Goal: Task Accomplishment & Management: Manage account settings

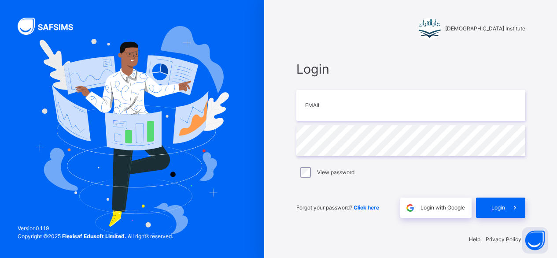
scroll to position [3, 0]
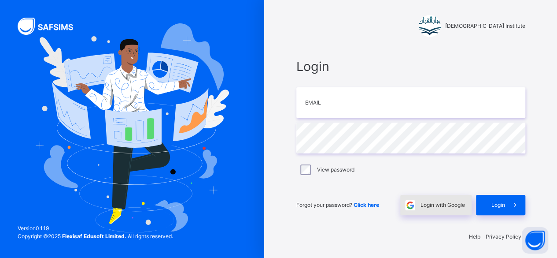
click at [447, 204] on span "Login with Google" at bounding box center [443, 205] width 44 height 8
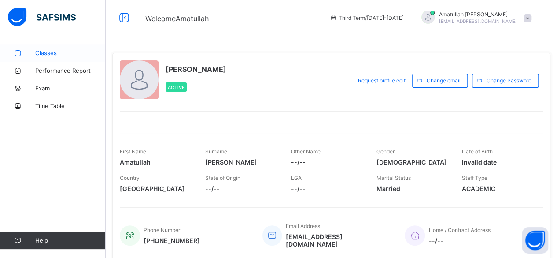
click at [63, 53] on span "Classes" at bounding box center [70, 52] width 70 height 7
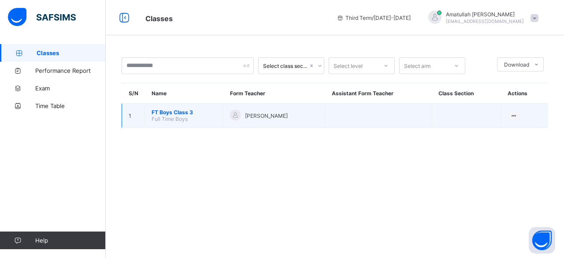
click at [283, 103] on td "[PERSON_NAME]" at bounding box center [274, 115] width 102 height 24
click at [183, 113] on span "FT Boys Class 3" at bounding box center [183, 112] width 65 height 7
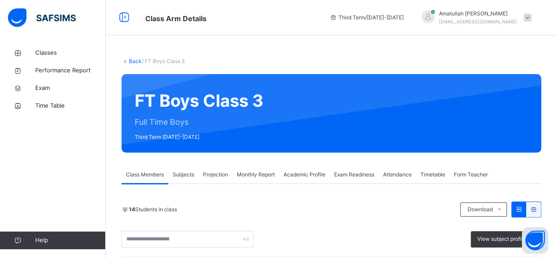
click at [223, 182] on div "Projection" at bounding box center [216, 175] width 34 height 18
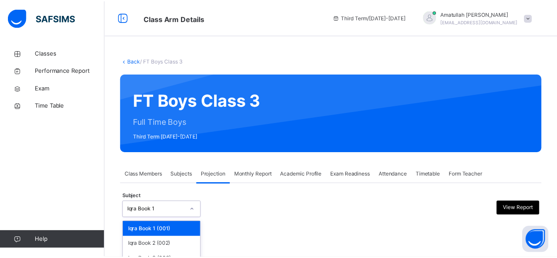
scroll to position [84, 0]
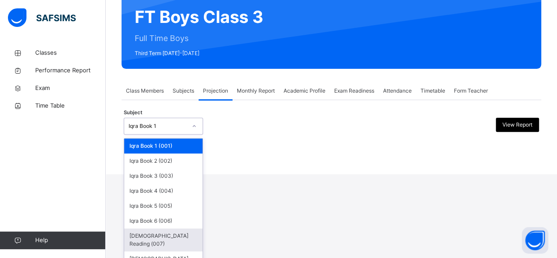
click at [175, 236] on div "[DEMOGRAPHIC_DATA] Reading (007)" at bounding box center [163, 239] width 78 height 23
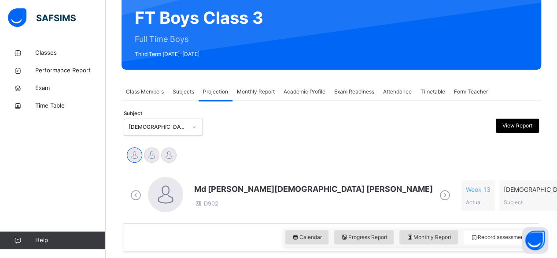
scroll to position [85, 0]
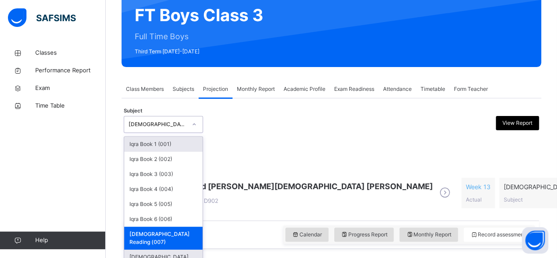
click at [173, 249] on div "[DEMOGRAPHIC_DATA] Memorisation (008)" at bounding box center [163, 260] width 78 height 23
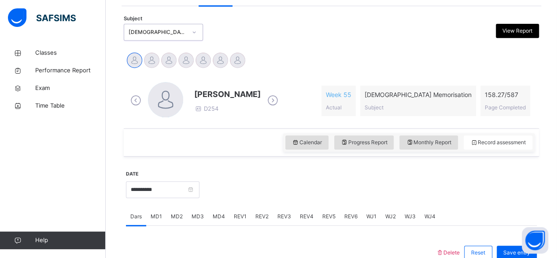
scroll to position [180, 0]
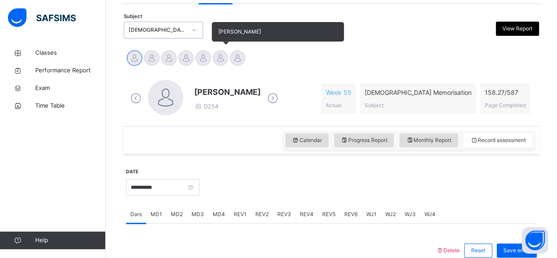
click at [216, 64] on div "[PERSON_NAME]" at bounding box center [220, 58] width 17 height 19
click at [223, 59] on div at bounding box center [220, 57] width 15 height 15
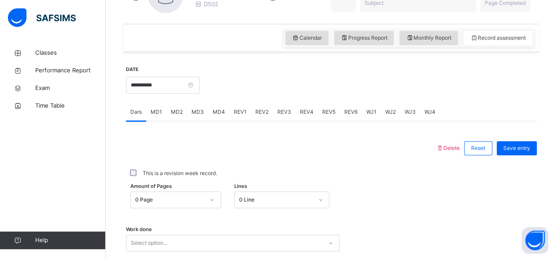
scroll to position [284, 0]
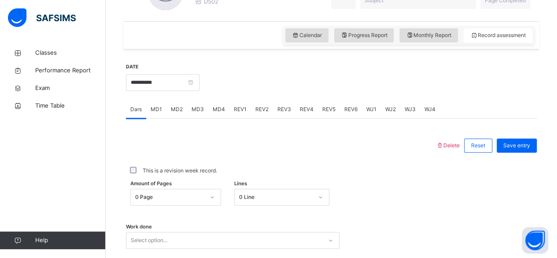
click at [226, 115] on div "MD4" at bounding box center [218, 109] width 21 height 18
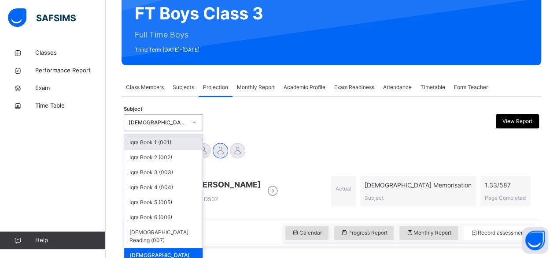
scroll to position [88, 0]
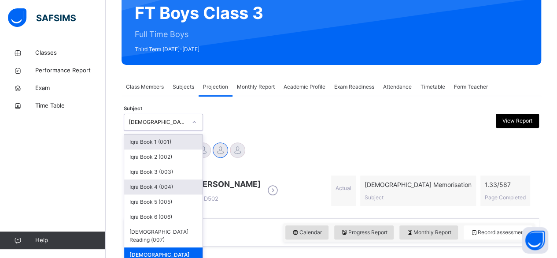
click at [183, 183] on div "Iqra Book 4 (004)" at bounding box center [163, 186] width 78 height 15
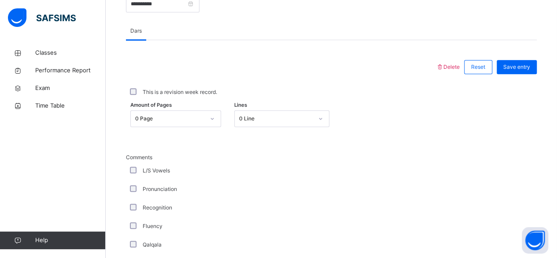
scroll to position [378, 0]
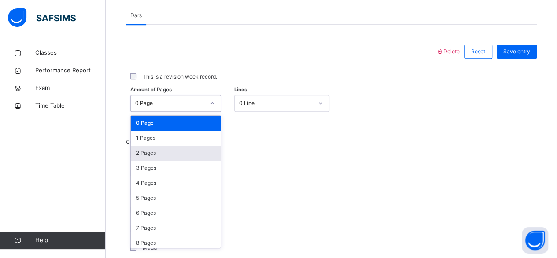
click at [181, 155] on div "2 Pages" at bounding box center [176, 152] width 90 height 15
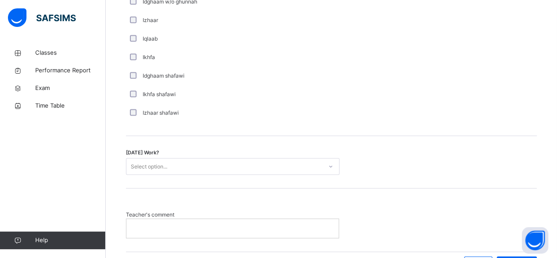
scroll to position [734, 0]
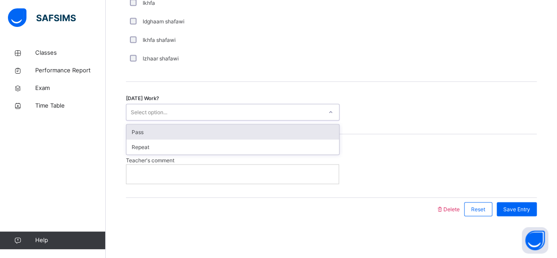
click at [243, 133] on div "Pass" at bounding box center [232, 131] width 213 height 15
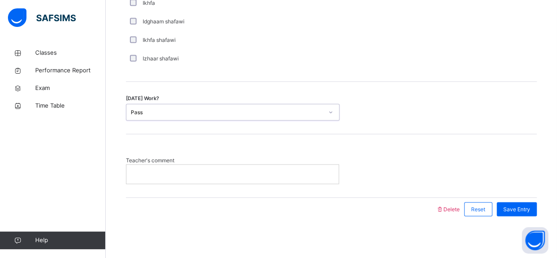
click at [270, 170] on p at bounding box center [232, 174] width 199 height 8
click at [460, 209] on span "Delete" at bounding box center [448, 208] width 24 height 7
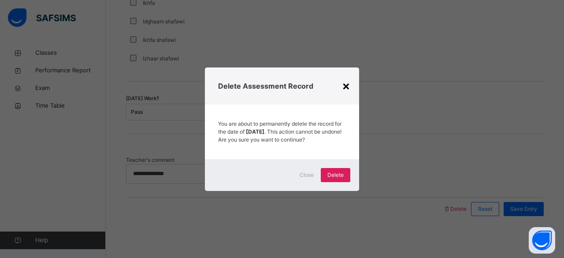
click at [346, 87] on div "×" at bounding box center [346, 85] width 8 height 18
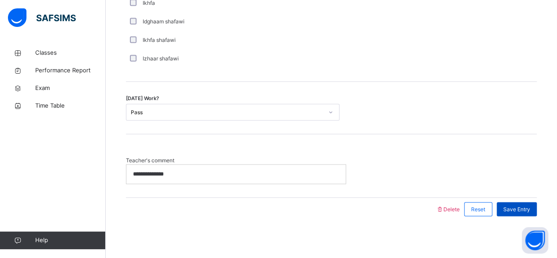
click at [523, 205] on span "Save Entry" at bounding box center [516, 209] width 27 height 8
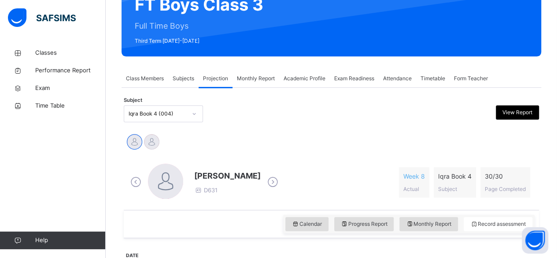
scroll to position [100, 0]
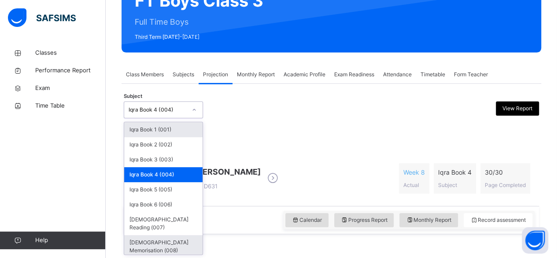
click at [174, 235] on div "[DEMOGRAPHIC_DATA] Memorisation (008)" at bounding box center [163, 246] width 78 height 23
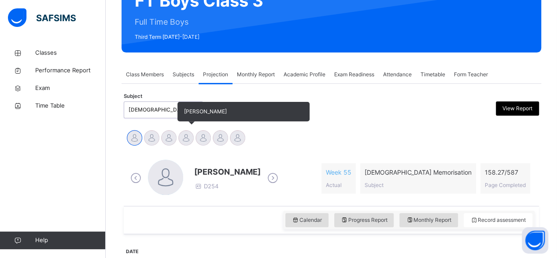
click at [188, 143] on div at bounding box center [185, 137] width 15 height 15
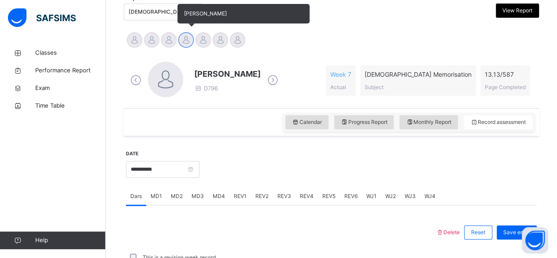
scroll to position [168, 0]
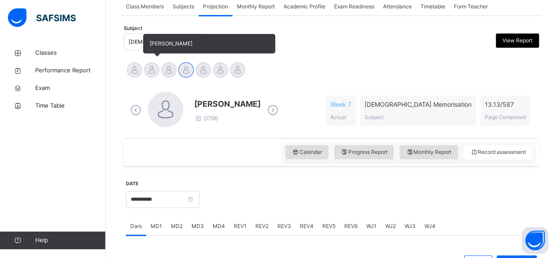
click at [144, 69] on div at bounding box center [151, 69] width 15 height 15
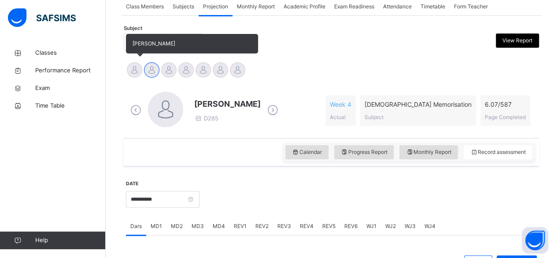
click at [133, 72] on div at bounding box center [134, 69] width 15 height 15
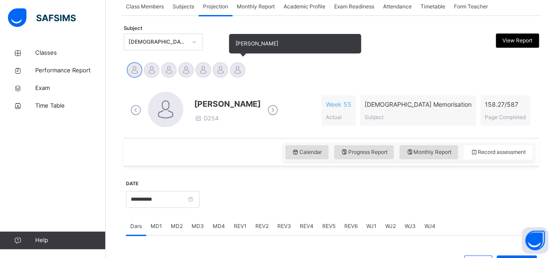
click at [240, 62] on div "[PERSON_NAME]" at bounding box center [237, 70] width 17 height 19
click at [219, 74] on div at bounding box center [220, 69] width 15 height 15
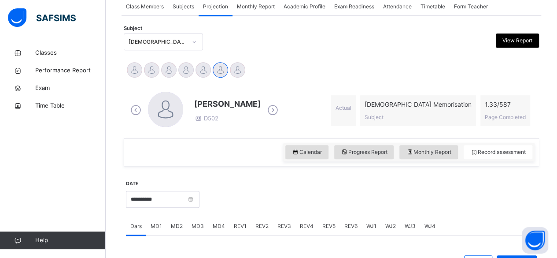
click at [237, 159] on div "Calendar Progress Report Monthly Report Record assessment" at bounding box center [331, 152] width 415 height 28
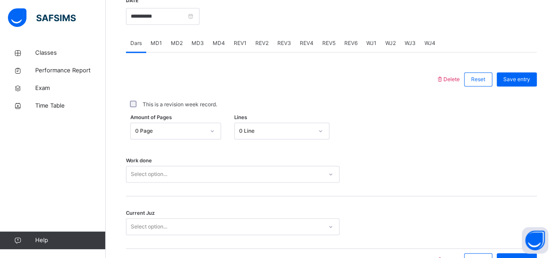
scroll to position [363, 0]
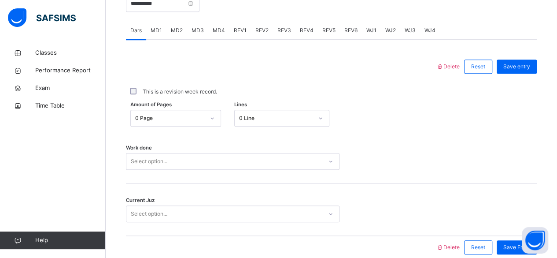
click at [219, 33] on span "MD4" at bounding box center [219, 30] width 12 height 8
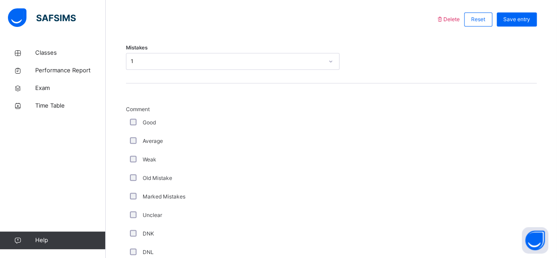
scroll to position [411, 0]
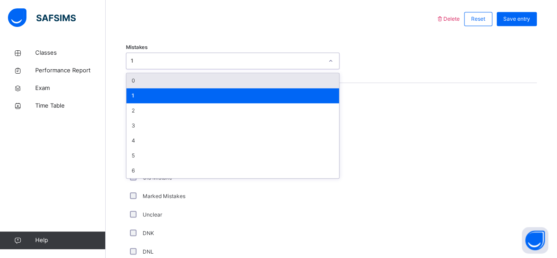
click at [250, 100] on div "1" at bounding box center [232, 95] width 213 height 15
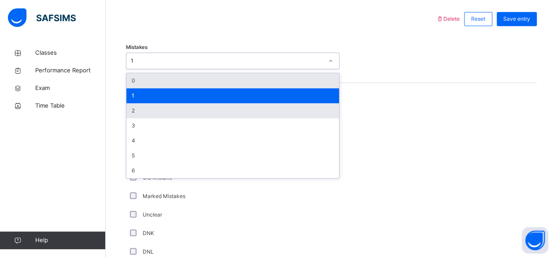
click at [248, 108] on div "2" at bounding box center [232, 110] width 213 height 15
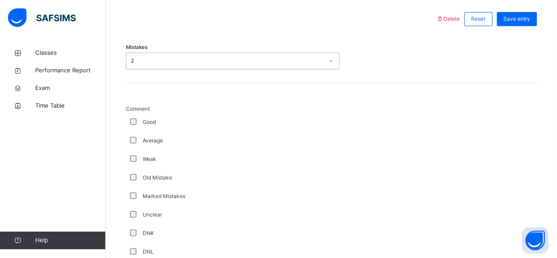
click at [146, 129] on div "Good" at bounding box center [236, 122] width 220 height 18
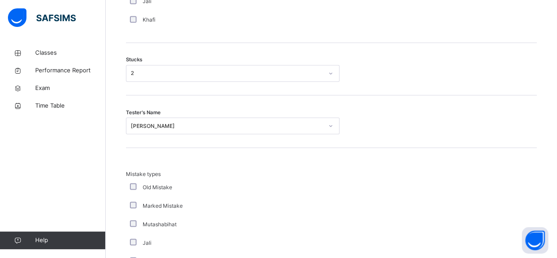
scroll to position [778, 0]
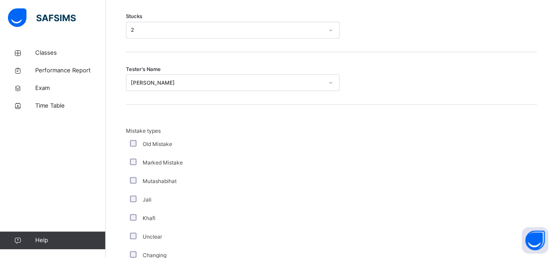
click at [531, 104] on div "Mistake types Old Mistake Marked Mistake Mutashabihat Jali Khafi Unclear Changi…" at bounding box center [331, 190] width 411 height 173
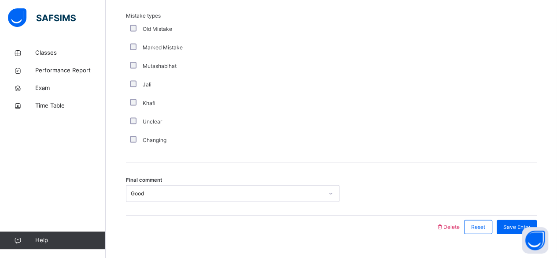
scroll to position [911, 0]
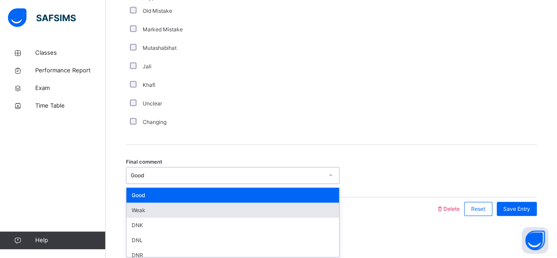
click at [245, 209] on div "Weak" at bounding box center [232, 210] width 213 height 15
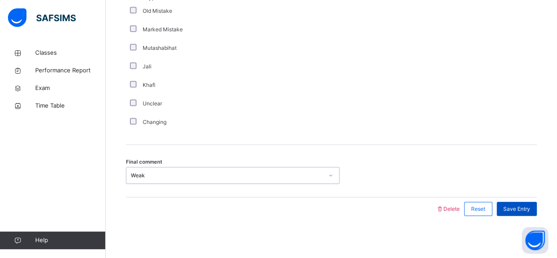
click at [525, 207] on span "Save Entry" at bounding box center [516, 209] width 27 height 8
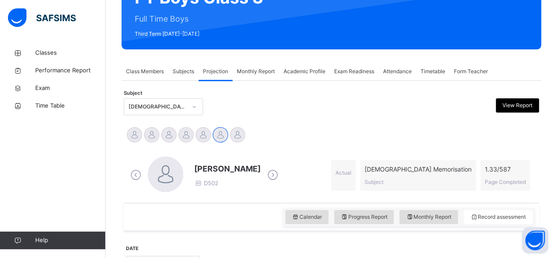
scroll to position [124, 0]
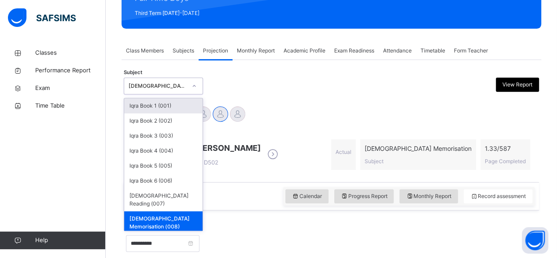
click at [239, 56] on div "Monthly Report" at bounding box center [256, 51] width 47 height 18
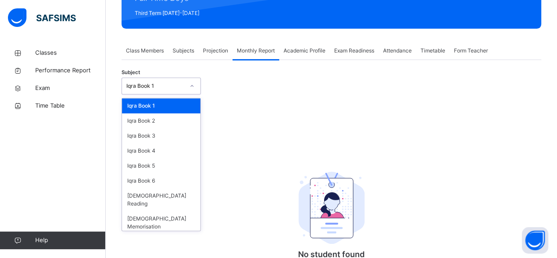
click at [188, 59] on div "Subjects" at bounding box center [183, 51] width 30 height 18
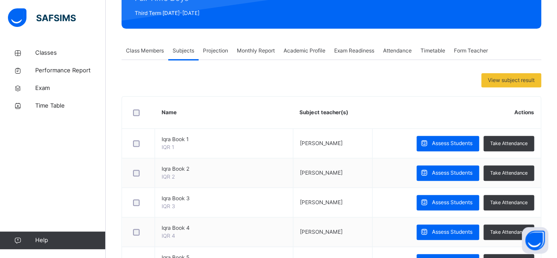
click at [225, 49] on span "Projection" at bounding box center [215, 51] width 25 height 8
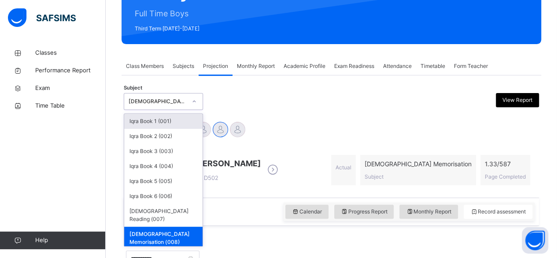
scroll to position [96, 0]
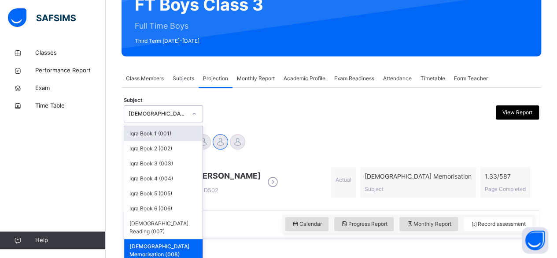
click at [269, 138] on div "Abubakr Adem Ali Ahmed Selami Aminah Cruse Ammar Osman Ibrahim Haydar Ibrahim Y…" at bounding box center [331, 142] width 411 height 19
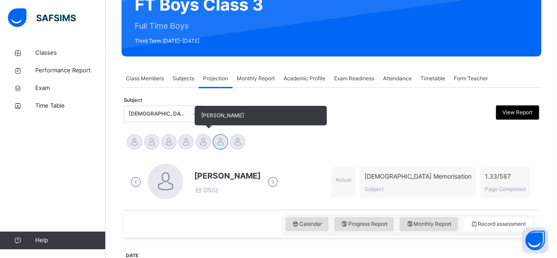
click at [206, 148] on div at bounding box center [203, 141] width 15 height 15
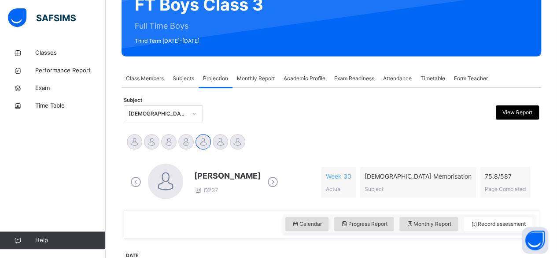
click at [332, 152] on div "Abubakr Adem Ali Ahmed Selami Aminah Cruse Ammar Osman Ibrahim Haydar Ibrahim Y…" at bounding box center [331, 143] width 415 height 24
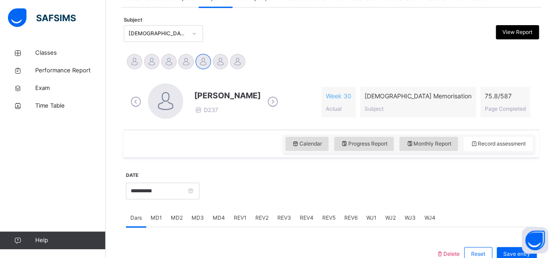
scroll to position [176, 0]
click at [205, 95] on span "[PERSON_NAME]" at bounding box center [227, 95] width 66 height 12
drag, startPoint x: 205, startPoint y: 95, endPoint x: 288, endPoint y: 61, distance: 90.3
click at [288, 61] on div "**********" at bounding box center [331, 254] width 415 height 413
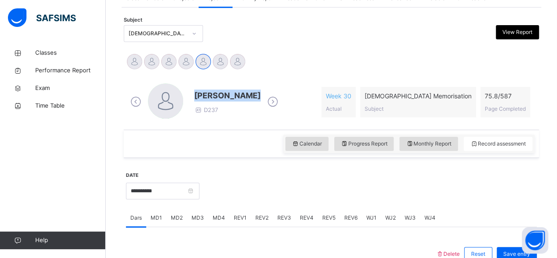
click at [288, 61] on div "Abubakr Adem Ali Ahmed Selami Aminah Cruse Ammar Osman Ibrahim Haydar Ibrahim Y…" at bounding box center [331, 62] width 411 height 19
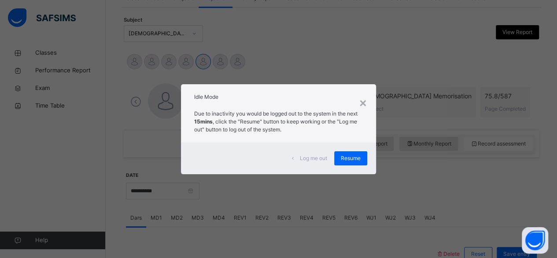
click at [310, 160] on span "Log me out" at bounding box center [313, 158] width 27 height 8
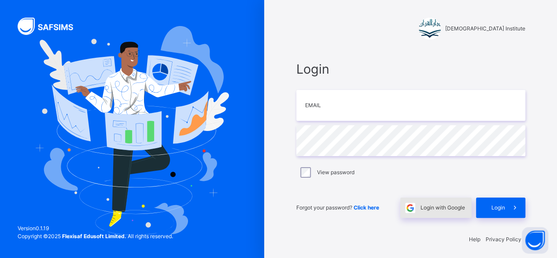
click at [439, 203] on div "Login with Google" at bounding box center [435, 207] width 71 height 20
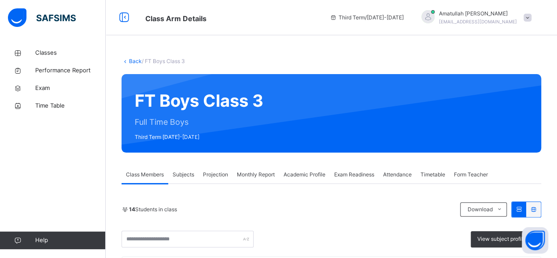
click at [204, 173] on span "Projection" at bounding box center [215, 174] width 25 height 8
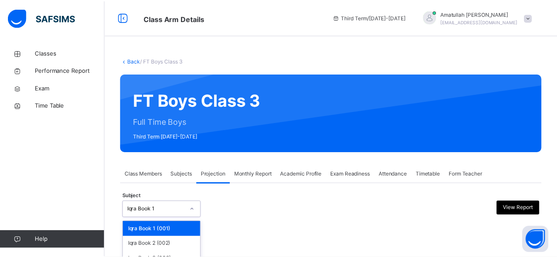
scroll to position [84, 0]
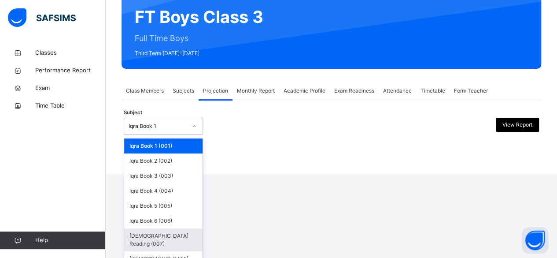
click at [167, 231] on div "[DEMOGRAPHIC_DATA] Reading (007)" at bounding box center [163, 239] width 78 height 23
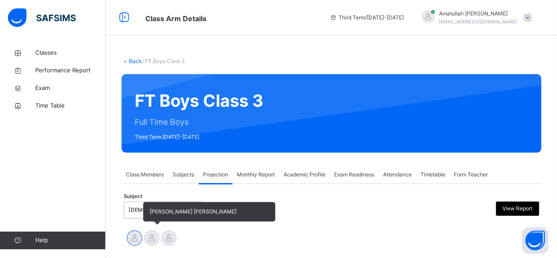
click at [149, 244] on div at bounding box center [151, 237] width 15 height 15
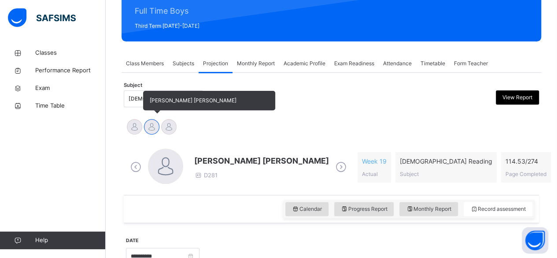
scroll to position [111, 0]
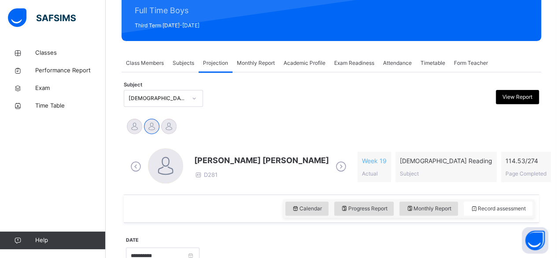
click at [200, 161] on span "[PERSON_NAME] [PERSON_NAME]" at bounding box center [261, 160] width 135 height 12
click at [203, 168] on span at bounding box center [261, 168] width 135 height 4
click at [214, 156] on span "[PERSON_NAME] [PERSON_NAME]" at bounding box center [261, 160] width 135 height 12
click at [217, 158] on span "[PERSON_NAME] [PERSON_NAME]" at bounding box center [261, 160] width 135 height 12
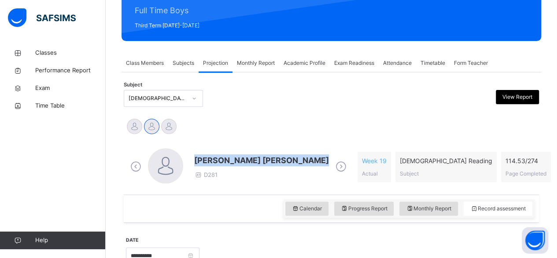
click at [217, 158] on span "[PERSON_NAME] [PERSON_NAME]" at bounding box center [261, 160] width 135 height 12
click at [297, 150] on div "Mohammad Hanzalah Siddiqui D281" at bounding box center [238, 166] width 221 height 37
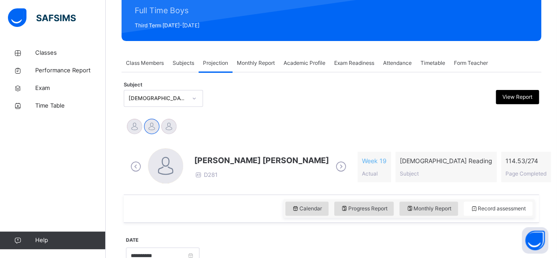
click at [343, 179] on div "Mohammad Hanzalah Siddiqui D281 Week 19 Actual Quran Reading Subject 114.53 / 2…" at bounding box center [331, 166] width 406 height 37
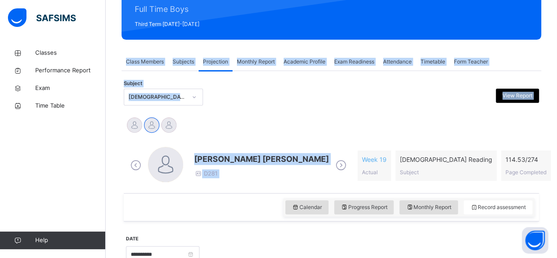
scroll to position [22, 0]
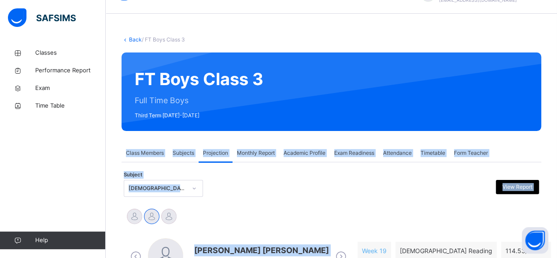
drag, startPoint x: 343, startPoint y: 179, endPoint x: 323, endPoint y: -22, distance: 202.6
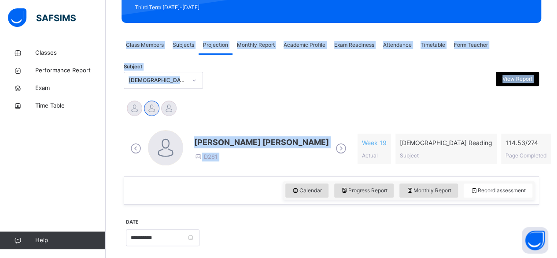
scroll to position [130, 0]
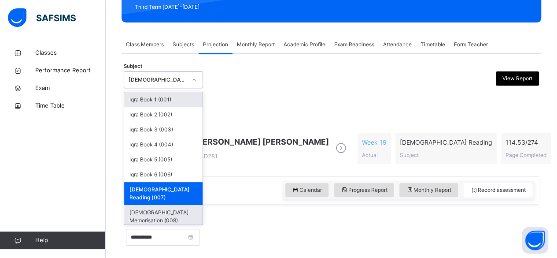
click at [175, 208] on div "[DEMOGRAPHIC_DATA] Memorisation (008)" at bounding box center [163, 216] width 78 height 23
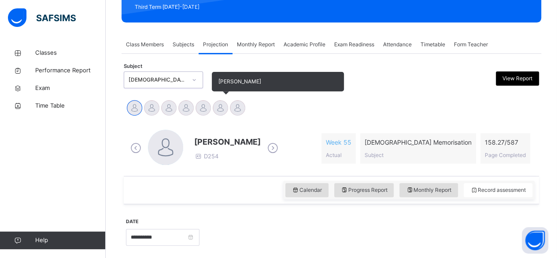
click at [224, 104] on div at bounding box center [220, 107] width 15 height 15
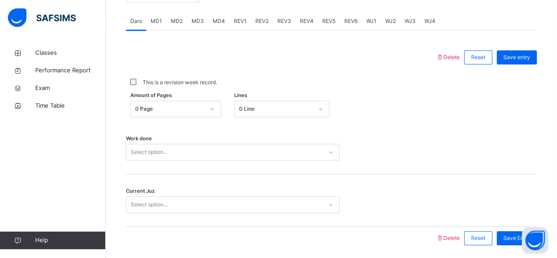
scroll to position [383, 0]
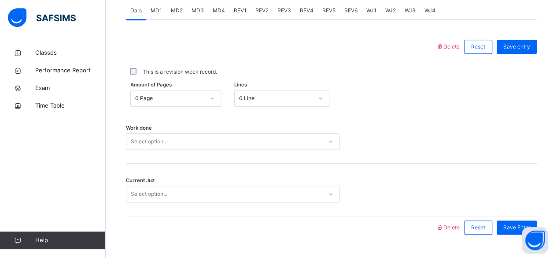
click at [333, 155] on div "Work done Select option..." at bounding box center [331, 137] width 411 height 52
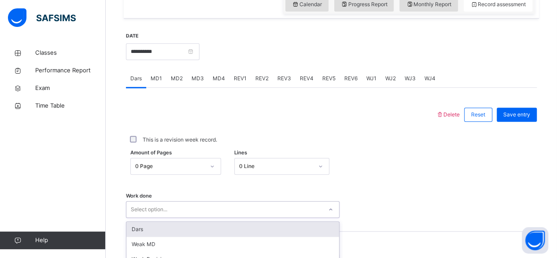
scroll to position [315, 0]
click at [416, 174] on div "Amount of Pages 0 Page Lines 0 Line" at bounding box center [331, 166] width 411 height 26
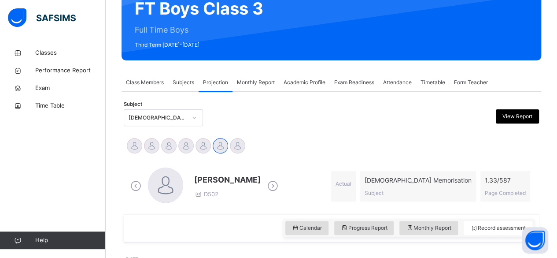
scroll to position [89, 0]
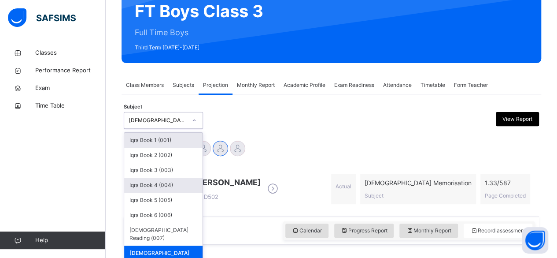
click at [163, 184] on div "Iqra Book 4 (004)" at bounding box center [163, 184] width 78 height 15
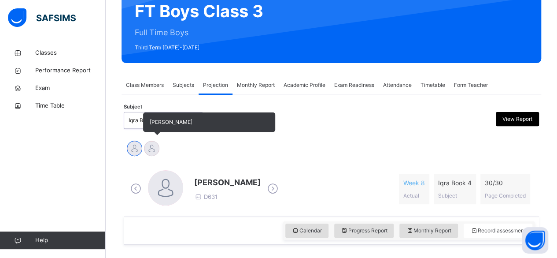
click at [152, 141] on div at bounding box center [151, 147] width 15 height 15
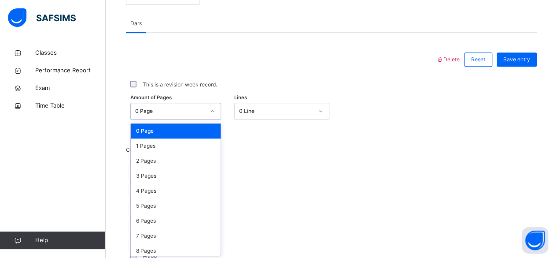
scroll to position [371, 0]
click at [137, 147] on div "1 Pages" at bounding box center [176, 145] width 90 height 15
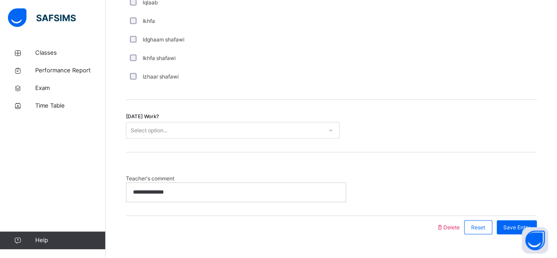
scroll to position [734, 0]
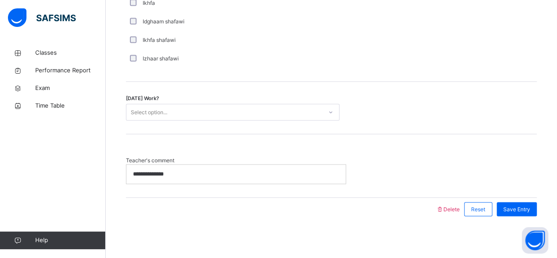
click at [137, 177] on div "**********" at bounding box center [235, 173] width 219 height 18
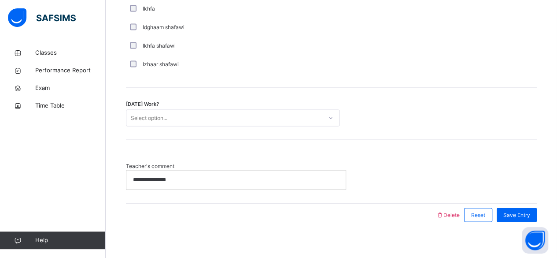
scroll to position [728, 0]
click at [181, 182] on div "**********" at bounding box center [235, 179] width 219 height 18
click at [523, 213] on span "Save Entry" at bounding box center [516, 215] width 27 height 8
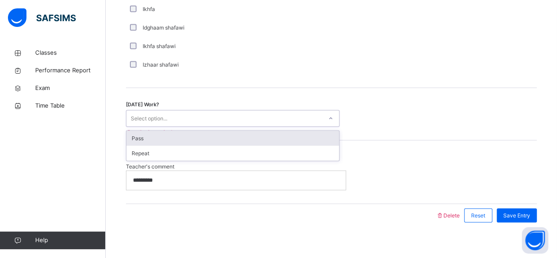
click at [296, 142] on div "Pass" at bounding box center [232, 137] width 213 height 15
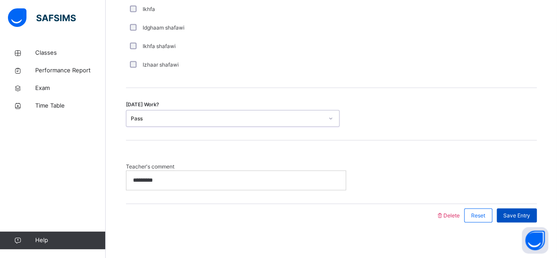
click at [516, 214] on span "Save Entry" at bounding box center [516, 215] width 27 height 8
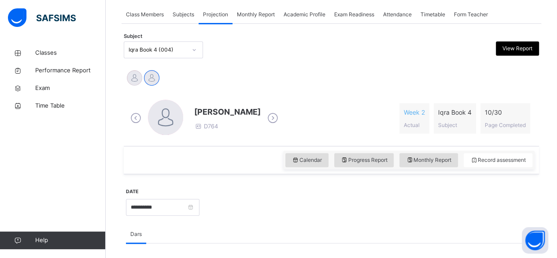
scroll to position [176, 0]
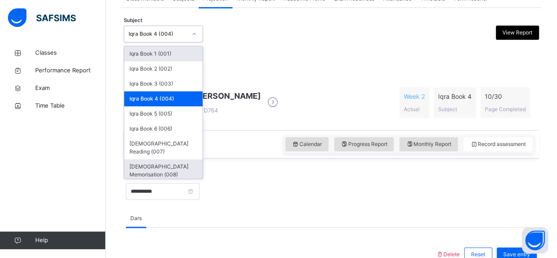
click at [187, 159] on div "[DEMOGRAPHIC_DATA] Memorisation (008)" at bounding box center [163, 170] width 78 height 23
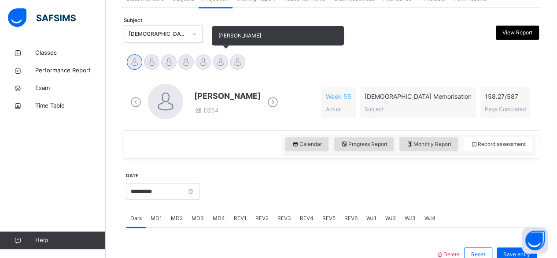
click at [218, 66] on div at bounding box center [220, 61] width 15 height 15
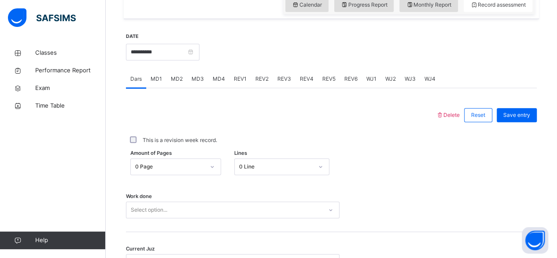
scroll to position [317, 0]
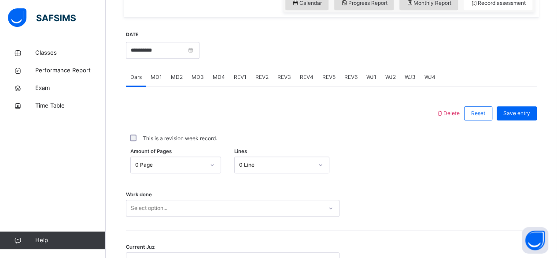
click at [220, 77] on span "MD4" at bounding box center [219, 77] width 12 height 8
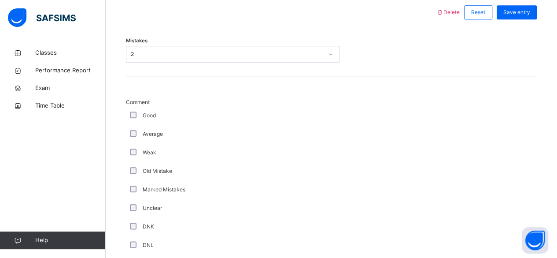
scroll to position [418, 0]
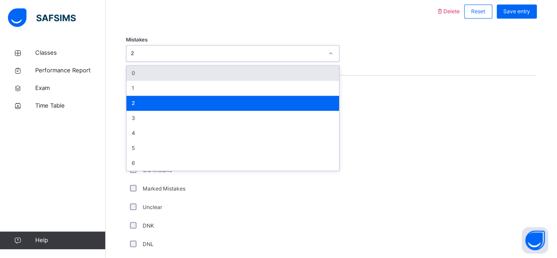
click at [147, 75] on div "0" at bounding box center [232, 73] width 213 height 15
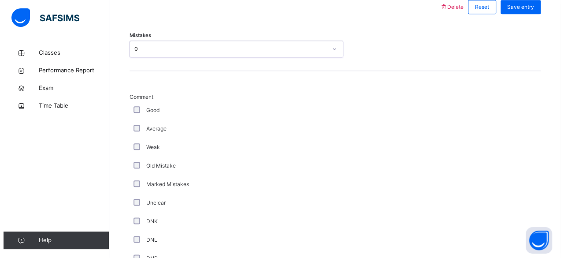
scroll to position [417, 0]
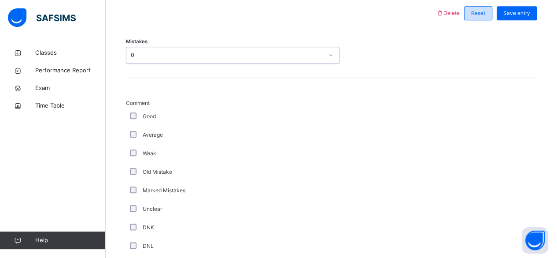
click at [480, 13] on span "Reset" at bounding box center [478, 13] width 14 height 8
click at [485, 14] on span "Reset" at bounding box center [478, 13] width 14 height 8
click at [458, 11] on span "Delete" at bounding box center [448, 13] width 24 height 7
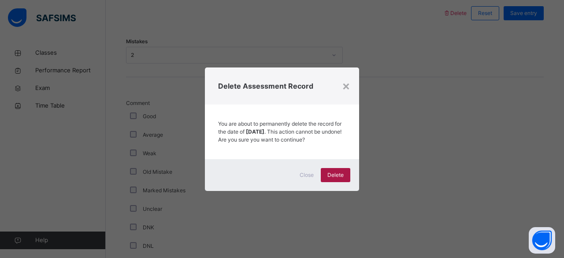
click at [343, 182] on div "Delete" at bounding box center [336, 175] width 30 height 14
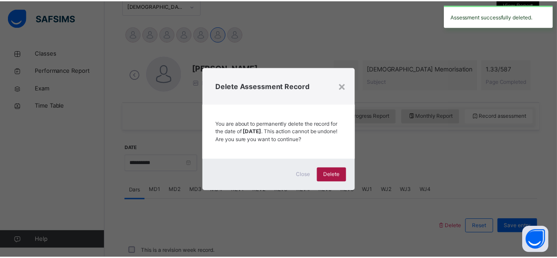
scroll to position [403, 0]
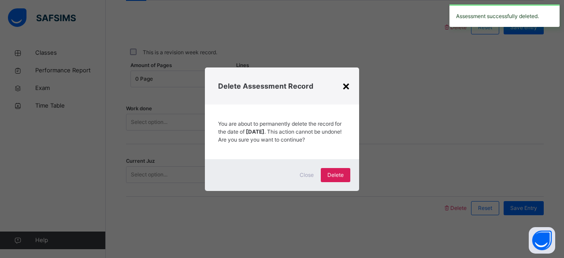
click at [347, 85] on div "×" at bounding box center [346, 85] width 8 height 18
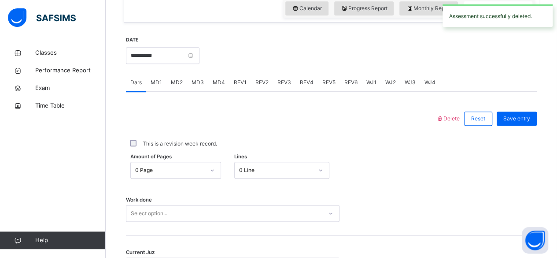
scroll to position [305, 0]
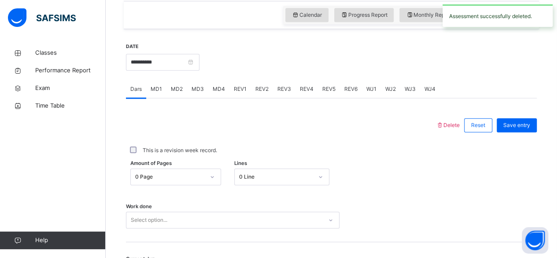
click at [214, 89] on span "MD4" at bounding box center [219, 89] width 12 height 8
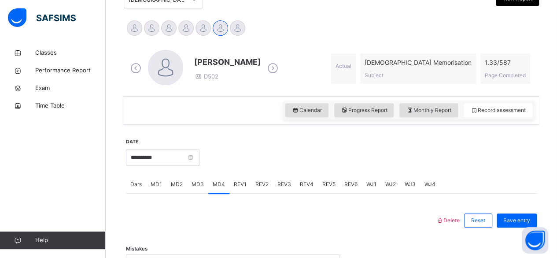
scroll to position [293, 0]
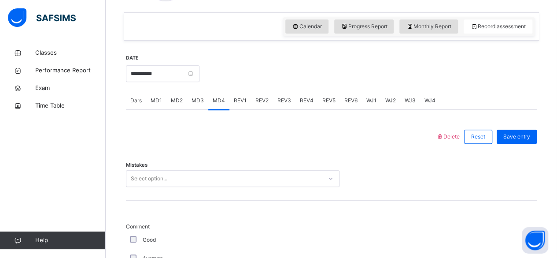
click at [137, 105] on div "Dars" at bounding box center [136, 101] width 20 height 18
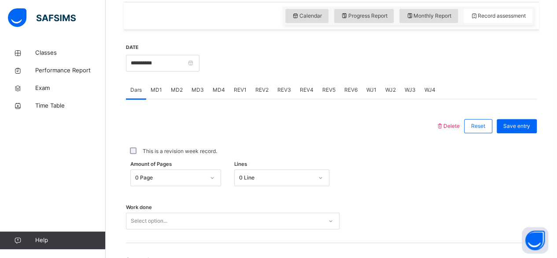
scroll to position [403, 0]
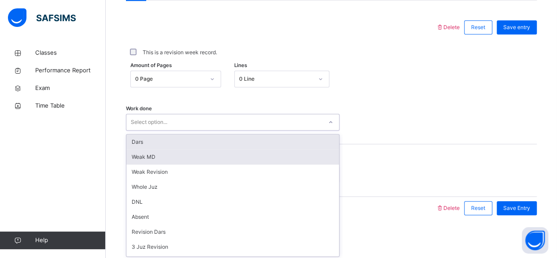
click at [166, 160] on div "Weak MD" at bounding box center [232, 156] width 213 height 15
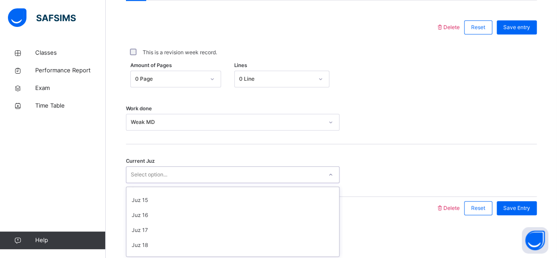
scroll to position [380, 0]
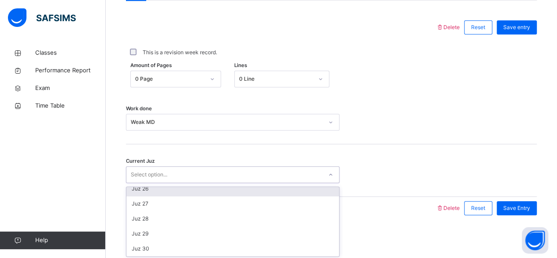
click at [161, 191] on div "Juz 26" at bounding box center [232, 188] width 213 height 15
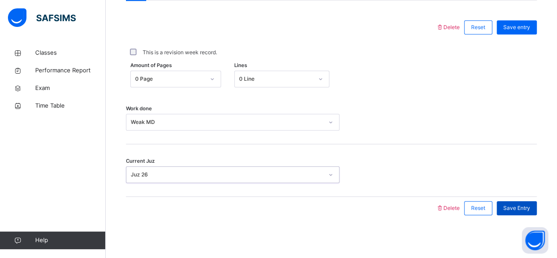
click at [518, 210] on span "Save Entry" at bounding box center [516, 208] width 27 height 8
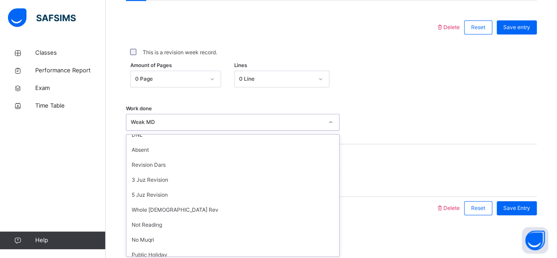
scroll to position [118, 0]
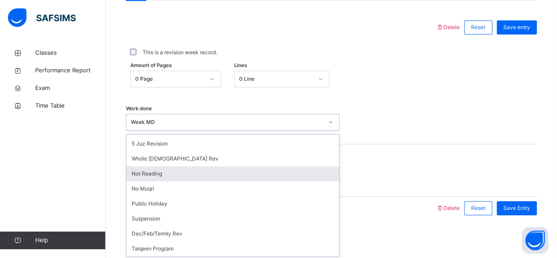
click at [168, 174] on div "Not Reading" at bounding box center [232, 173] width 213 height 15
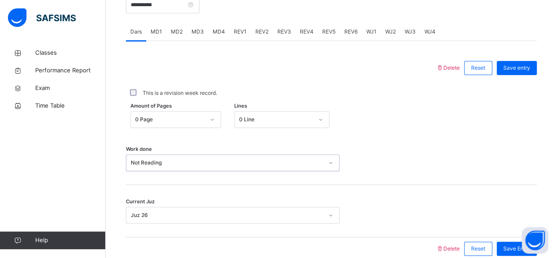
scroll to position [403, 0]
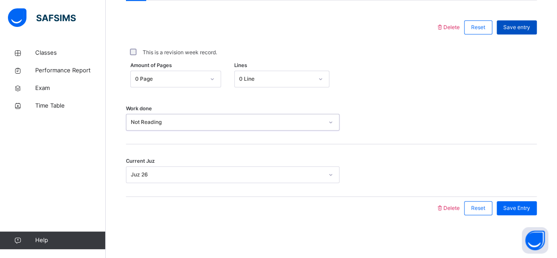
click at [530, 28] on span "Save entry" at bounding box center [516, 27] width 27 height 8
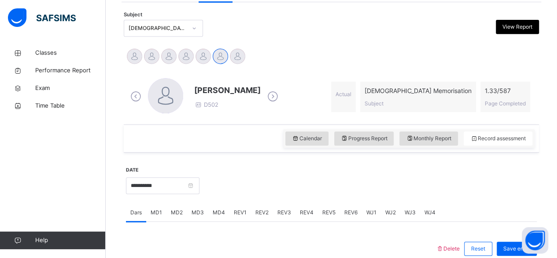
scroll to position [183, 0]
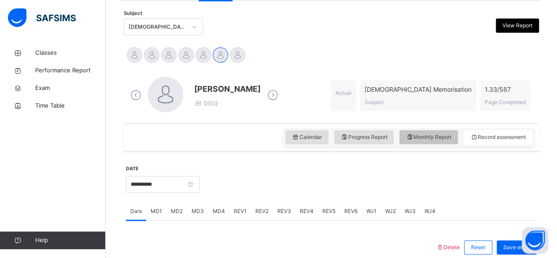
click at [438, 130] on div "Monthly Report" at bounding box center [428, 137] width 59 height 14
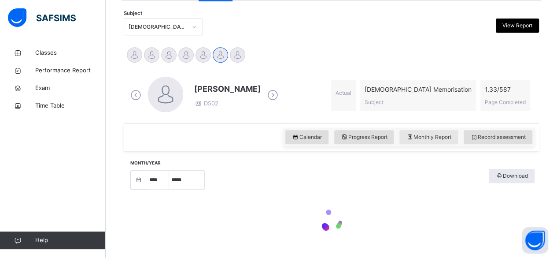
select select "****"
select select "*"
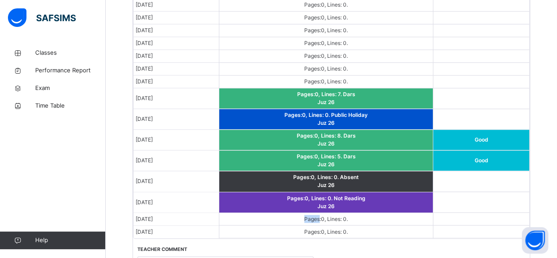
scroll to position [647, 0]
click at [209, 194] on td "[DATE]" at bounding box center [175, 202] width 85 height 21
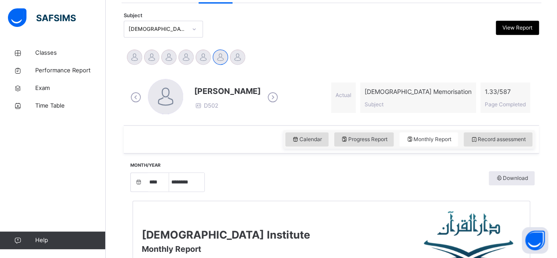
scroll to position [178, 0]
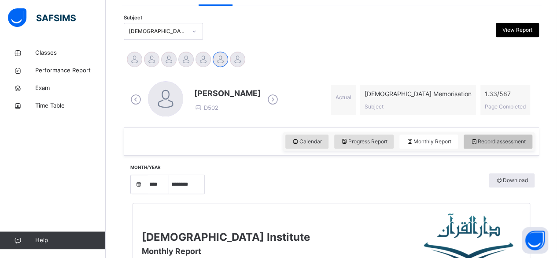
click at [516, 144] on span "Record assessment" at bounding box center [497, 141] width 55 height 8
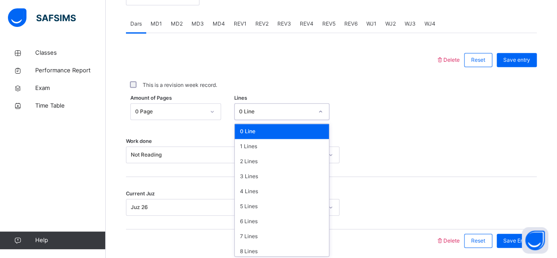
scroll to position [371, 0]
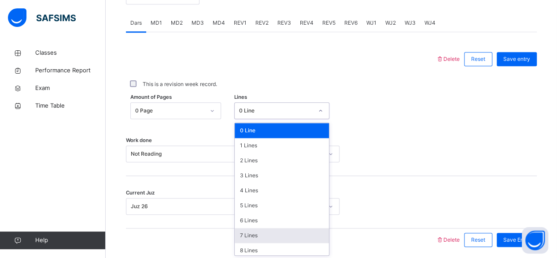
click at [253, 233] on div "7 Lines" at bounding box center [282, 235] width 94 height 15
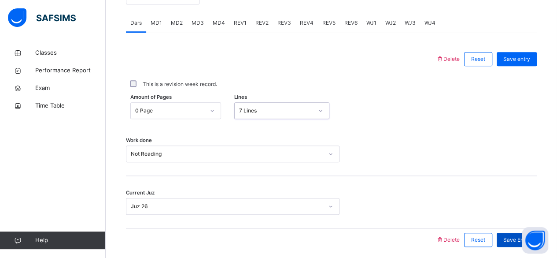
click at [512, 241] on span "Save Entry" at bounding box center [516, 240] width 27 height 8
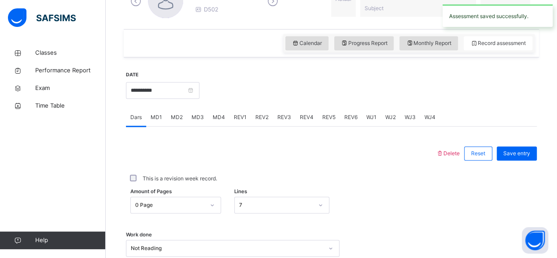
scroll to position [274, 0]
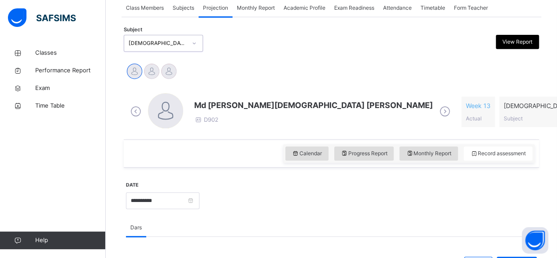
scroll to position [167, 0]
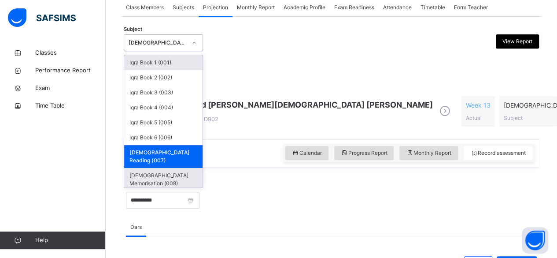
click at [190, 168] on div "[DEMOGRAPHIC_DATA] Memorisation (008)" at bounding box center [163, 179] width 78 height 23
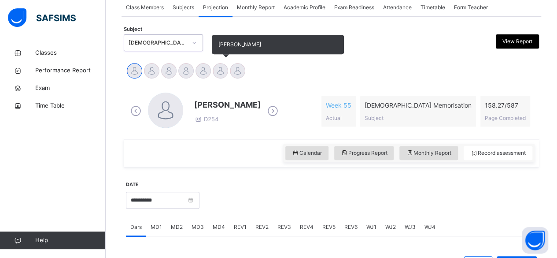
click at [219, 68] on div at bounding box center [220, 70] width 15 height 15
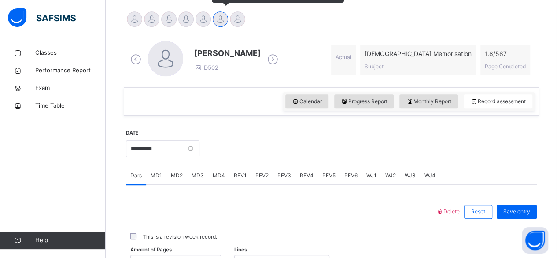
scroll to position [220, 0]
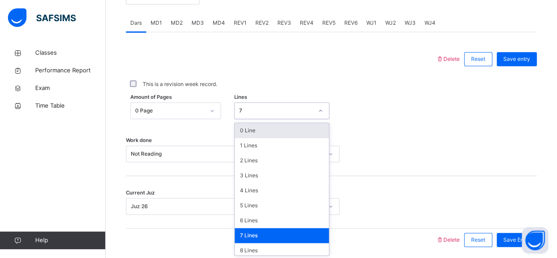
click at [284, 133] on div "0 Line" at bounding box center [282, 130] width 94 height 15
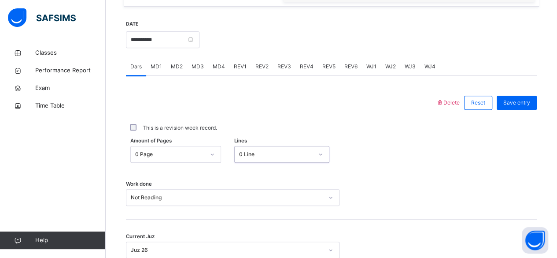
scroll to position [324, 0]
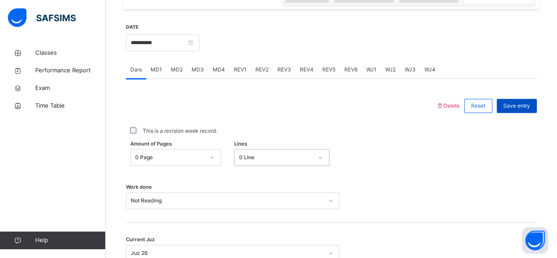
click at [526, 105] on span "Save entry" at bounding box center [516, 106] width 27 height 8
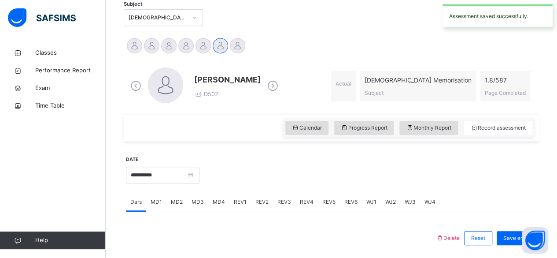
scroll to position [191, 0]
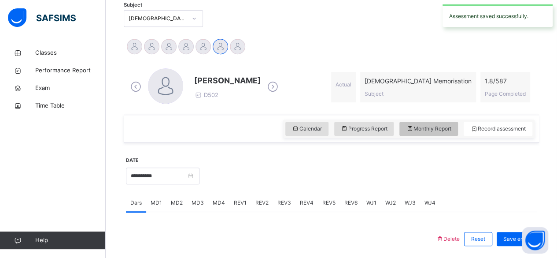
click at [439, 130] on span "Monthly Report" at bounding box center [428, 129] width 45 height 8
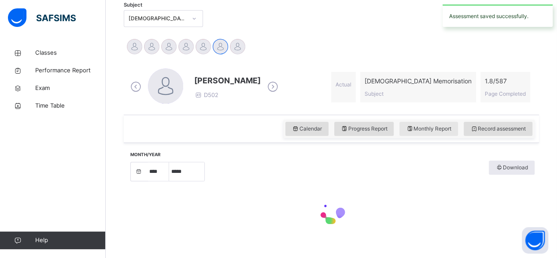
select select "****"
select select "*"
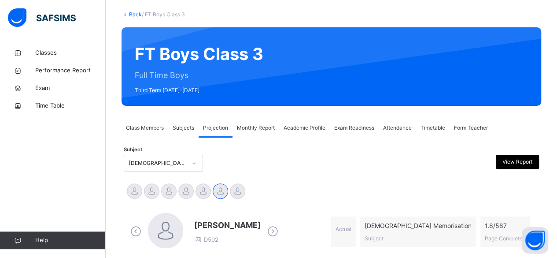
scroll to position [46, 0]
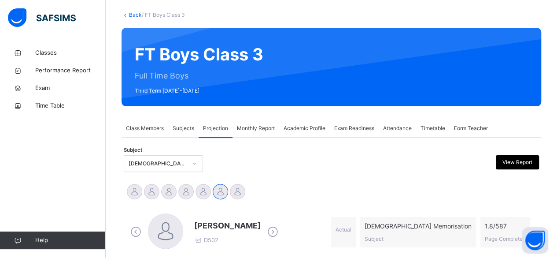
click at [138, 229] on icon at bounding box center [135, 231] width 15 height 13
drag, startPoint x: 137, startPoint y: 229, endPoint x: 134, endPoint y: 225, distance: 4.8
click at [135, 226] on icon at bounding box center [135, 231] width 15 height 13
click at [138, 229] on icon at bounding box center [135, 231] width 15 height 13
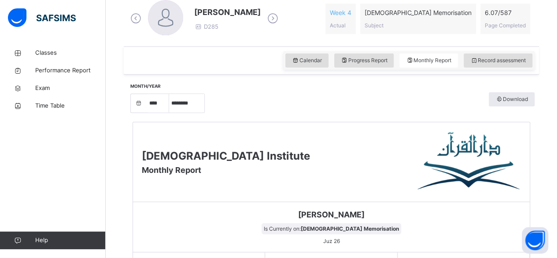
scroll to position [267, 0]
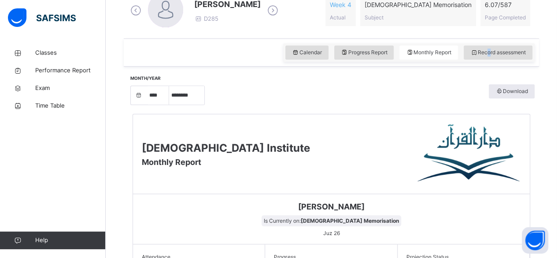
click at [494, 54] on div "Record assessment" at bounding box center [498, 52] width 69 height 14
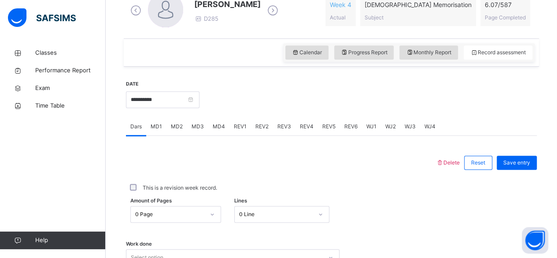
click at [213, 126] on span "MD4" at bounding box center [219, 126] width 12 height 8
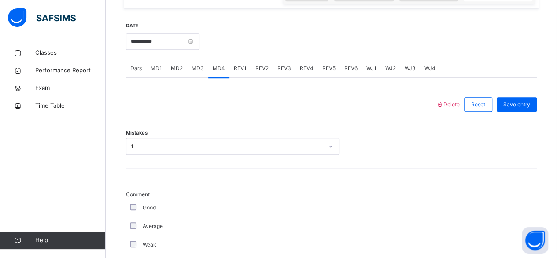
click at [203, 155] on div "1" at bounding box center [233, 146] width 214 height 17
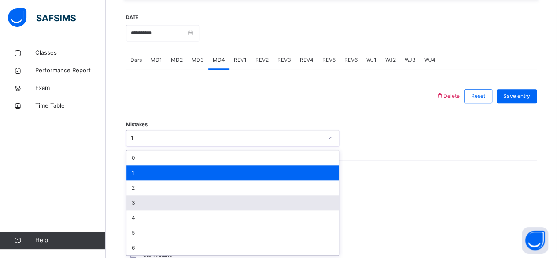
scroll to position [334, 0]
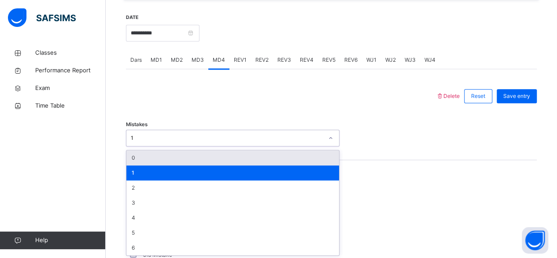
click at [144, 156] on div "0" at bounding box center [232, 157] width 213 height 15
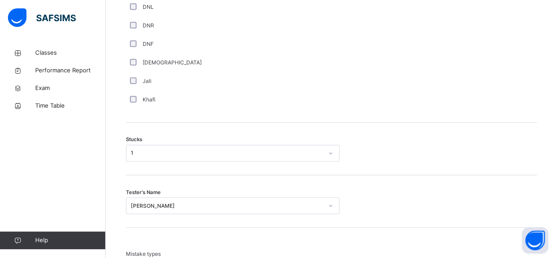
scroll to position [671, 0]
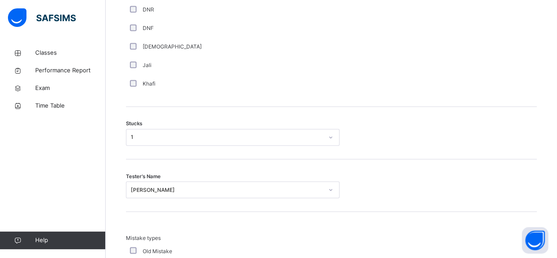
click at [141, 136] on div "1" at bounding box center [227, 137] width 192 height 8
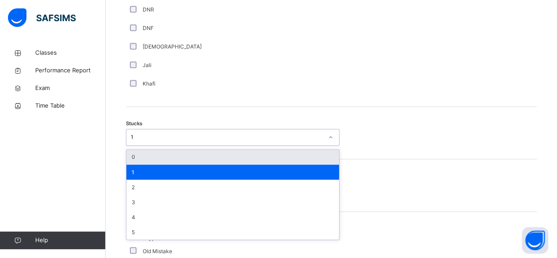
click at [148, 127] on div "Stucks option 0 focused, 1 of 6. 6 results available. Use Up and Down to choose…" at bounding box center [331, 133] width 411 height 52
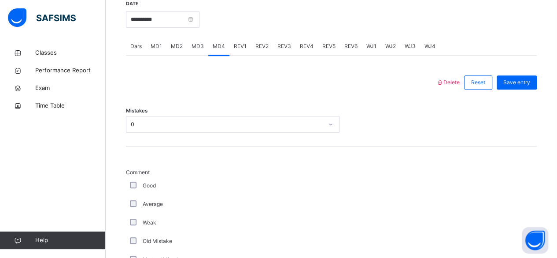
scroll to position [345, 0]
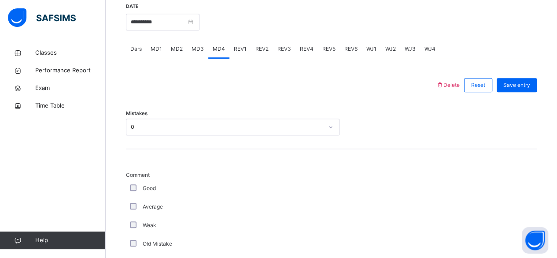
click at [485, 85] on span "Reset" at bounding box center [478, 85] width 14 height 8
click at [236, 49] on span "REV1" at bounding box center [240, 49] width 13 height 8
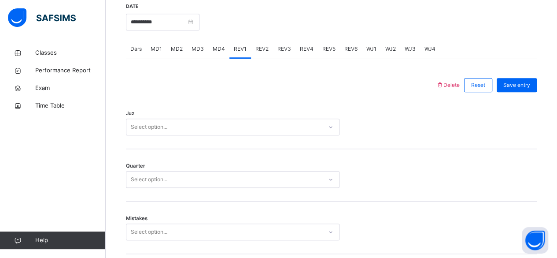
click at [134, 49] on span "Dars" at bounding box center [135, 49] width 11 height 8
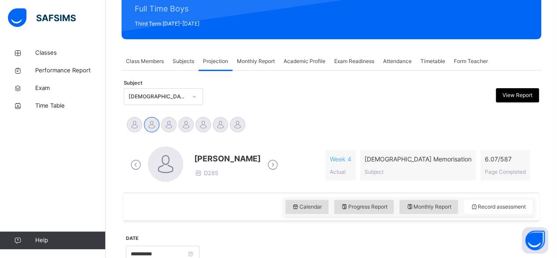
scroll to position [115, 0]
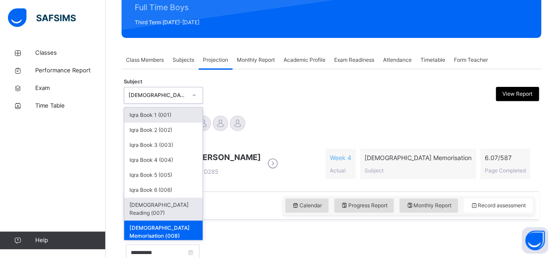
click at [159, 203] on div "[DEMOGRAPHIC_DATA] Reading (007)" at bounding box center [163, 208] width 78 height 23
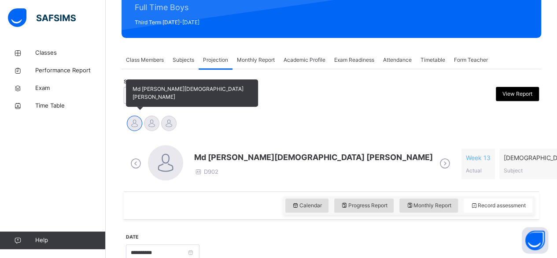
click at [141, 120] on div at bounding box center [134, 122] width 15 height 15
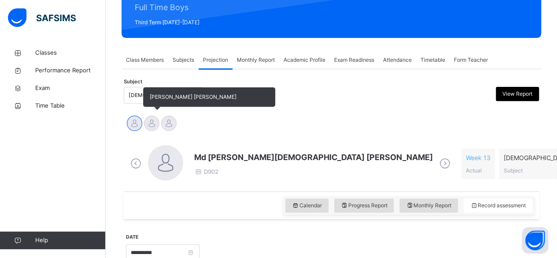
click at [147, 128] on div at bounding box center [151, 122] width 15 height 15
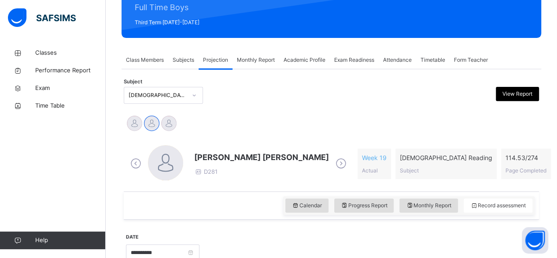
click at [257, 156] on span "[PERSON_NAME] [PERSON_NAME]" at bounding box center [261, 157] width 135 height 12
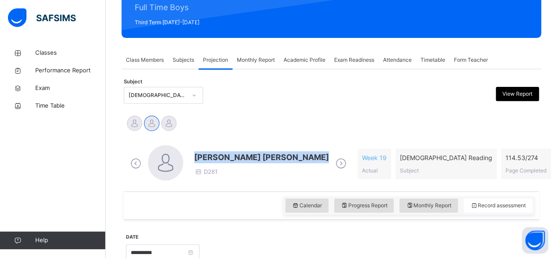
click at [256, 155] on span "[PERSON_NAME] [PERSON_NAME]" at bounding box center [261, 157] width 135 height 12
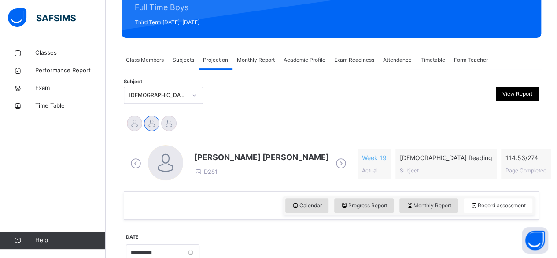
click at [225, 177] on div "Mohammad Hanzalah Siddiqui D281" at bounding box center [238, 163] width 221 height 37
click at [258, 155] on span "[PERSON_NAME] [PERSON_NAME]" at bounding box center [261, 157] width 135 height 12
click at [257, 155] on span "[PERSON_NAME] [PERSON_NAME]" at bounding box center [261, 157] width 135 height 12
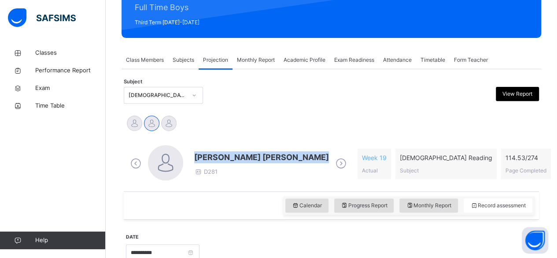
click at [257, 155] on span "[PERSON_NAME] [PERSON_NAME]" at bounding box center [261, 157] width 135 height 12
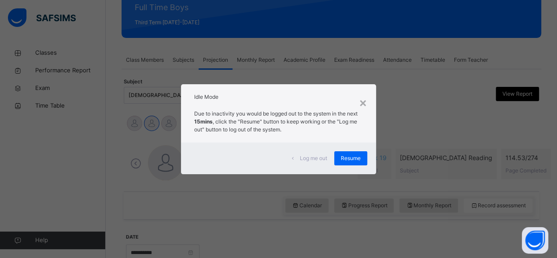
drag, startPoint x: 358, startPoint y: 155, endPoint x: 350, endPoint y: 171, distance: 18.5
click at [354, 164] on div "Resume" at bounding box center [350, 158] width 33 height 14
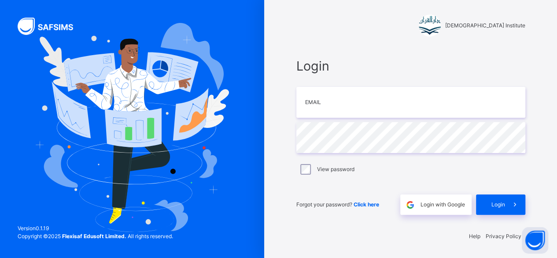
scroll to position [3, 0]
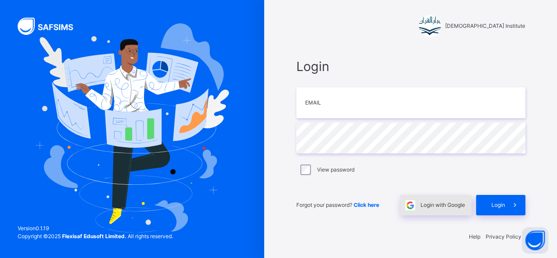
click at [421, 202] on span at bounding box center [410, 205] width 20 height 20
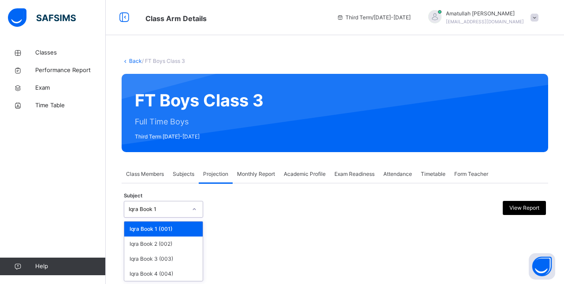
drag, startPoint x: 166, startPoint y: 207, endPoint x: 174, endPoint y: 212, distance: 9.9
click at [166, 207] on div "Iqra Book 1" at bounding box center [155, 210] width 62 height 14
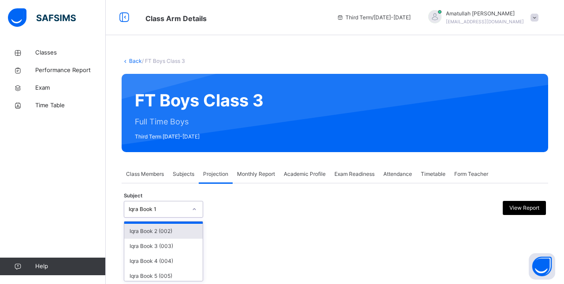
scroll to position [68, 0]
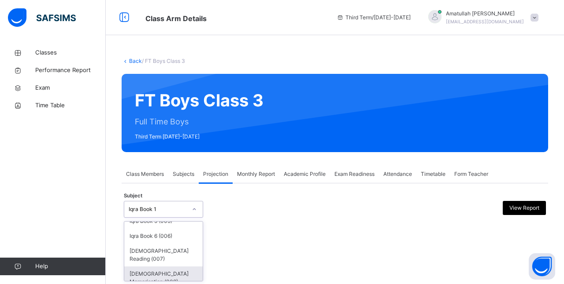
click at [163, 281] on div "Back / FT Boys Class 3 FT Boys Class 3 Full Time Boys Third Term [DATE]-[DATE] …" at bounding box center [335, 142] width 458 height 284
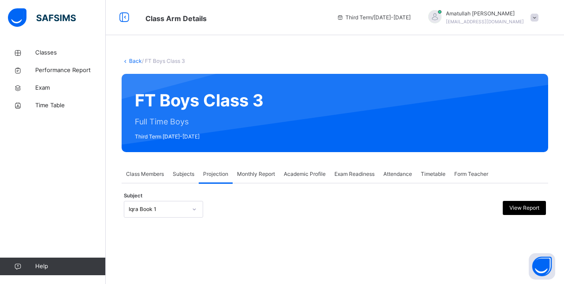
click at [183, 203] on div "Iqra Book 1" at bounding box center [155, 210] width 62 height 14
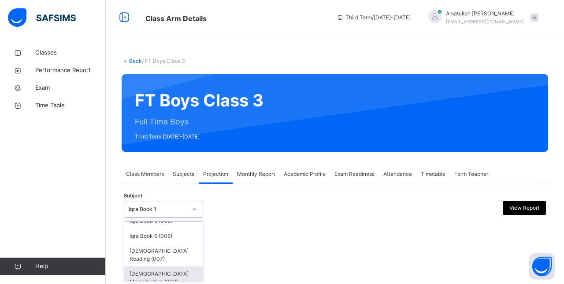
click at [156, 274] on div "[DEMOGRAPHIC_DATA] Memorisation (008)" at bounding box center [163, 278] width 78 height 23
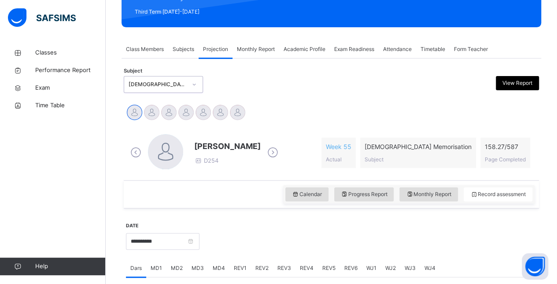
scroll to position [120, 0]
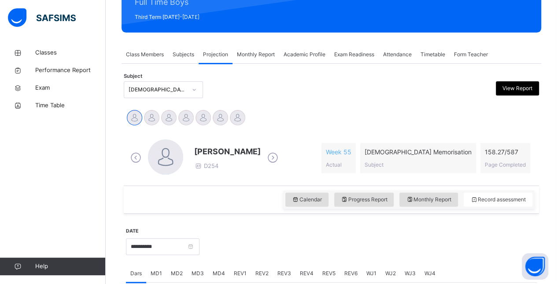
click at [277, 149] on div "Abubakr [PERSON_NAME] D254" at bounding box center [204, 158] width 152 height 37
click at [277, 150] on span at bounding box center [272, 158] width 15 height 17
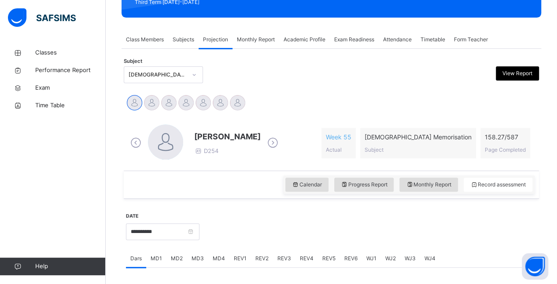
scroll to position [137, 0]
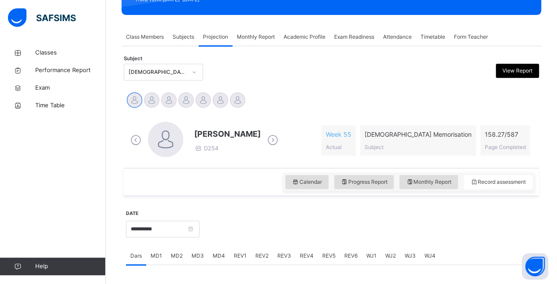
click at [275, 140] on icon at bounding box center [272, 140] width 15 height 13
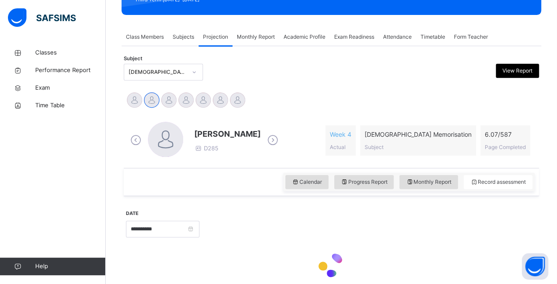
click at [275, 140] on div "[PERSON_NAME] D285 Week 4 Actual [DEMOGRAPHIC_DATA] Memorisation Subject 6.07 /…" at bounding box center [331, 140] width 406 height 37
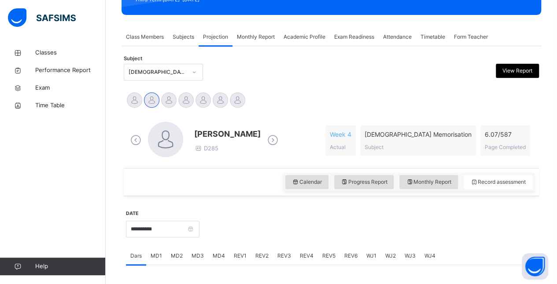
click at [275, 140] on div "[PERSON_NAME] D285 Week 4 Actual [DEMOGRAPHIC_DATA] Memorisation Subject 6.07 /…" at bounding box center [331, 140] width 406 height 37
click at [265, 142] on icon at bounding box center [272, 140] width 15 height 13
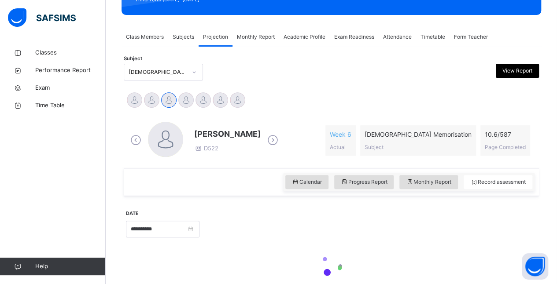
click at [265, 142] on icon at bounding box center [272, 140] width 15 height 13
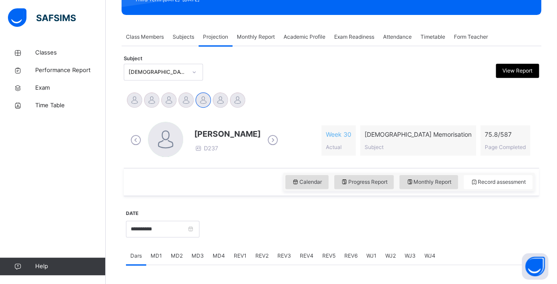
click at [265, 142] on icon at bounding box center [272, 140] width 15 height 13
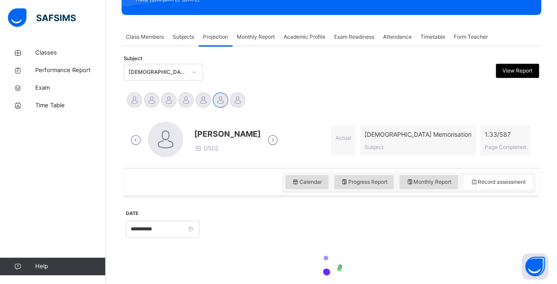
click at [265, 142] on icon at bounding box center [272, 140] width 15 height 13
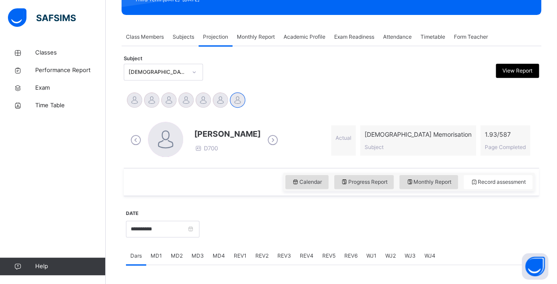
click at [133, 137] on icon at bounding box center [135, 140] width 15 height 13
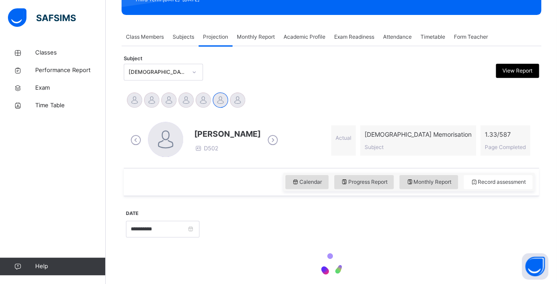
click at [133, 137] on icon at bounding box center [135, 140] width 15 height 13
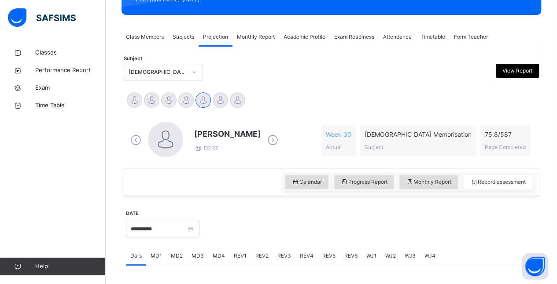
click at [133, 137] on icon at bounding box center [135, 140] width 15 height 13
click at [265, 143] on icon at bounding box center [272, 140] width 15 height 13
click at [225, 133] on span "[PERSON_NAME]" at bounding box center [227, 134] width 66 height 12
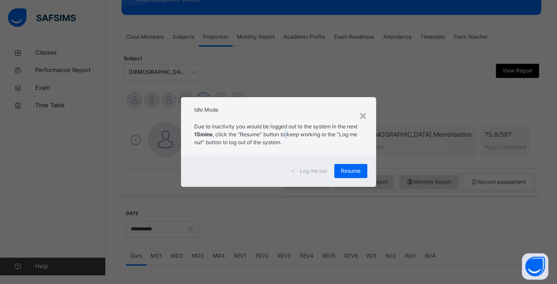
click at [299, 137] on p "Due to inactivity you would be logged out to the system in the next 15mins , cl…" at bounding box center [278, 135] width 169 height 24
click at [339, 151] on div "Due to inactivity you would be logged out to the system in the next 15mins , cl…" at bounding box center [278, 136] width 195 height 37
click at [355, 172] on span "Resume" at bounding box center [351, 171] width 20 height 8
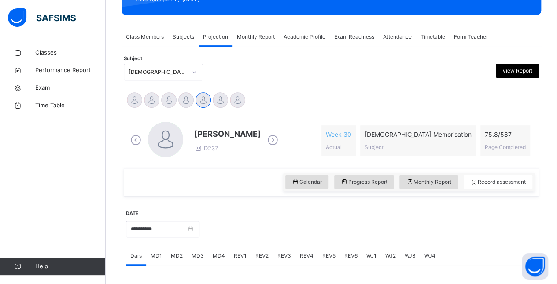
click at [277, 235] on div at bounding box center [368, 229] width 329 height 38
click at [275, 235] on div at bounding box center [368, 229] width 329 height 38
click at [274, 233] on div at bounding box center [368, 229] width 329 height 38
drag, startPoint x: 274, startPoint y: 233, endPoint x: 271, endPoint y: 241, distance: 8.4
click at [274, 233] on div at bounding box center [368, 229] width 329 height 38
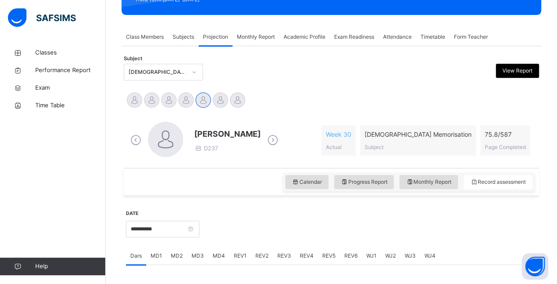
click at [136, 137] on icon at bounding box center [135, 140] width 15 height 13
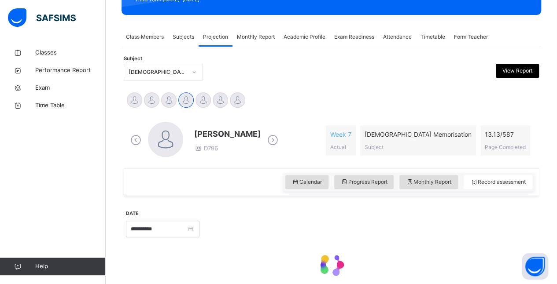
click at [136, 137] on icon at bounding box center [135, 140] width 15 height 13
click at [136, 136] on icon at bounding box center [135, 140] width 15 height 13
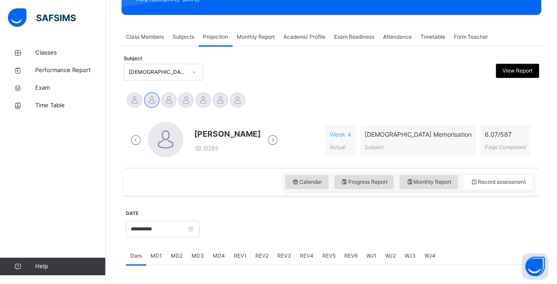
click at [136, 135] on icon at bounding box center [135, 140] width 15 height 13
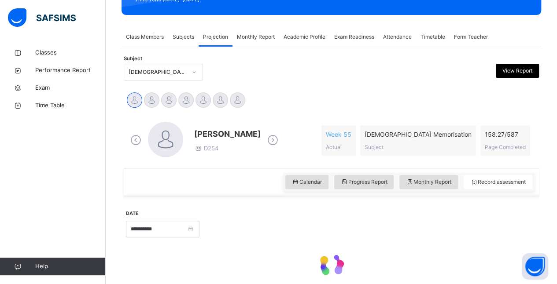
click at [136, 135] on icon at bounding box center [135, 140] width 15 height 13
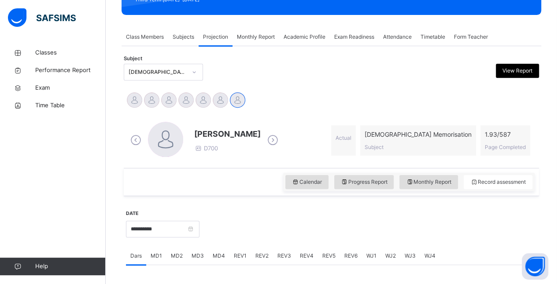
click at [136, 136] on icon at bounding box center [135, 140] width 15 height 13
click at [137, 137] on icon at bounding box center [135, 140] width 15 height 13
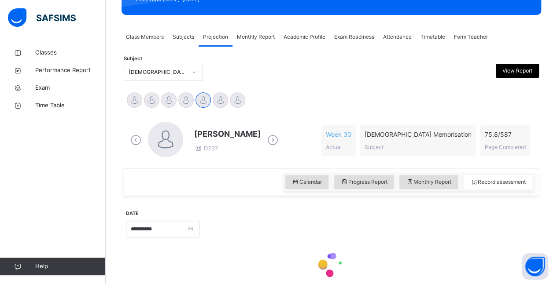
click at [137, 137] on icon at bounding box center [135, 140] width 15 height 13
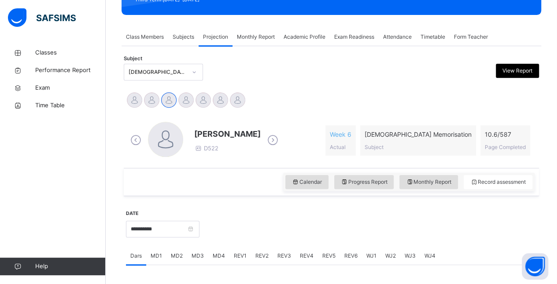
click at [265, 145] on icon at bounding box center [272, 140] width 15 height 13
drag, startPoint x: 266, startPoint y: 137, endPoint x: 256, endPoint y: 138, distance: 10.3
click at [266, 137] on icon at bounding box center [272, 140] width 15 height 13
click at [267, 140] on icon at bounding box center [272, 140] width 15 height 13
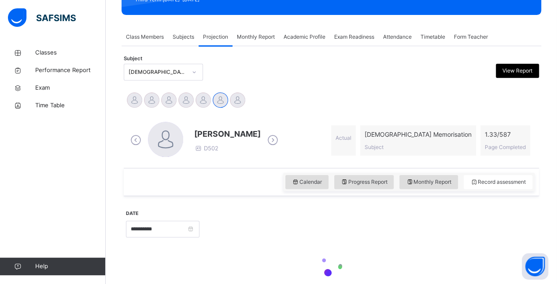
click at [267, 140] on icon at bounding box center [272, 140] width 15 height 13
click at [267, 140] on div "Abubakr [PERSON_NAME] D254" at bounding box center [204, 140] width 152 height 37
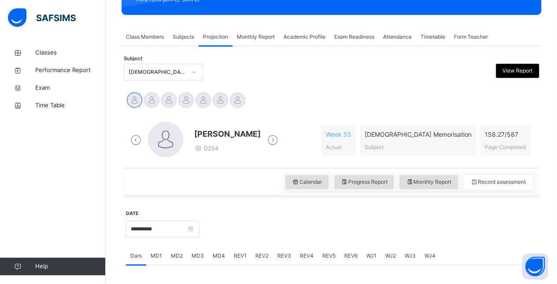
click at [281, 138] on icon at bounding box center [272, 140] width 15 height 13
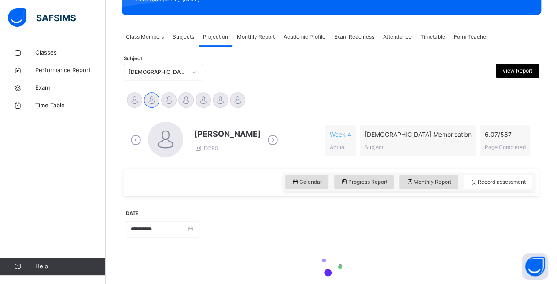
click at [265, 137] on icon at bounding box center [272, 140] width 15 height 13
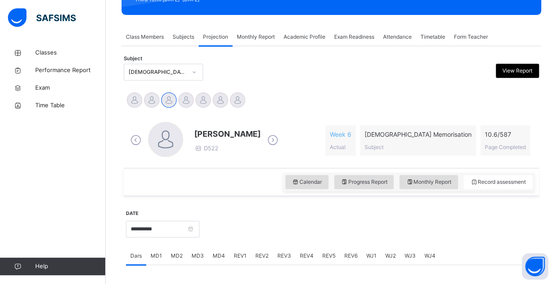
click at [265, 137] on icon at bounding box center [272, 140] width 15 height 13
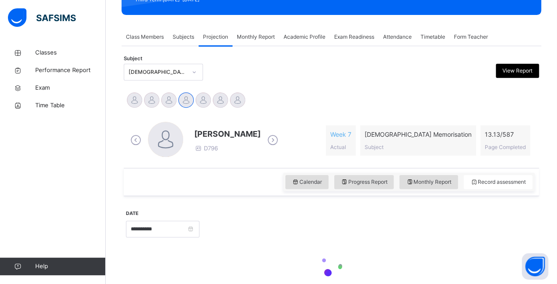
click at [265, 137] on icon at bounding box center [272, 140] width 15 height 13
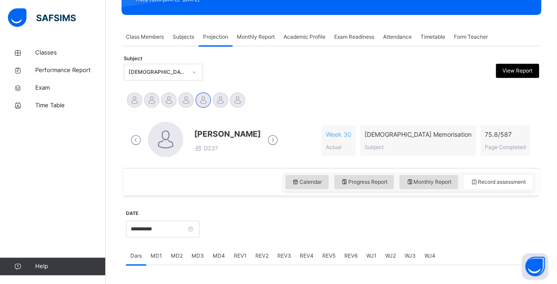
click at [265, 137] on icon at bounding box center [272, 140] width 15 height 13
click at [266, 139] on icon at bounding box center [272, 140] width 15 height 13
click at [270, 140] on icon at bounding box center [272, 140] width 15 height 13
click at [265, 137] on icon at bounding box center [272, 140] width 15 height 13
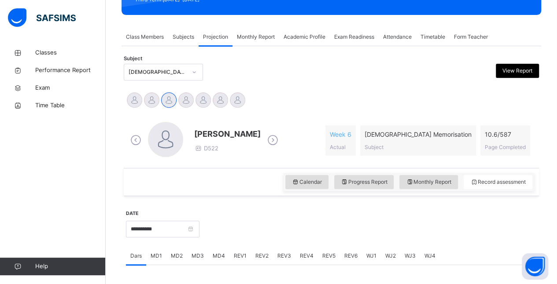
click at [265, 137] on icon at bounding box center [272, 140] width 15 height 13
click at [132, 141] on icon at bounding box center [135, 140] width 15 height 13
click at [265, 138] on icon at bounding box center [272, 140] width 15 height 13
click at [221, 132] on span "[PERSON_NAME]" at bounding box center [227, 134] width 66 height 12
click at [222, 134] on span "[PERSON_NAME]" at bounding box center [227, 134] width 66 height 12
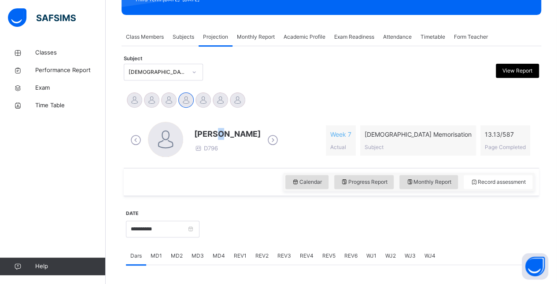
click at [222, 134] on span "[PERSON_NAME]" at bounding box center [227, 134] width 66 height 12
click at [222, 135] on span "[PERSON_NAME]" at bounding box center [227, 134] width 66 height 12
click at [224, 139] on span "[PERSON_NAME]" at bounding box center [227, 134] width 66 height 12
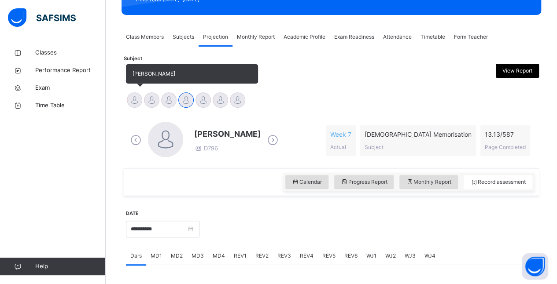
click at [140, 100] on div at bounding box center [134, 99] width 15 height 15
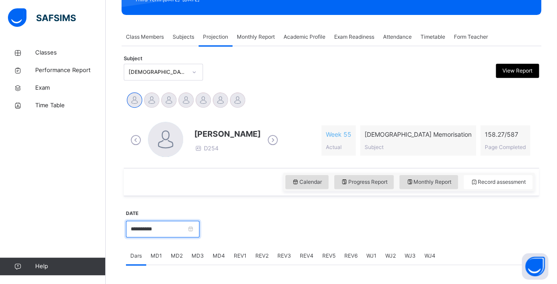
click at [160, 225] on input "**********" at bounding box center [163, 229] width 74 height 17
click at [199, 211] on div "**********" at bounding box center [163, 229] width 74 height 38
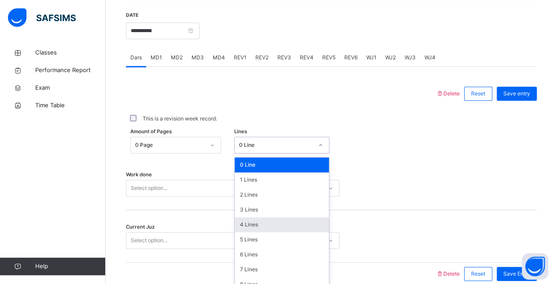
scroll to position [344, 0]
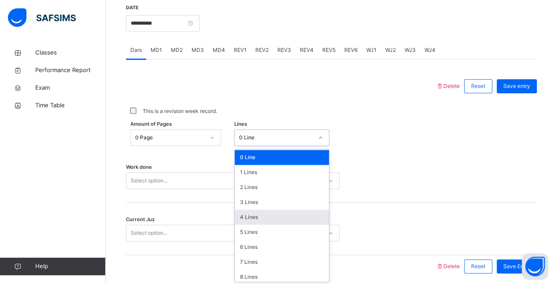
click at [253, 146] on div "option 4 Lines focused, 5 of 16. 16 results available. Use Up and Down to choos…" at bounding box center [281, 137] width 95 height 17
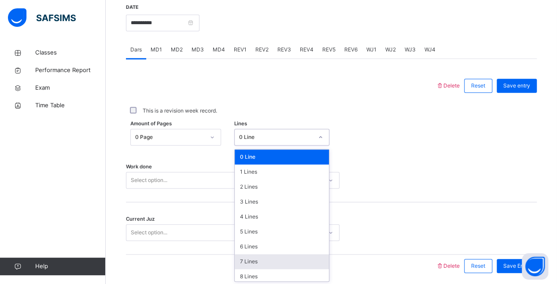
click at [248, 255] on div "7 Lines" at bounding box center [282, 262] width 94 height 15
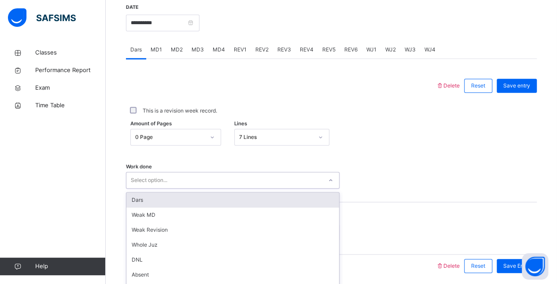
scroll to position [376, 0]
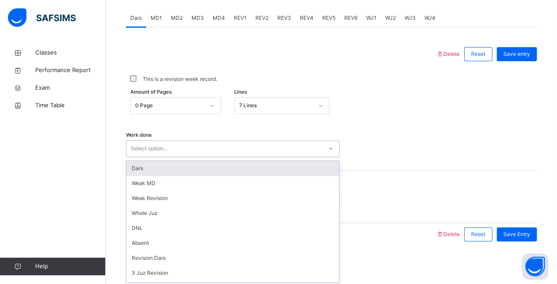
click at [233, 157] on div "option Dars focused, 1 of 16. 16 results available. Use Up and Down to choose o…" at bounding box center [233, 148] width 214 height 17
click at [232, 163] on div "Dars" at bounding box center [232, 168] width 213 height 15
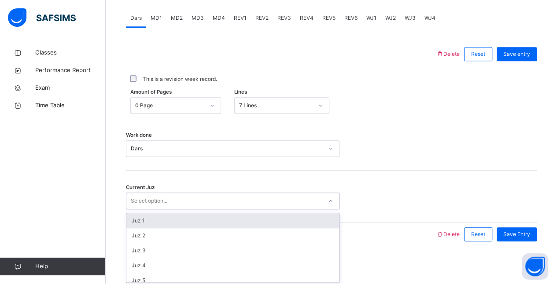
click at [218, 199] on div "Select option..." at bounding box center [224, 202] width 196 height 14
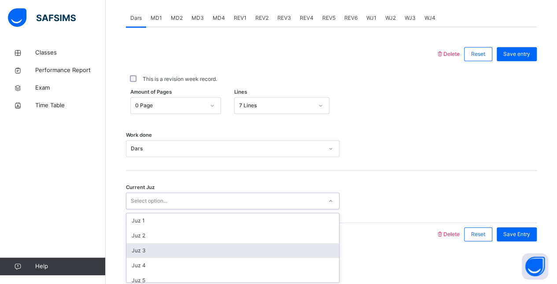
click at [196, 256] on div "Juz 3" at bounding box center [232, 251] width 213 height 15
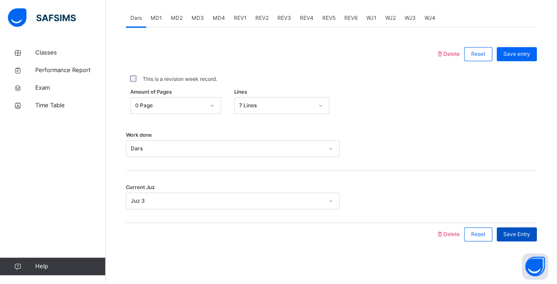
click at [530, 231] on span "Save Entry" at bounding box center [516, 235] width 27 height 8
click at [530, 52] on span "Save entry" at bounding box center [516, 54] width 27 height 8
click at [213, 15] on span "MD4" at bounding box center [219, 18] width 12 height 8
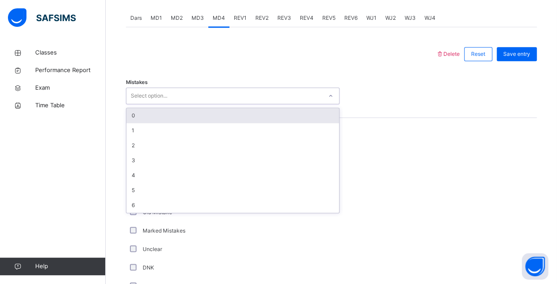
click at [214, 97] on div "Select option..." at bounding box center [224, 96] width 196 height 14
click at [174, 121] on div "0" at bounding box center [232, 115] width 213 height 15
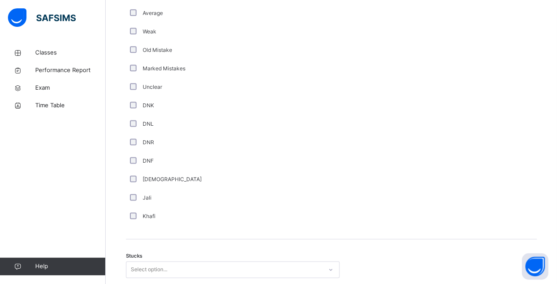
scroll to position [536, 0]
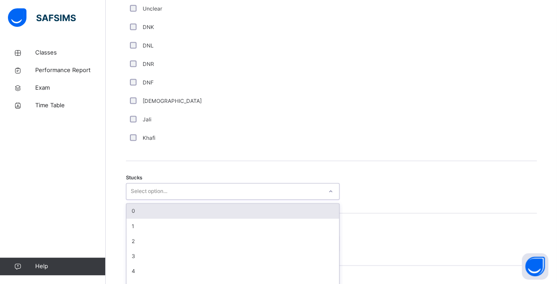
click at [165, 200] on div "option 0 focused, 1 of 6. 6 results available. Use Up and Down to choose option…" at bounding box center [233, 191] width 214 height 17
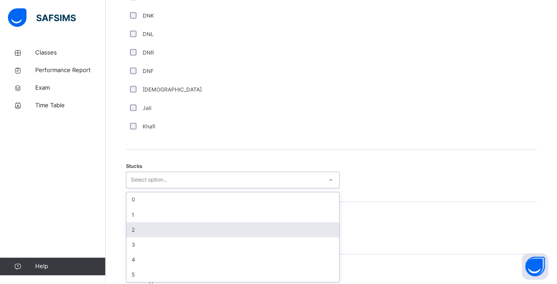
click at [157, 233] on div "2" at bounding box center [232, 229] width 213 height 15
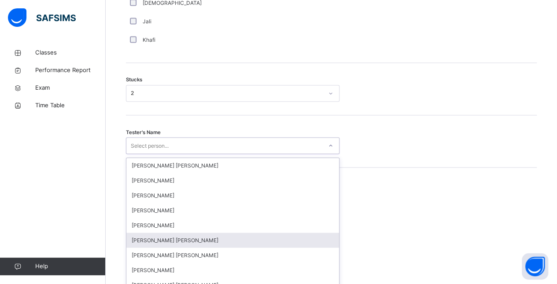
click at [157, 154] on div "option Mohammad Hanzalah Siddiqui focused, 6 of 90. 90 results available. Use U…" at bounding box center [233, 145] width 214 height 17
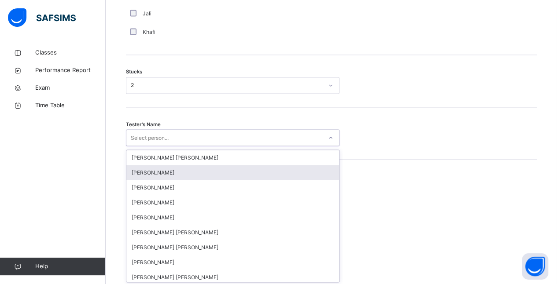
click at [143, 171] on div "[PERSON_NAME]" at bounding box center [232, 172] width 213 height 15
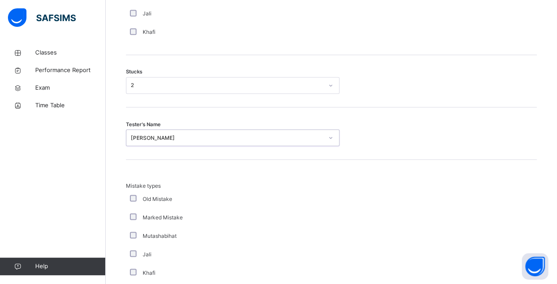
scroll to position [884, 0]
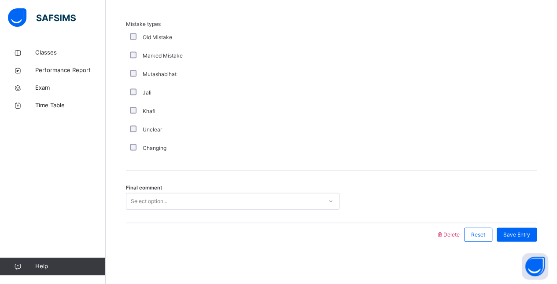
click at [166, 202] on div "Select option..." at bounding box center [149, 201] width 37 height 17
click at [166, 210] on div "Final comment Select option..." at bounding box center [331, 197] width 411 height 52
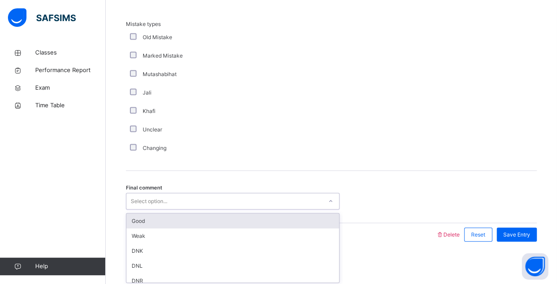
click at [218, 203] on div "Select option..." at bounding box center [224, 202] width 196 height 14
click at [197, 221] on div "Good" at bounding box center [232, 221] width 213 height 15
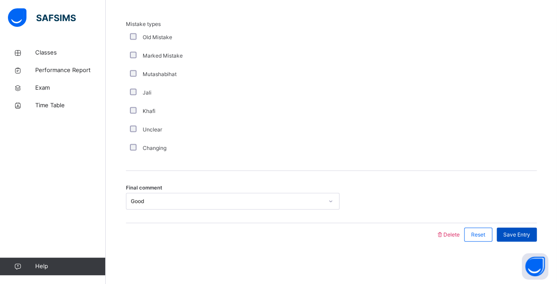
click at [537, 228] on div "Save Entry" at bounding box center [517, 235] width 40 height 14
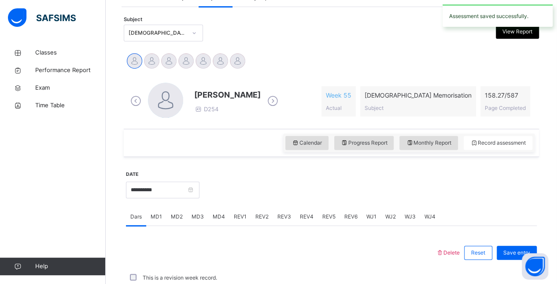
scroll to position [376, 0]
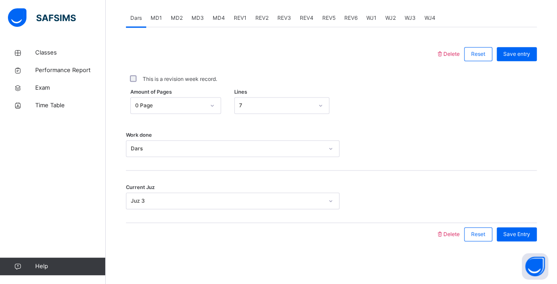
click at [196, 18] on span "MD3" at bounding box center [198, 18] width 12 height 8
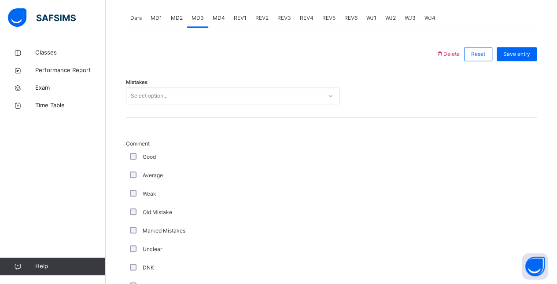
scroll to position [884, 0]
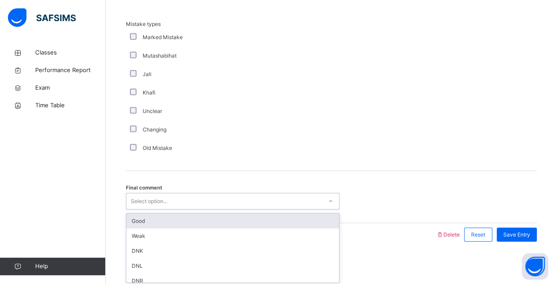
click at [142, 199] on div "Select option..." at bounding box center [149, 201] width 37 height 17
click at [138, 214] on div "Good" at bounding box center [232, 221] width 213 height 15
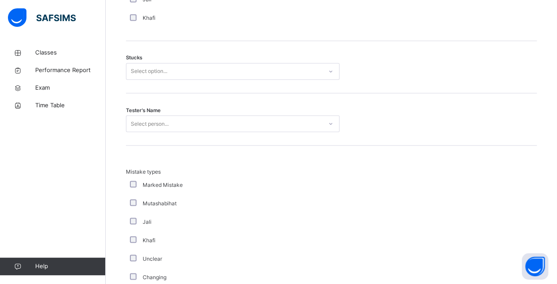
scroll to position [738, 0]
click at [244, 134] on div "Tester's Name Select person..." at bounding box center [331, 118] width 411 height 52
click at [240, 127] on div "Select person..." at bounding box center [224, 123] width 196 height 14
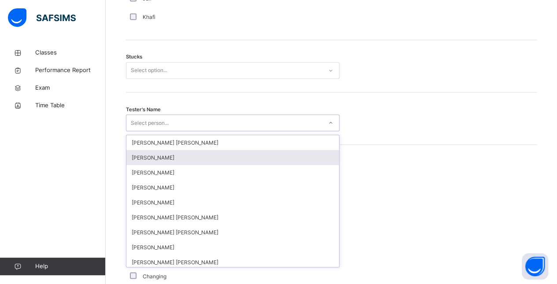
click at [212, 156] on div "[PERSON_NAME]" at bounding box center [232, 157] width 213 height 15
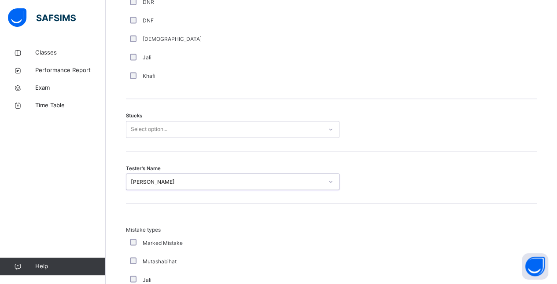
scroll to position [680, 0]
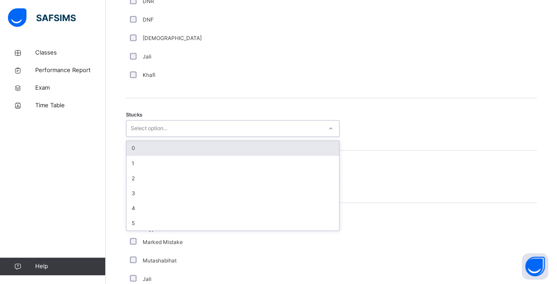
click at [203, 131] on div "Select option..." at bounding box center [224, 129] width 196 height 14
click at [196, 145] on div "0" at bounding box center [232, 148] width 213 height 15
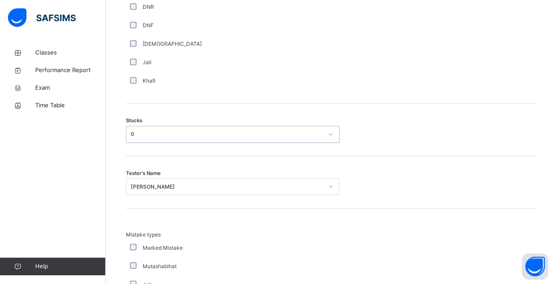
scroll to position [674, 0]
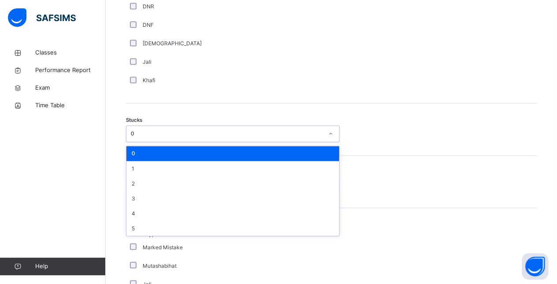
click at [196, 133] on div "0" at bounding box center [227, 134] width 192 height 8
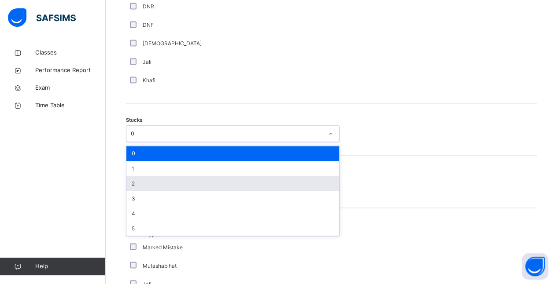
click at [179, 188] on div "2" at bounding box center [232, 183] width 213 height 15
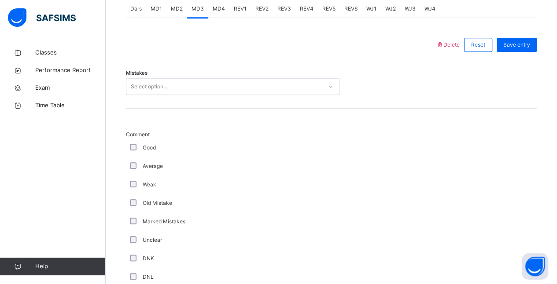
scroll to position [380, 0]
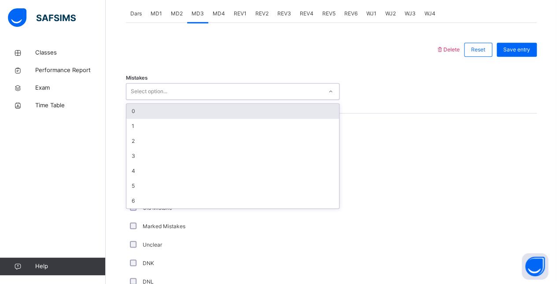
click at [143, 89] on div "Select option..." at bounding box center [149, 91] width 37 height 17
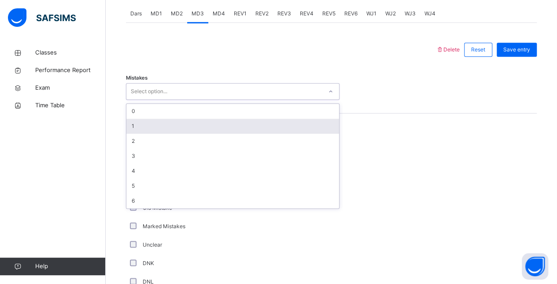
click at [149, 126] on div "1" at bounding box center [232, 126] width 213 height 15
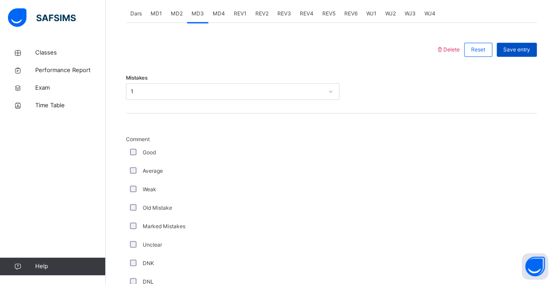
click at [521, 52] on span "Save entry" at bounding box center [516, 50] width 27 height 8
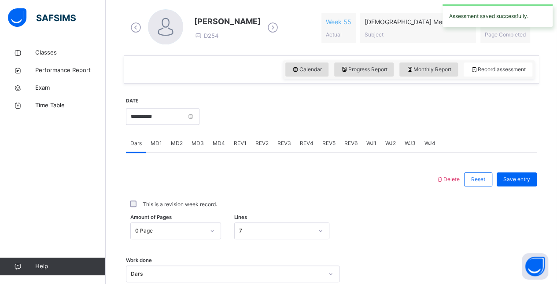
scroll to position [251, 0]
click at [419, 76] on div "Calendar Progress Report Monthly Report Record assessment" at bounding box center [408, 69] width 251 height 18
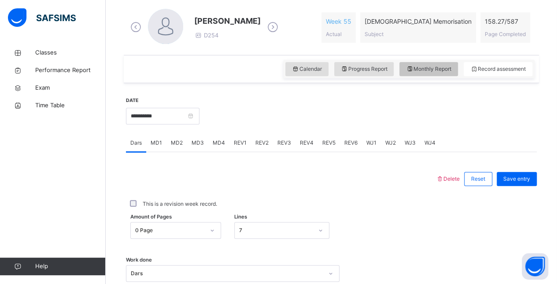
click at [426, 74] on div "Monthly Report" at bounding box center [428, 69] width 59 height 14
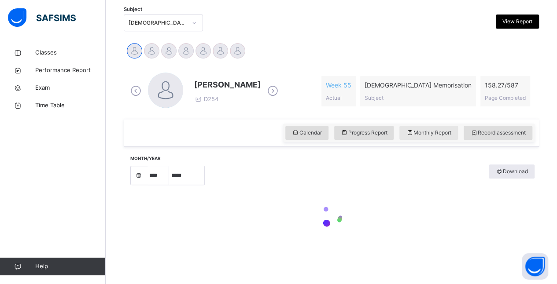
select select "****"
select select "*"
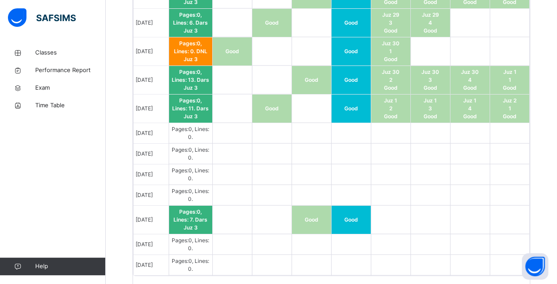
scroll to position [854, 0]
click at [150, 192] on td "[DATE]" at bounding box center [150, 195] width 35 height 21
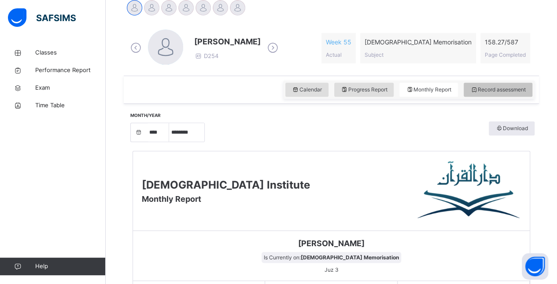
click at [503, 95] on div "Record assessment" at bounding box center [498, 90] width 69 height 14
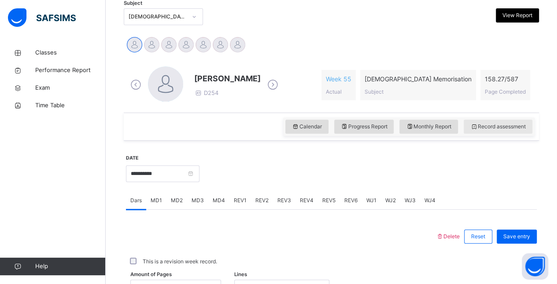
scroll to position [205, 0]
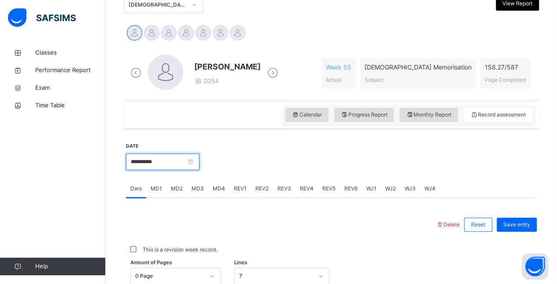
click at [171, 161] on input "**********" at bounding box center [163, 162] width 74 height 17
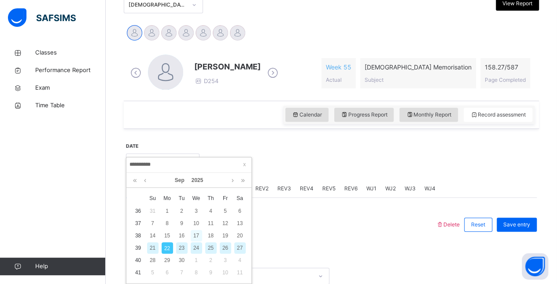
click at [196, 235] on div "17" at bounding box center [196, 235] width 11 height 11
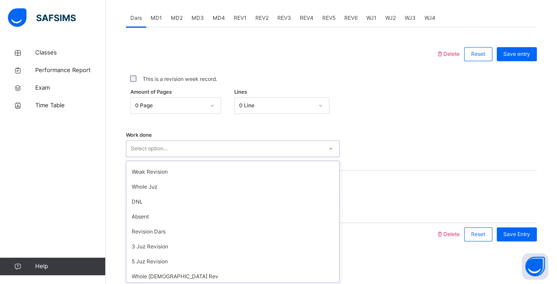
scroll to position [0, 0]
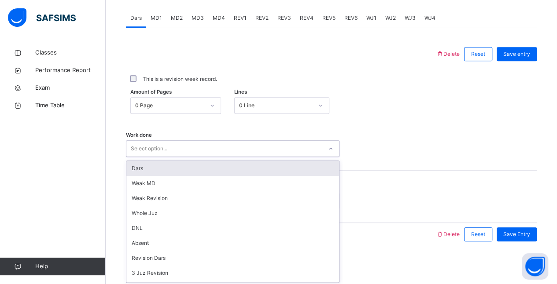
click at [355, 129] on div "Work done option Dars focused, 1 of 16. 16 results available. Use Up and Down t…" at bounding box center [331, 144] width 411 height 52
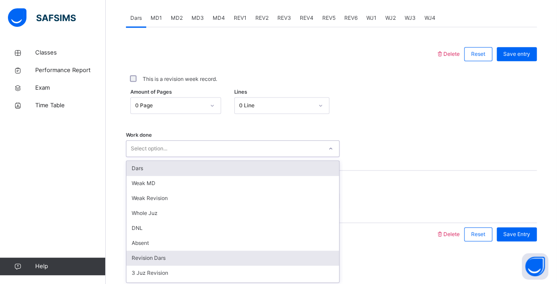
click at [151, 257] on div "Revision Dars" at bounding box center [232, 258] width 213 height 15
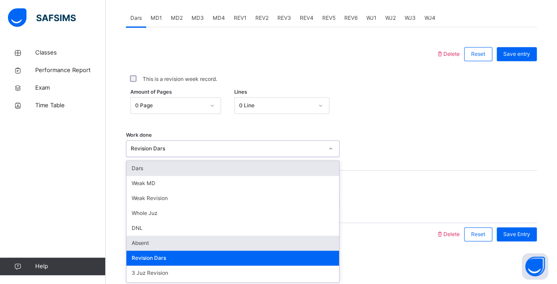
click at [159, 241] on div "Absent" at bounding box center [232, 243] width 213 height 15
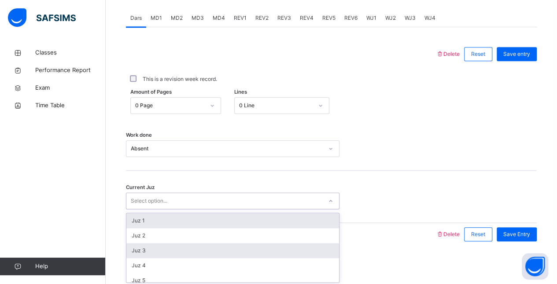
click at [155, 251] on div "Juz 3" at bounding box center [232, 251] width 213 height 15
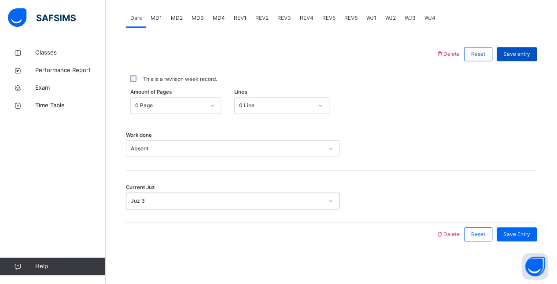
click at [526, 55] on span "Save entry" at bounding box center [516, 54] width 27 height 8
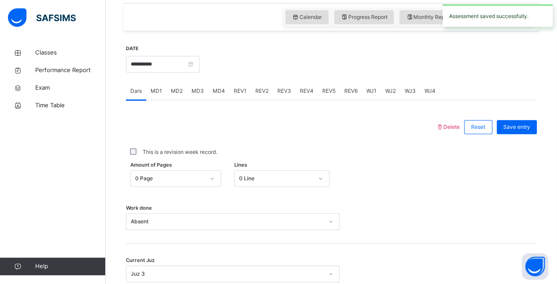
scroll to position [284, 0]
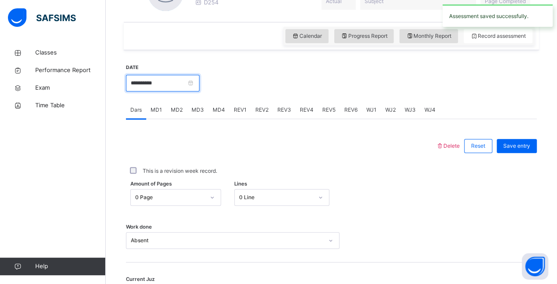
click at [183, 90] on input "**********" at bounding box center [163, 83] width 74 height 17
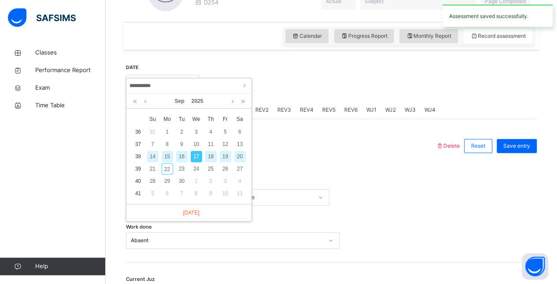
click at [211, 156] on div "18" at bounding box center [210, 156] width 11 height 11
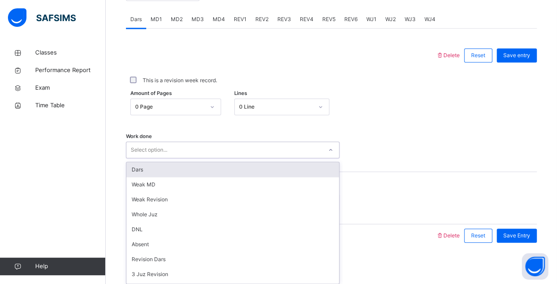
scroll to position [376, 0]
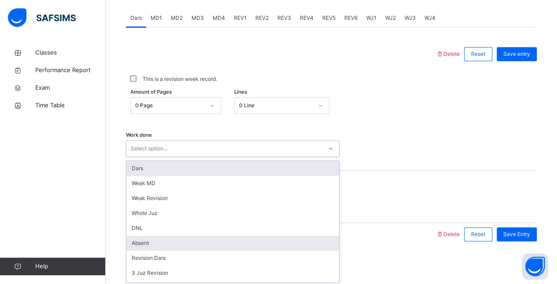
click at [177, 248] on div "Absent" at bounding box center [232, 243] width 213 height 15
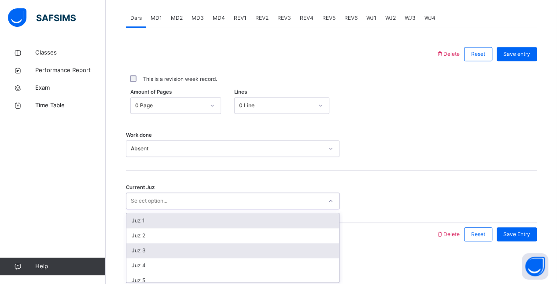
click at [177, 252] on div "Juz 3" at bounding box center [232, 251] width 213 height 15
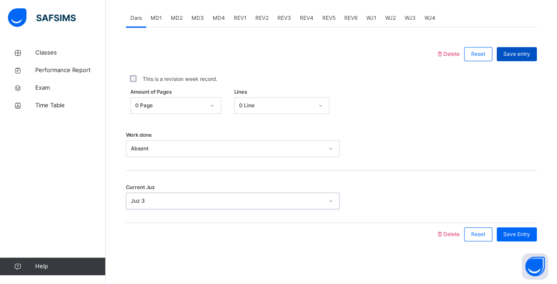
click at [527, 53] on span "Save entry" at bounding box center [516, 54] width 27 height 8
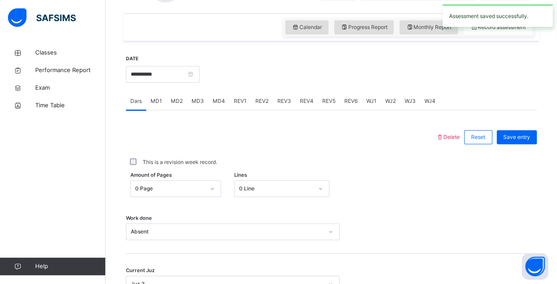
scroll to position [285, 0]
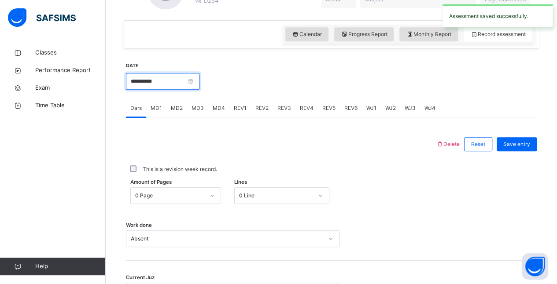
click at [192, 87] on input "**********" at bounding box center [163, 81] width 74 height 17
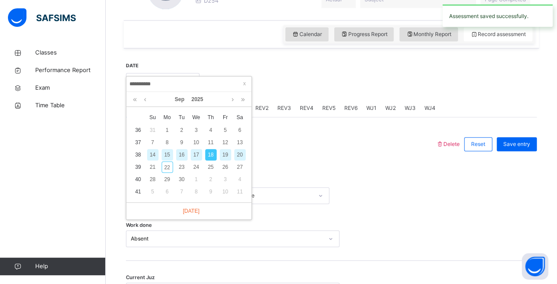
click at [225, 154] on div "19" at bounding box center [225, 154] width 11 height 11
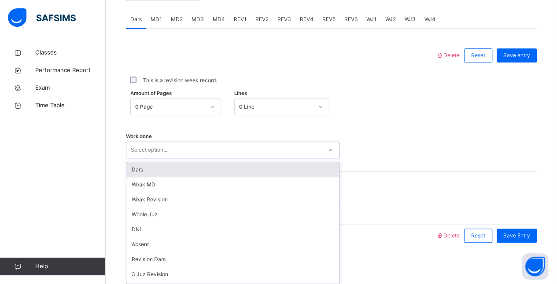
scroll to position [376, 0]
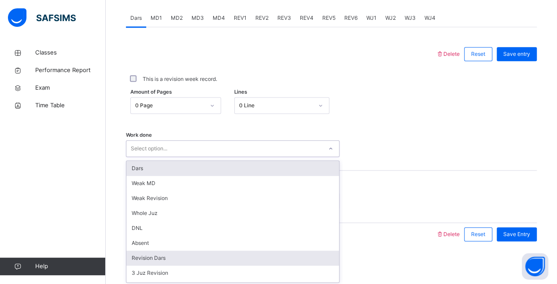
click at [175, 251] on div "Revision Dars" at bounding box center [232, 258] width 213 height 15
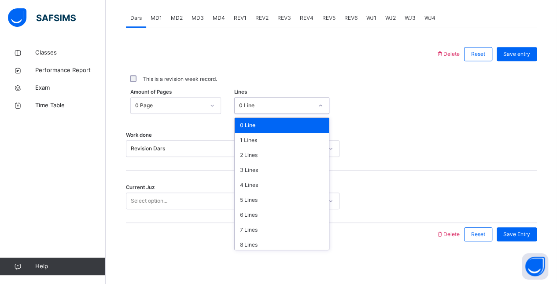
click at [349, 102] on div "Amount of Pages 0 Page Lines option 0 Line focused, 1 of 16. 16 results availab…" at bounding box center [331, 105] width 411 height 17
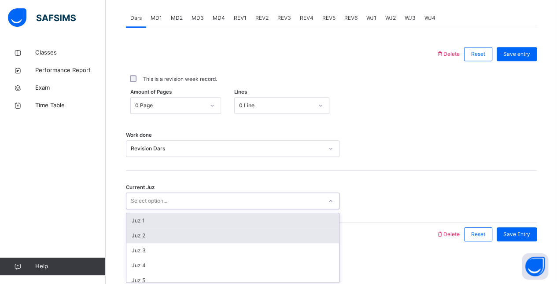
click at [205, 229] on div "Juz 2" at bounding box center [232, 236] width 213 height 15
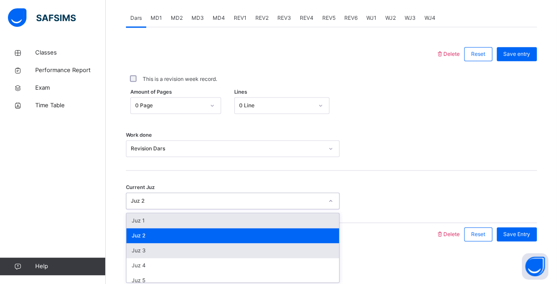
click at [203, 250] on div "Juz 3" at bounding box center [232, 251] width 213 height 15
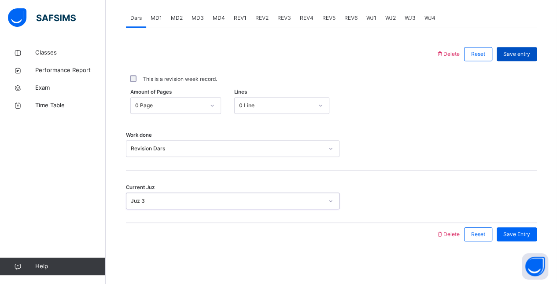
click at [533, 48] on div "Save entry" at bounding box center [517, 54] width 40 height 14
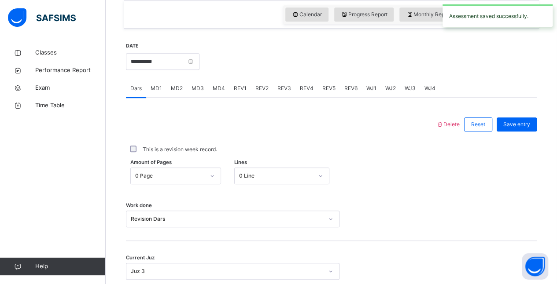
scroll to position [304, 0]
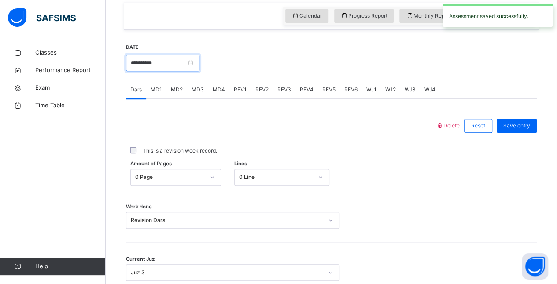
click at [193, 69] on input "**********" at bounding box center [163, 63] width 74 height 17
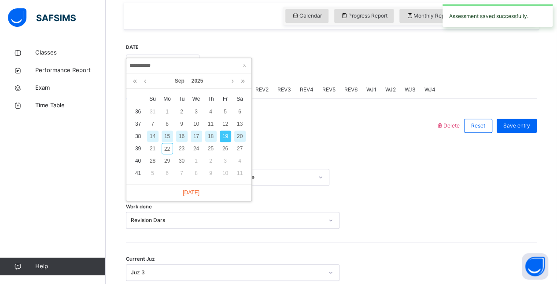
click at [241, 140] on div "20" at bounding box center [239, 136] width 11 height 11
type input "**********"
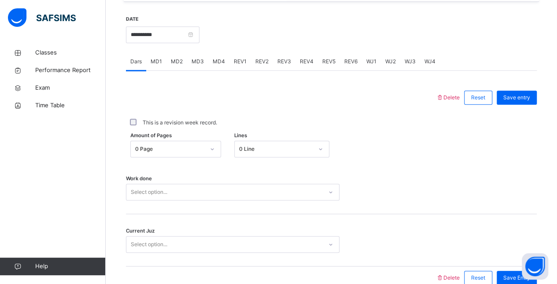
scroll to position [376, 0]
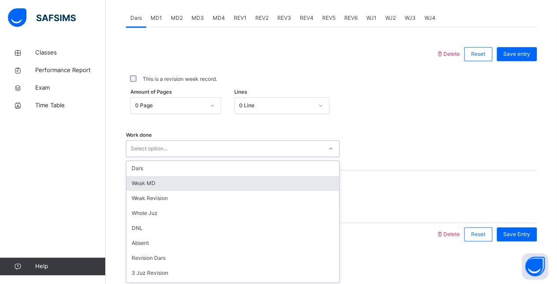
click at [180, 157] on div "option Weak MD focused, 2 of 16. 16 results available. Use Up and Down to choos…" at bounding box center [233, 148] width 214 height 17
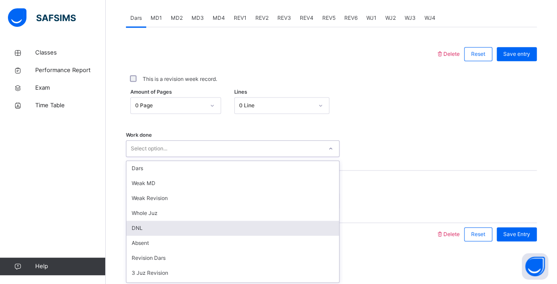
click at [169, 222] on div "DNL" at bounding box center [232, 228] width 213 height 15
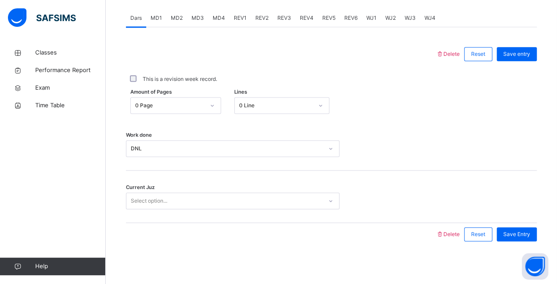
click at [165, 191] on div "Current Juz Select option..." at bounding box center [331, 197] width 411 height 52
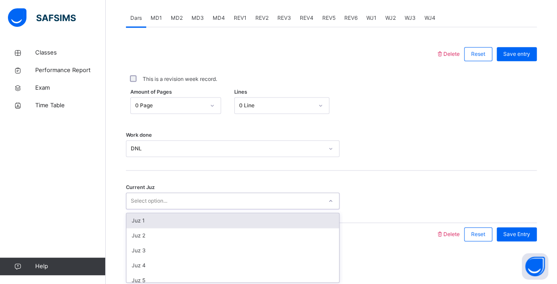
click at [149, 197] on div "Select option..." at bounding box center [149, 201] width 37 height 17
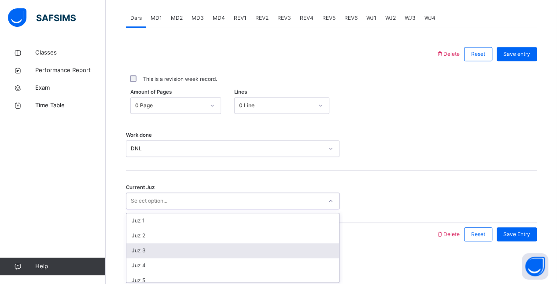
click at [126, 246] on div "Juz 1 Juz 2 Juz 3 Juz 4 Juz 5 Juz 6 Juz 7 Juz 8 Juz 9 Juz 10 Juz 11 Juz 12 Juz …" at bounding box center [233, 248] width 214 height 70
click at [142, 247] on div "Juz 3" at bounding box center [232, 251] width 213 height 15
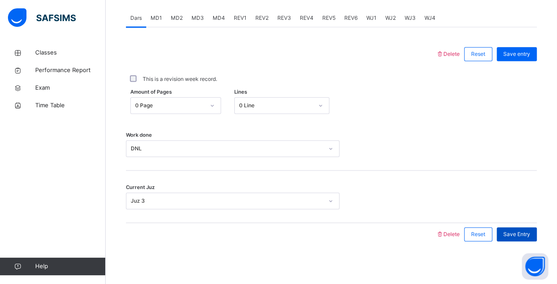
click at [528, 228] on div "Save Entry" at bounding box center [517, 235] width 40 height 14
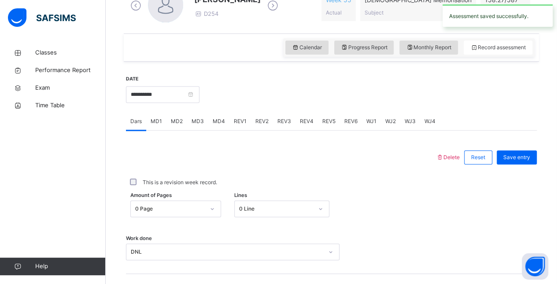
scroll to position [272, 0]
click at [214, 117] on div "MD4" at bounding box center [218, 122] width 21 height 18
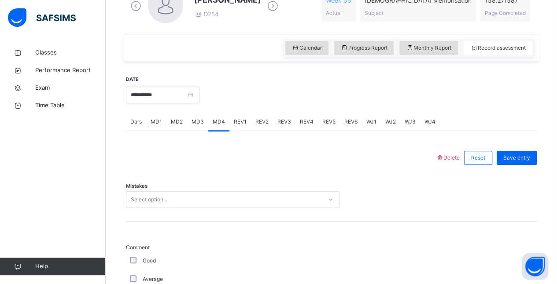
click at [195, 121] on span "MD3" at bounding box center [198, 122] width 12 height 8
click at [219, 118] on span "MD4" at bounding box center [219, 122] width 12 height 8
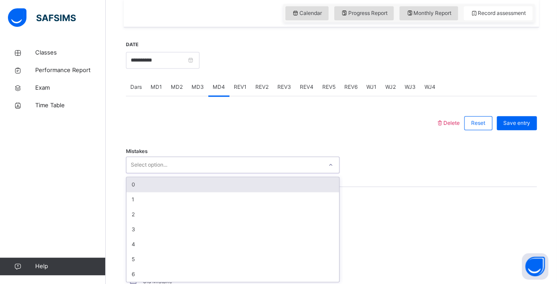
scroll to position [307, 0]
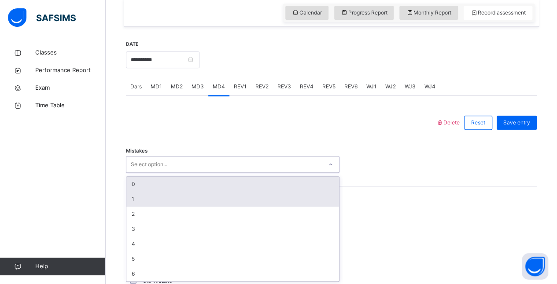
click at [162, 197] on div "1" at bounding box center [232, 199] width 213 height 15
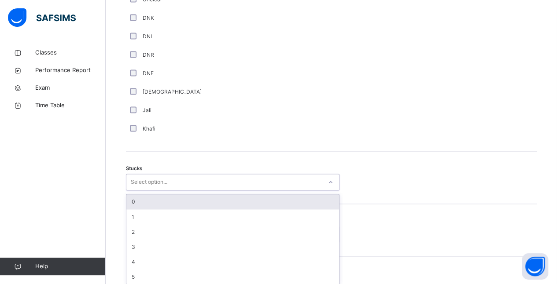
scroll to position [628, 0]
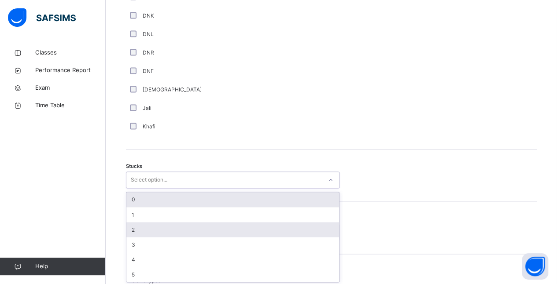
click at [150, 231] on div "2" at bounding box center [232, 229] width 213 height 15
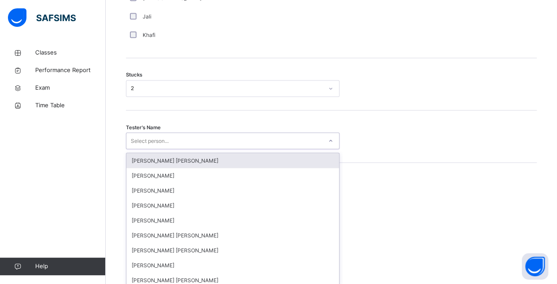
scroll to position [723, 0]
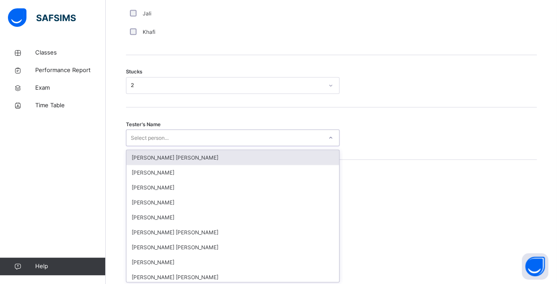
type input "*"
type input "**"
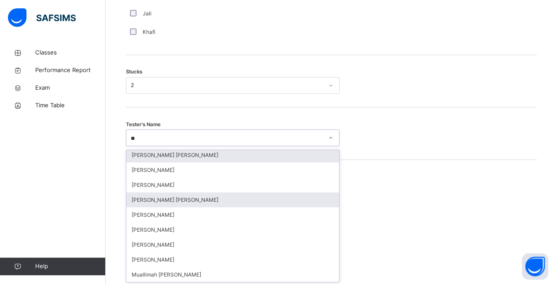
click at [178, 202] on div "[PERSON_NAME] [PERSON_NAME]" at bounding box center [232, 199] width 213 height 15
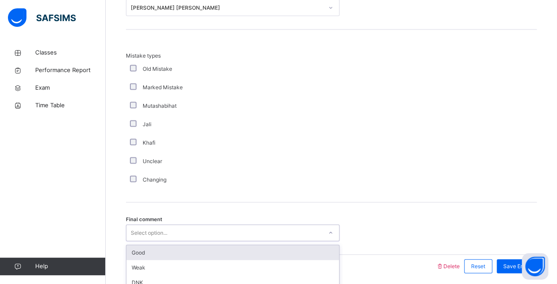
scroll to position [884, 0]
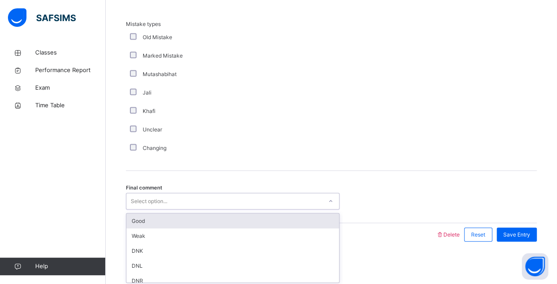
click at [176, 221] on div "Good" at bounding box center [232, 221] width 213 height 15
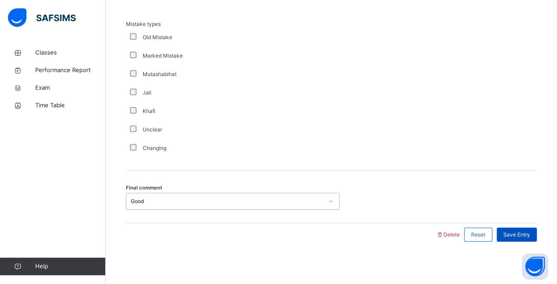
click at [526, 231] on span "Save Entry" at bounding box center [516, 235] width 27 height 8
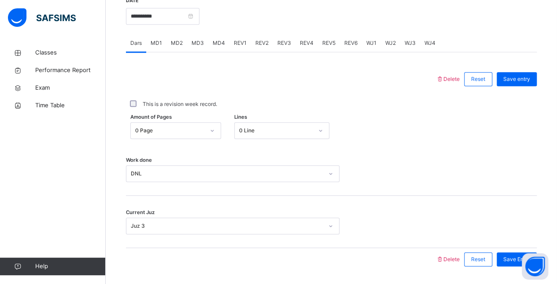
scroll to position [331, 0]
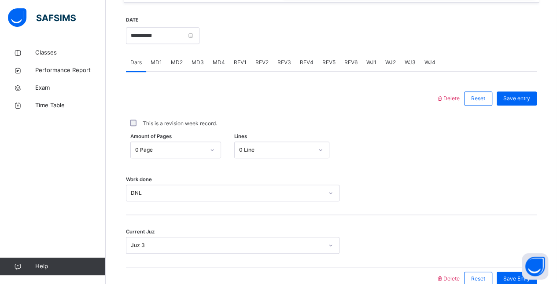
click at [163, 67] on div "MD1" at bounding box center [156, 63] width 20 height 18
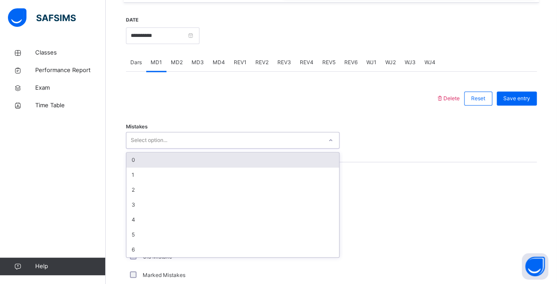
click at [177, 161] on div "0" at bounding box center [232, 160] width 213 height 15
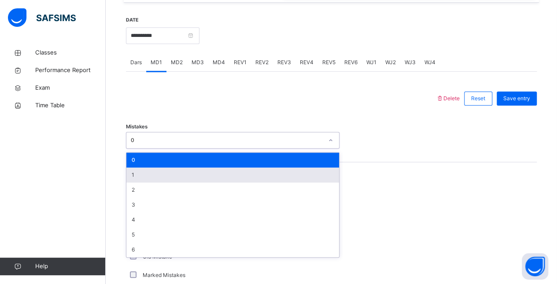
click at [153, 175] on div "1" at bounding box center [232, 175] width 213 height 15
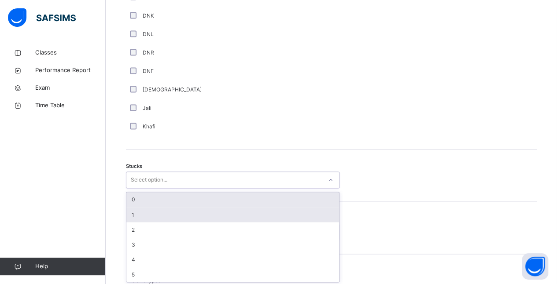
click at [159, 214] on div "1" at bounding box center [232, 214] width 213 height 15
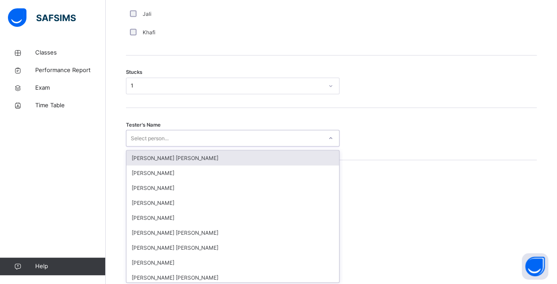
scroll to position [723, 0]
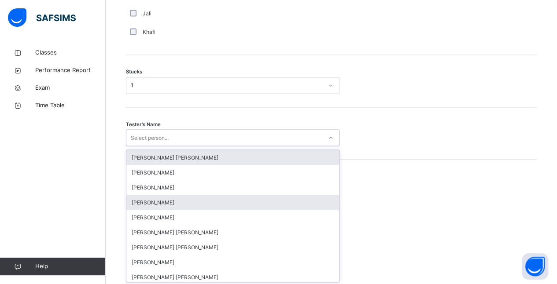
click at [144, 207] on div "[PERSON_NAME]" at bounding box center [232, 202] width 213 height 15
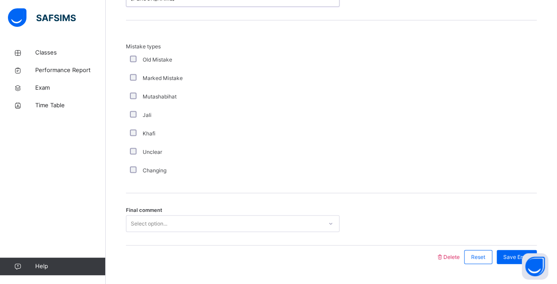
scroll to position [884, 0]
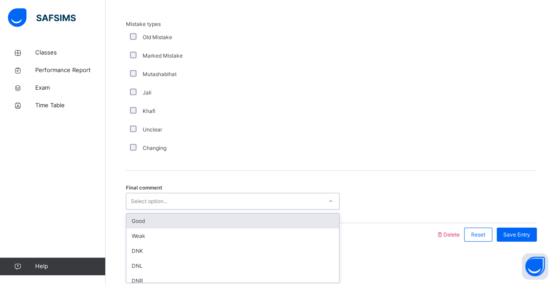
click at [161, 219] on div "Good" at bounding box center [232, 221] width 213 height 15
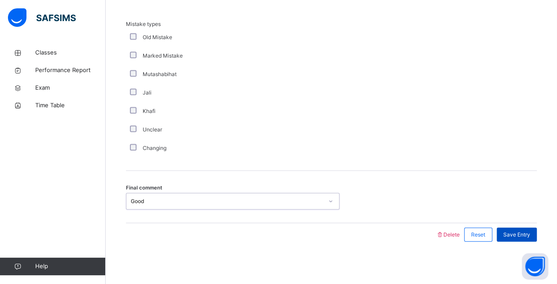
click at [526, 233] on span "Save Entry" at bounding box center [516, 235] width 27 height 8
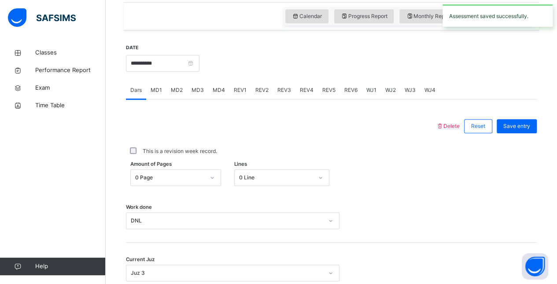
scroll to position [299, 0]
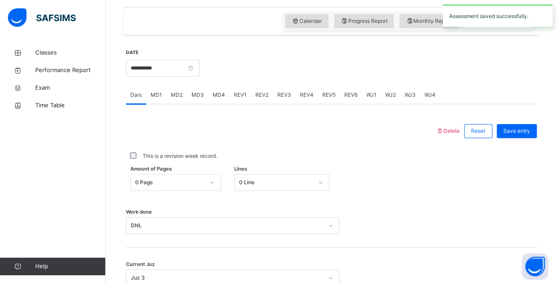
click at [220, 101] on div "MD4" at bounding box center [218, 95] width 21 height 18
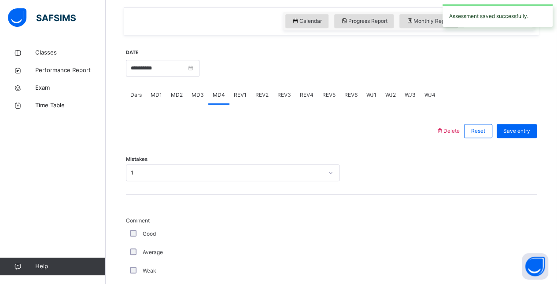
click at [237, 101] on div "REV1" at bounding box center [240, 95] width 22 height 18
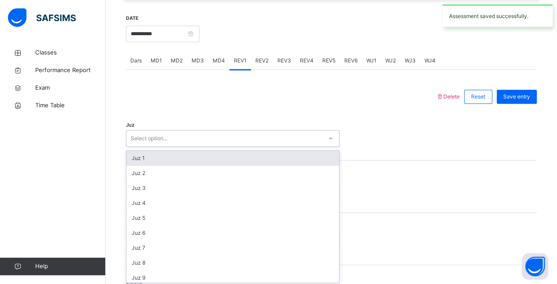
scroll to position [334, 0]
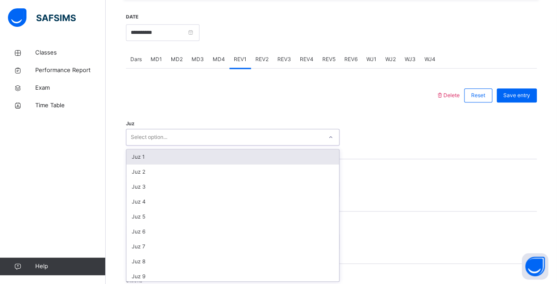
type input "*"
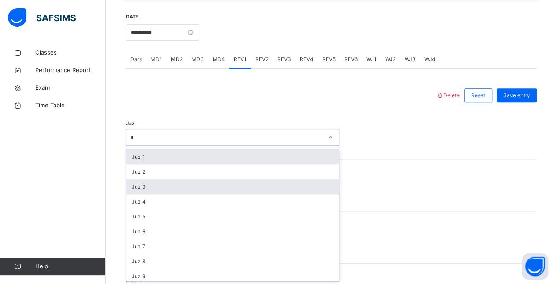
click at [145, 180] on div "Juz 3" at bounding box center [232, 187] width 213 height 15
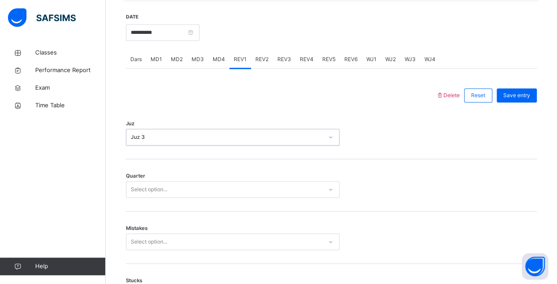
click at [131, 138] on div "Juz 3" at bounding box center [227, 137] width 192 height 8
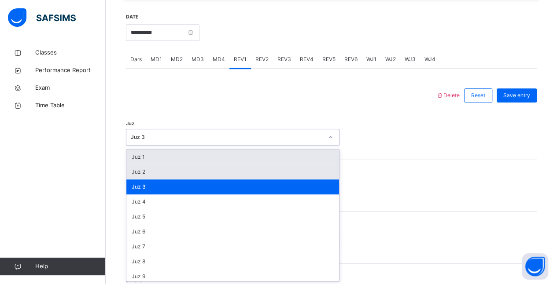
click at [138, 177] on div "Juz 2" at bounding box center [232, 172] width 213 height 15
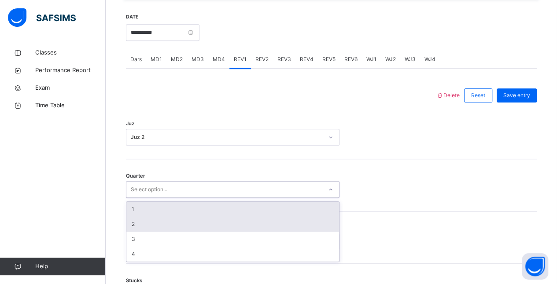
click at [132, 223] on div "2" at bounding box center [232, 224] width 213 height 15
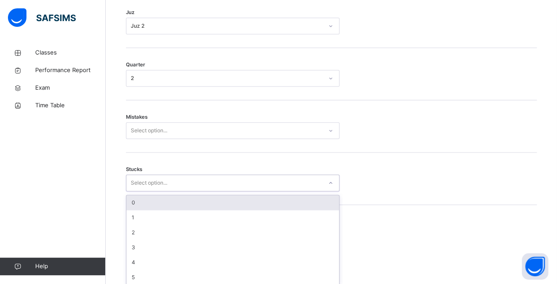
scroll to position [449, 0]
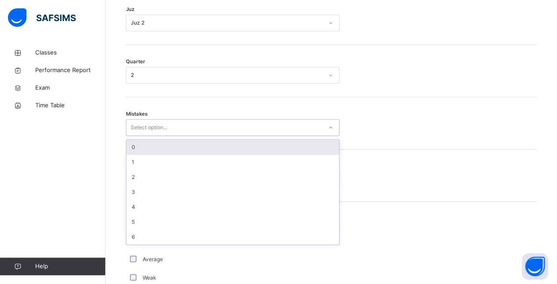
click at [133, 146] on div "0" at bounding box center [232, 147] width 213 height 15
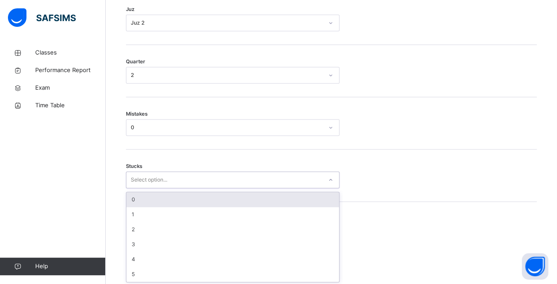
click at [131, 200] on div "0" at bounding box center [232, 199] width 213 height 15
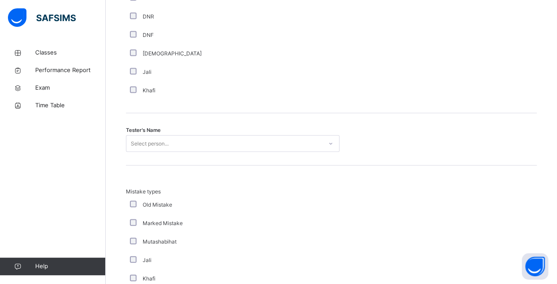
scroll to position [837, 0]
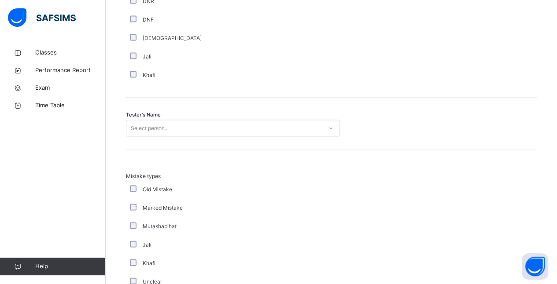
click at [132, 152] on div "Mistake types Old Mistake Marked Mistake Mutashabihat Jali Khafi Unclear Changi…" at bounding box center [331, 237] width 411 height 173
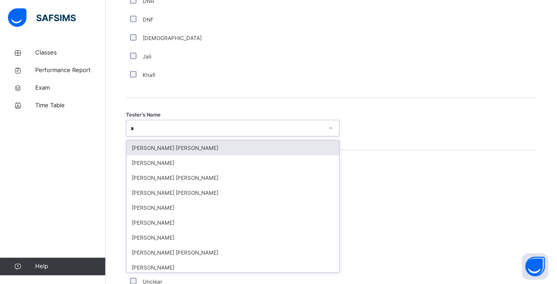
type input "**"
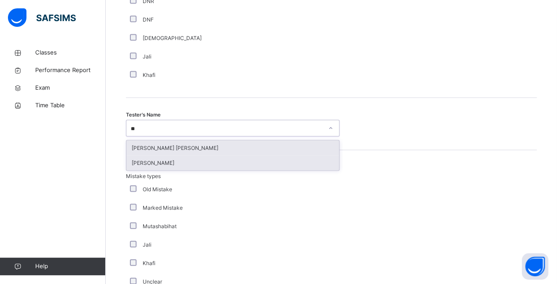
click at [139, 161] on div "[PERSON_NAME]" at bounding box center [232, 163] width 213 height 15
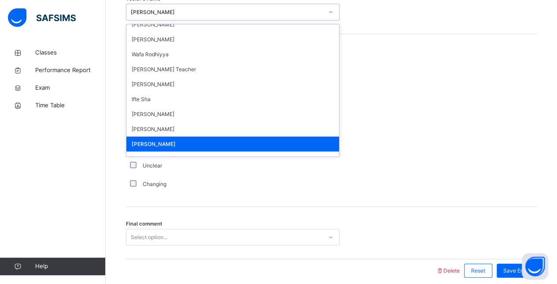
scroll to position [247, 0]
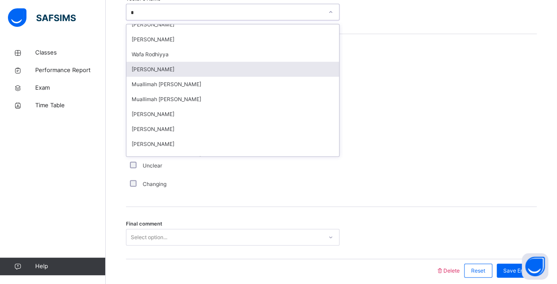
type input "**"
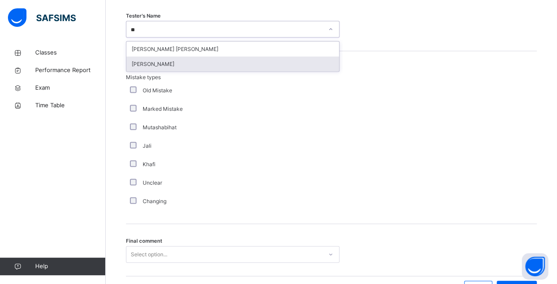
scroll to position [924, 0]
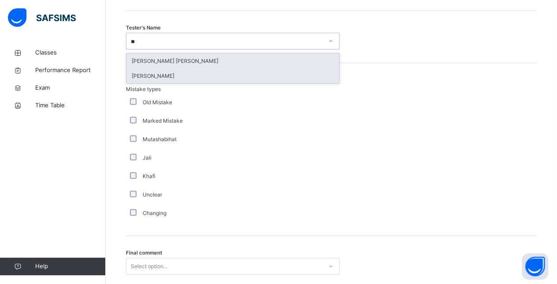
click at [144, 63] on div "[PERSON_NAME] [PERSON_NAME]" at bounding box center [232, 61] width 213 height 15
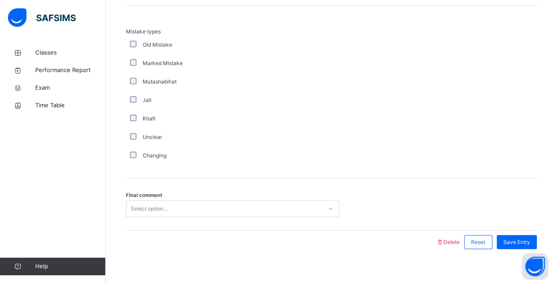
scroll to position [989, 0]
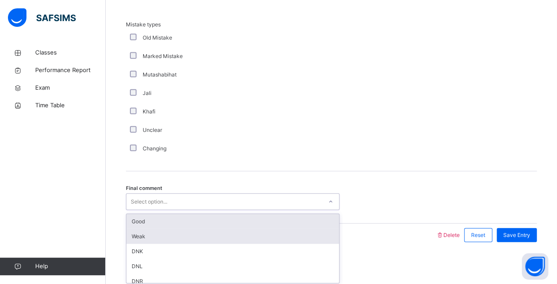
click at [173, 229] on div "Weak" at bounding box center [232, 236] width 213 height 15
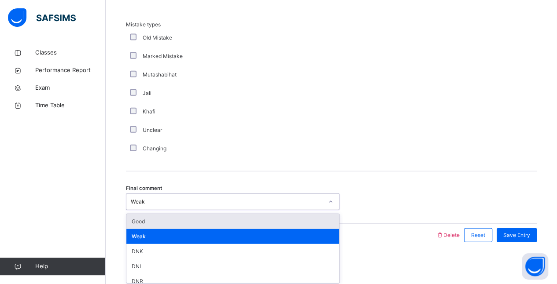
click at [183, 219] on div "Good" at bounding box center [232, 221] width 213 height 15
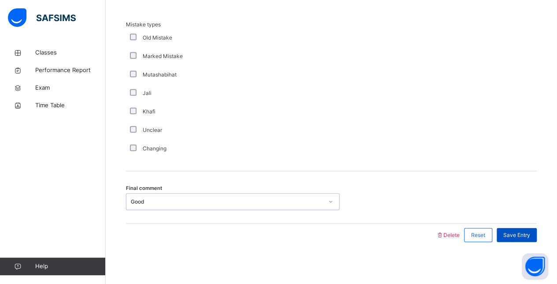
click at [524, 233] on span "Save Entry" at bounding box center [516, 236] width 27 height 8
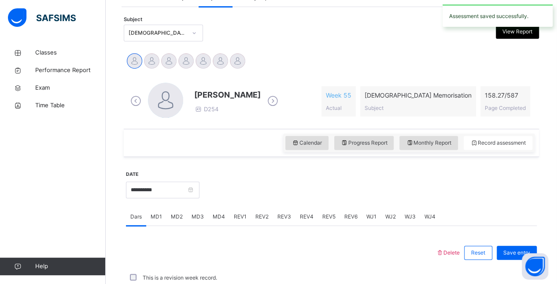
scroll to position [376, 0]
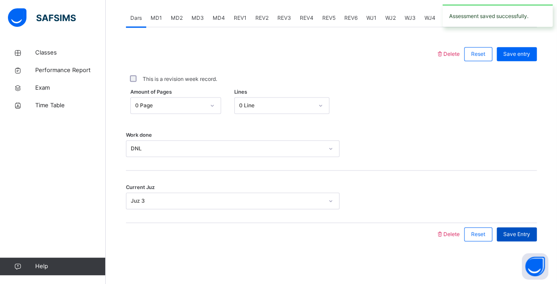
click at [520, 233] on span "Save Entry" at bounding box center [516, 235] width 27 height 8
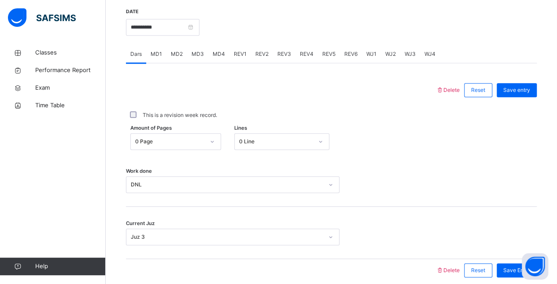
scroll to position [335, 0]
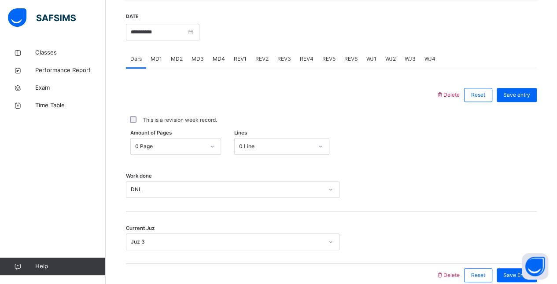
click at [247, 63] on div "REV1" at bounding box center [240, 59] width 22 height 18
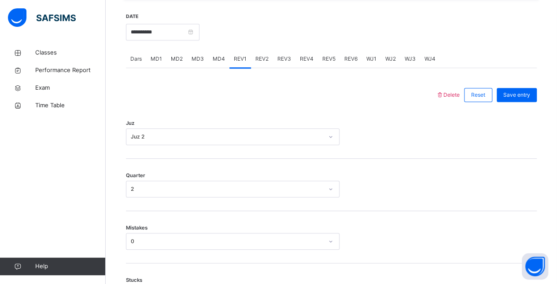
click at [274, 60] on div "REV3" at bounding box center [284, 59] width 22 height 18
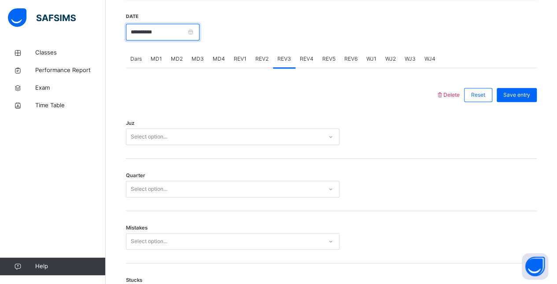
click at [192, 37] on input "**********" at bounding box center [163, 32] width 74 height 17
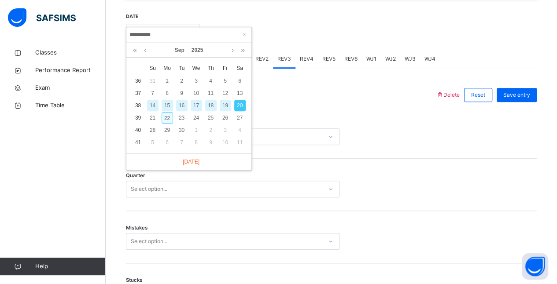
click at [167, 117] on div "22" at bounding box center [167, 117] width 11 height 11
type input "**********"
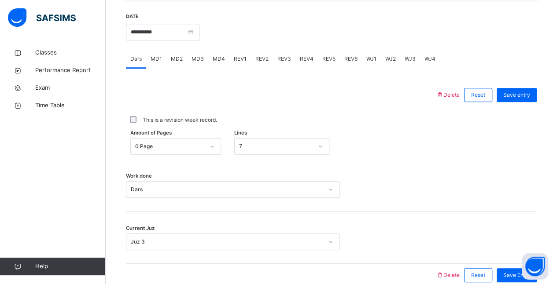
click at [202, 59] on span "MD3" at bounding box center [198, 59] width 12 height 8
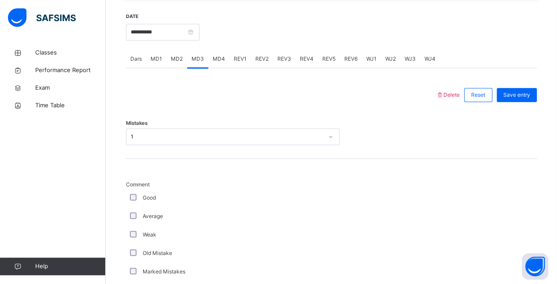
click at [218, 58] on span "MD4" at bounding box center [219, 59] width 12 height 8
click at [203, 60] on div "MD3" at bounding box center [197, 59] width 21 height 18
click at [220, 60] on span "MD4" at bounding box center [219, 59] width 12 height 8
click at [243, 65] on div "REV1" at bounding box center [240, 59] width 22 height 18
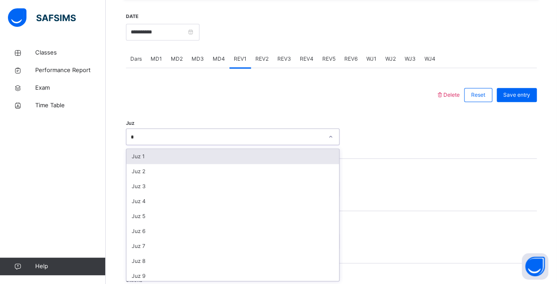
type input "**"
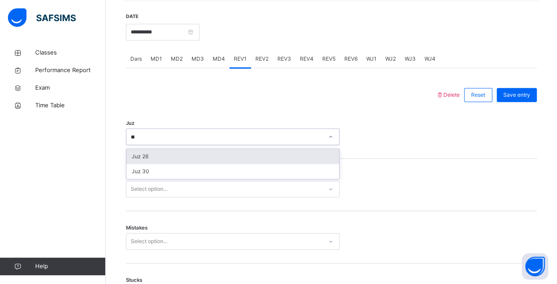
click at [150, 160] on div "Juz 26" at bounding box center [232, 156] width 213 height 15
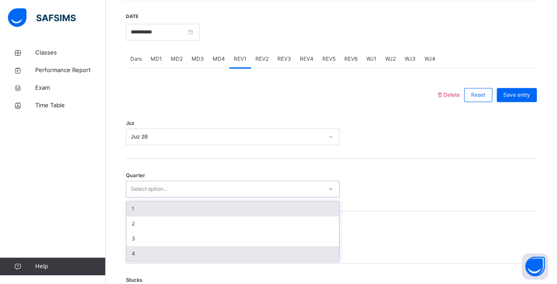
click at [144, 258] on div "4" at bounding box center [232, 254] width 213 height 15
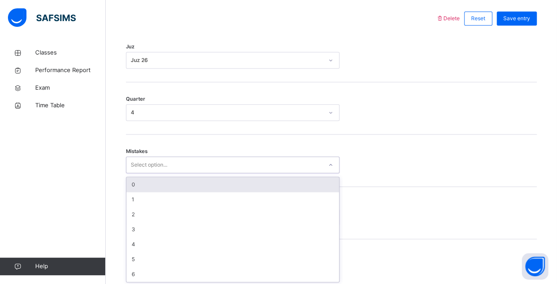
click at [174, 181] on div "0" at bounding box center [232, 184] width 213 height 15
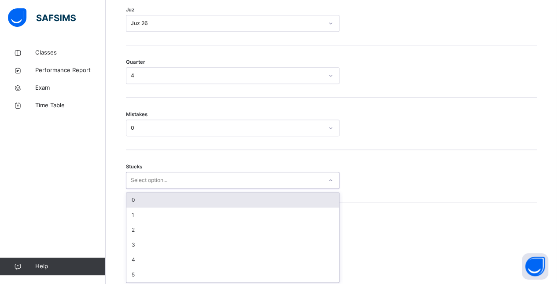
scroll to position [449, 0]
click at [163, 201] on div "0" at bounding box center [232, 199] width 213 height 15
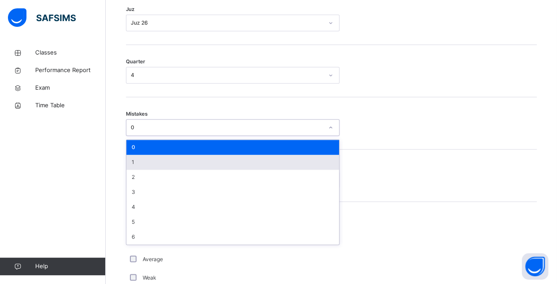
click at [151, 166] on div "1" at bounding box center [232, 162] width 213 height 15
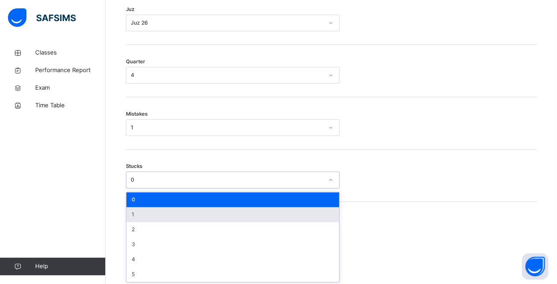
click at [153, 219] on div "1" at bounding box center [232, 214] width 213 height 15
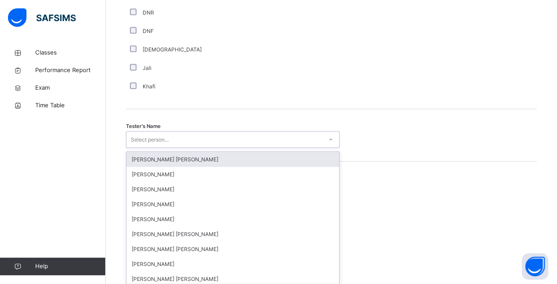
scroll to position [827, 0]
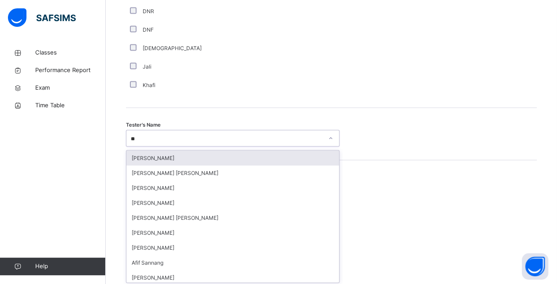
type input "*"
type input "**"
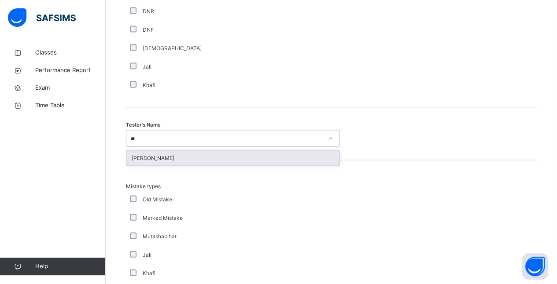
click at [151, 163] on div "[PERSON_NAME]" at bounding box center [232, 158] width 213 height 15
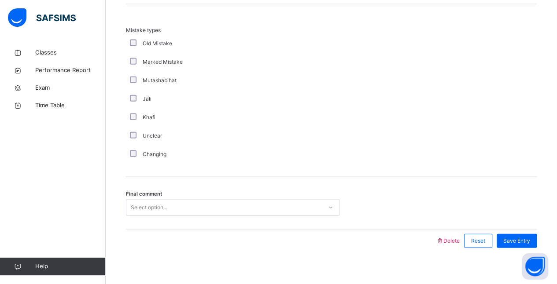
scroll to position [989, 0]
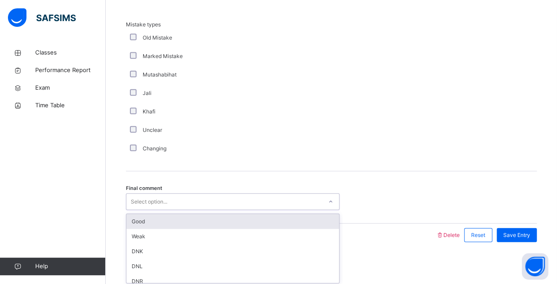
click at [165, 224] on div "Good" at bounding box center [232, 221] width 213 height 15
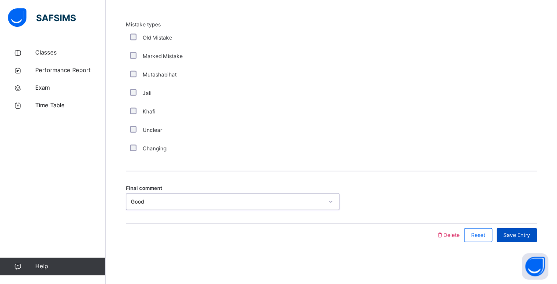
click at [519, 233] on span "Save Entry" at bounding box center [516, 236] width 27 height 8
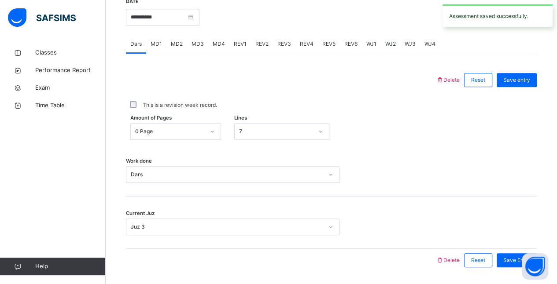
scroll to position [315, 0]
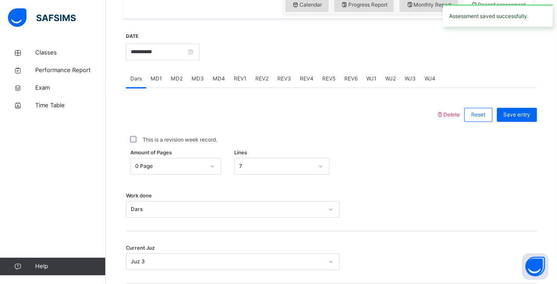
click at [242, 76] on span "REV1" at bounding box center [240, 79] width 13 height 8
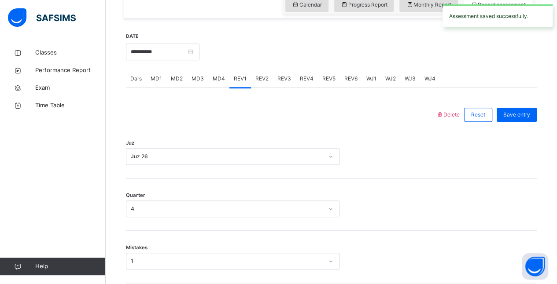
click at [261, 83] on div "REV2" at bounding box center [262, 79] width 22 height 18
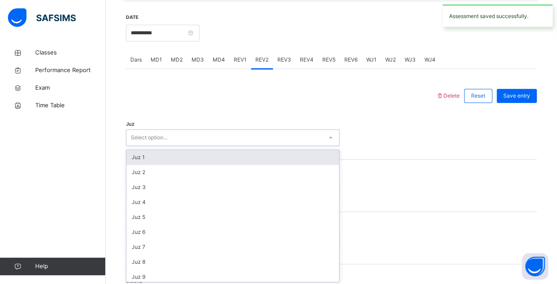
scroll to position [334, 0]
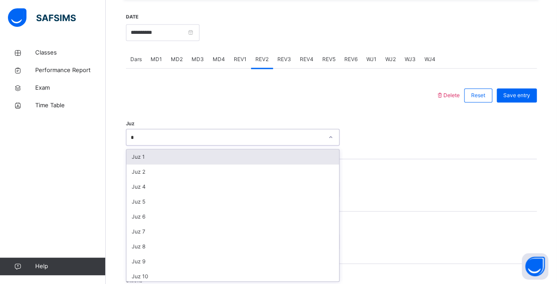
type input "**"
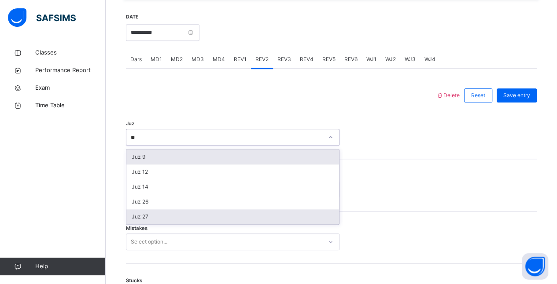
click at [167, 222] on div "Juz 27" at bounding box center [232, 217] width 213 height 15
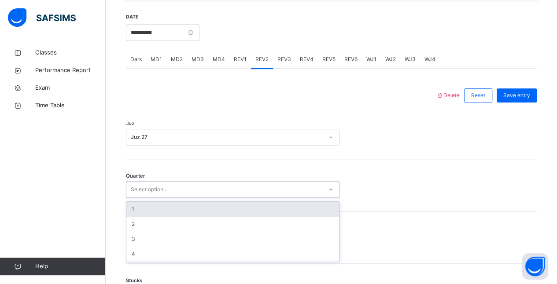
click at [153, 203] on div "1" at bounding box center [232, 209] width 213 height 15
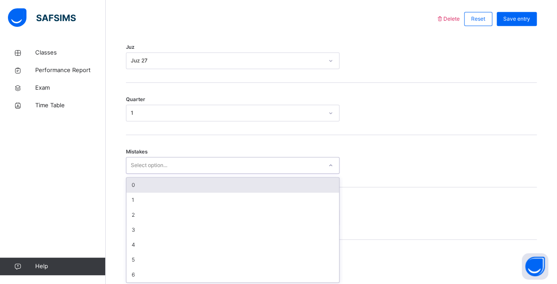
scroll to position [411, 0]
click at [150, 187] on div "0" at bounding box center [232, 184] width 213 height 15
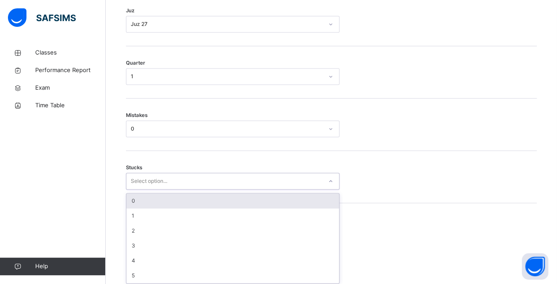
scroll to position [449, 0]
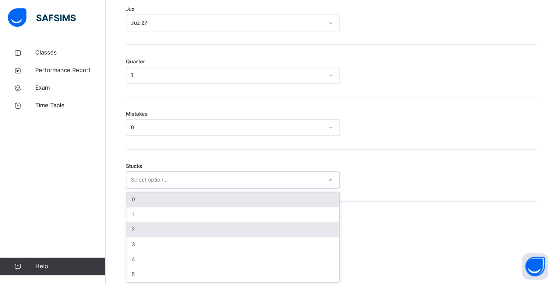
click at [150, 231] on div "2" at bounding box center [232, 229] width 213 height 15
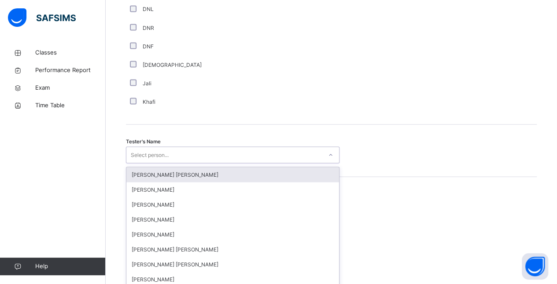
scroll to position [827, 0]
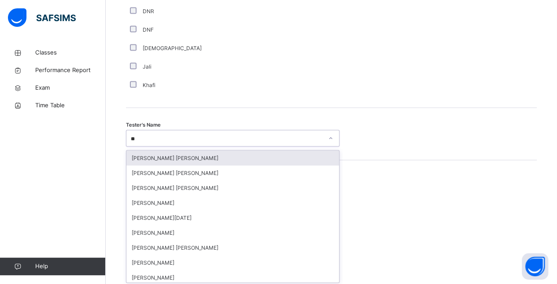
type input "***"
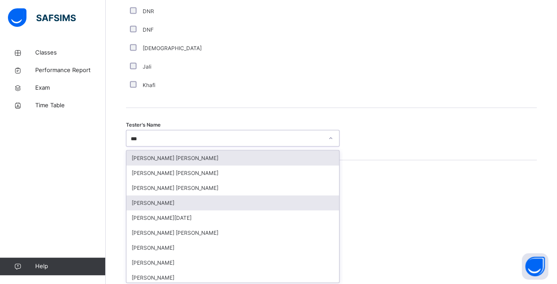
click at [193, 200] on div "[PERSON_NAME]" at bounding box center [232, 203] width 213 height 15
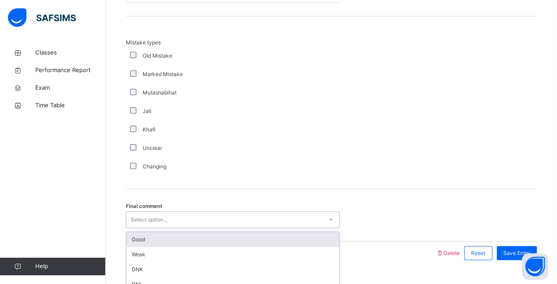
scroll to position [989, 0]
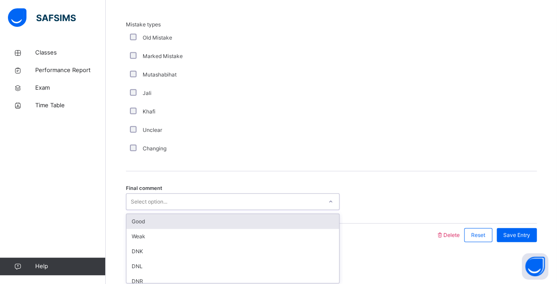
click at [175, 219] on div "Good" at bounding box center [232, 221] width 213 height 15
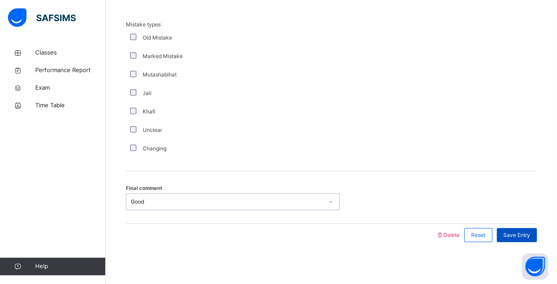
click at [530, 233] on span "Save Entry" at bounding box center [516, 236] width 27 height 8
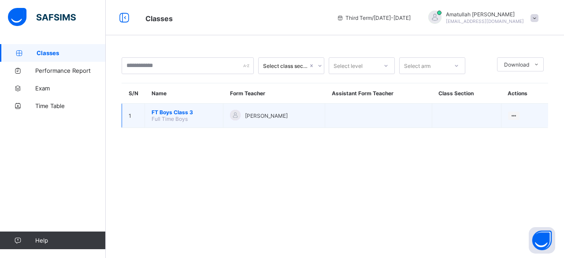
click at [190, 113] on span "FT Boys Class 3" at bounding box center [183, 112] width 65 height 7
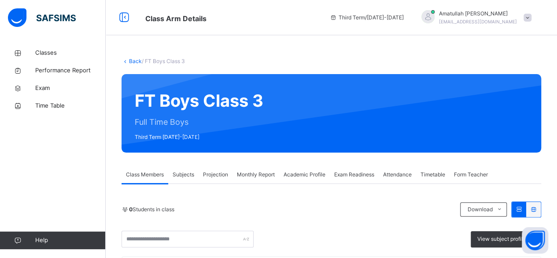
click at [238, 180] on div "Monthly Report" at bounding box center [256, 175] width 47 height 18
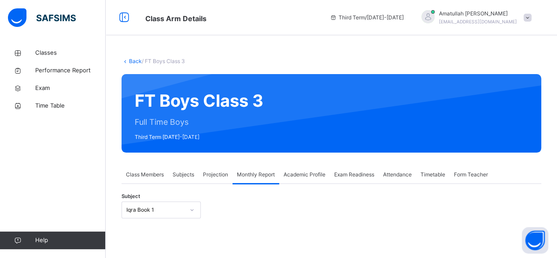
click at [222, 174] on span "Projection" at bounding box center [215, 174] width 25 height 8
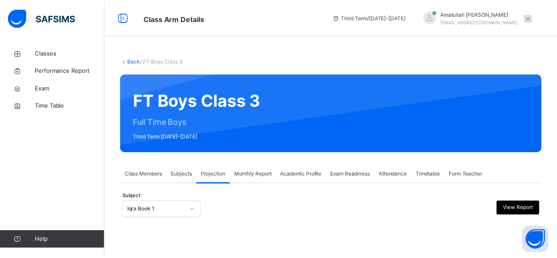
scroll to position [84, 0]
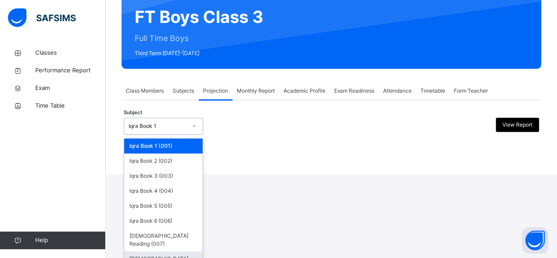
click at [175, 251] on div "[DEMOGRAPHIC_DATA] Memorisation (008)" at bounding box center [163, 262] width 78 height 23
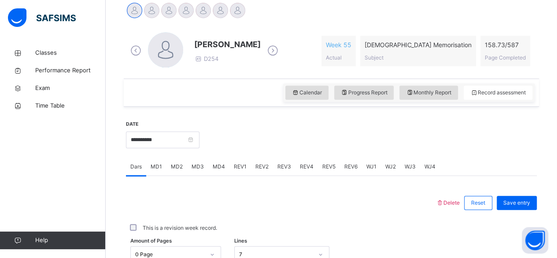
scroll to position [246, 0]
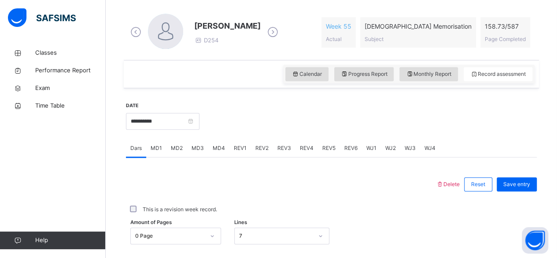
click at [243, 150] on span "REV1" at bounding box center [240, 148] width 13 height 8
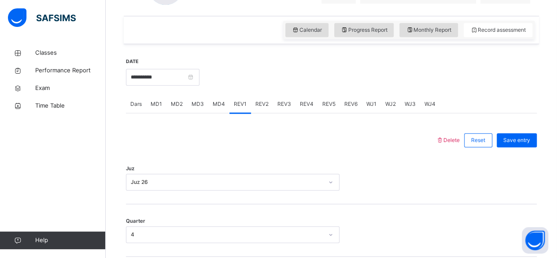
click at [262, 110] on div "REV2" at bounding box center [262, 104] width 22 height 18
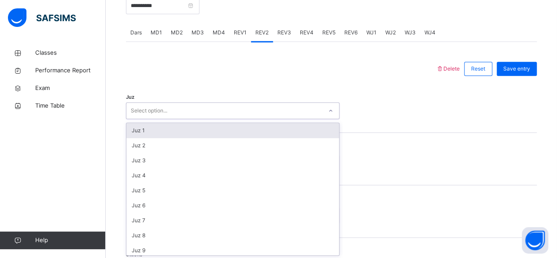
scroll to position [361, 0]
type input "**"
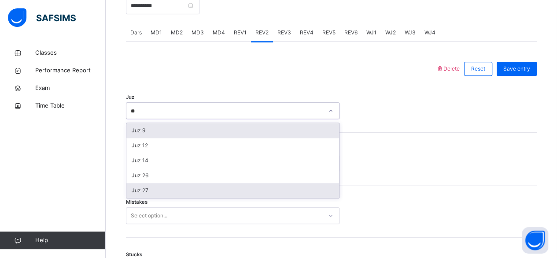
click at [155, 193] on div "Juz 27" at bounding box center [232, 190] width 213 height 15
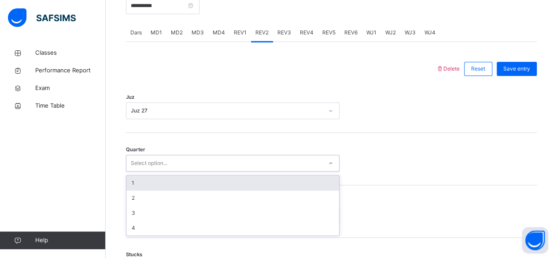
click at [184, 184] on div "1" at bounding box center [232, 182] width 213 height 15
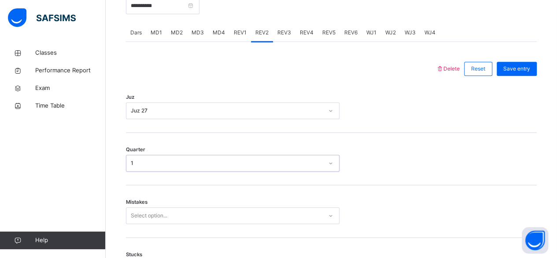
click at [228, 235] on div "Mistakes Select option..." at bounding box center [331, 211] width 411 height 52
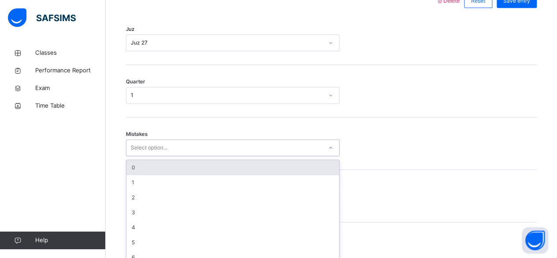
scroll to position [439, 0]
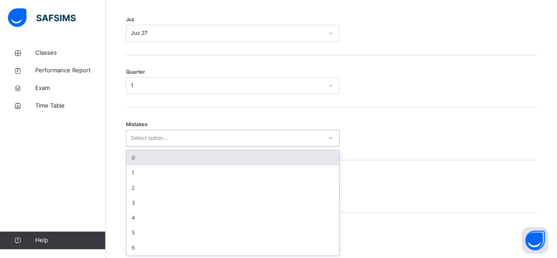
type input "*"
click at [198, 162] on div "0" at bounding box center [232, 157] width 213 height 15
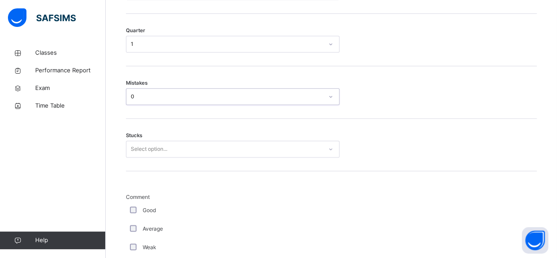
scroll to position [502, 0]
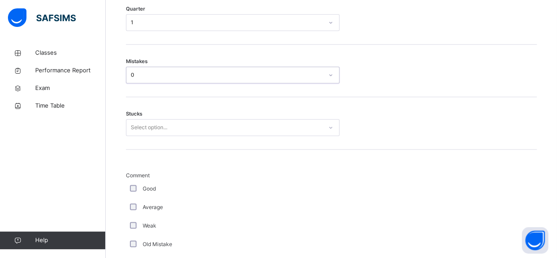
click at [221, 139] on div "Stucks Select option..." at bounding box center [331, 123] width 411 height 52
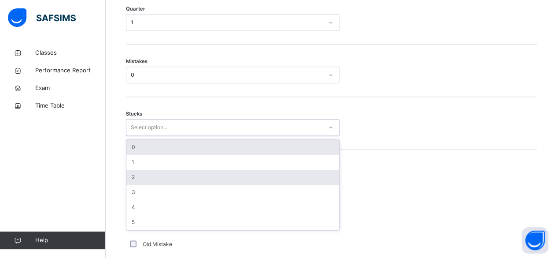
click at [166, 176] on div "2" at bounding box center [232, 177] width 213 height 15
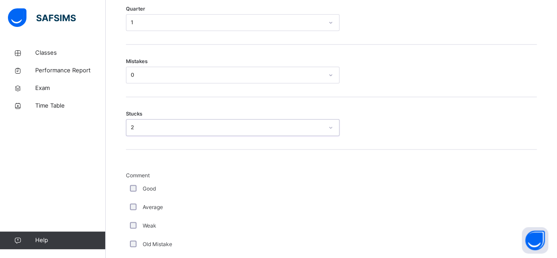
click at [144, 188] on label "Good" at bounding box center [149, 189] width 13 height 8
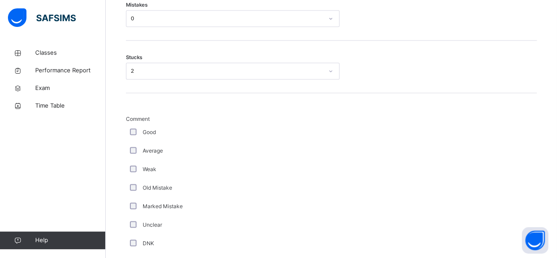
scroll to position [581, 0]
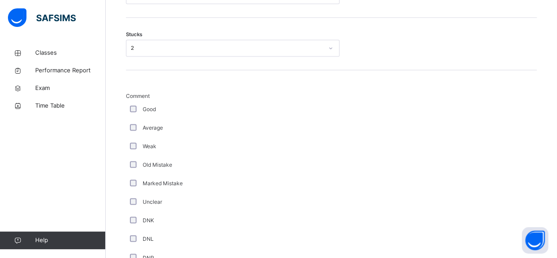
click at [120, 105] on div "Back / FT Boys Class 3 FT Boys Class 3 Full Time Boys Third Term [DATE]-[DATE] …" at bounding box center [331, 78] width 451 height 1231
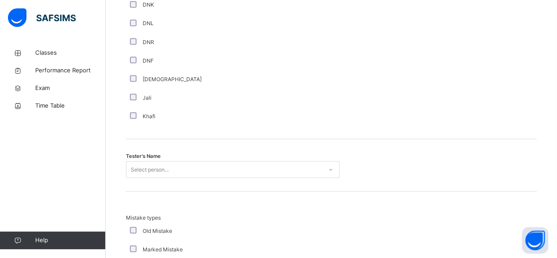
scroll to position [813, 0]
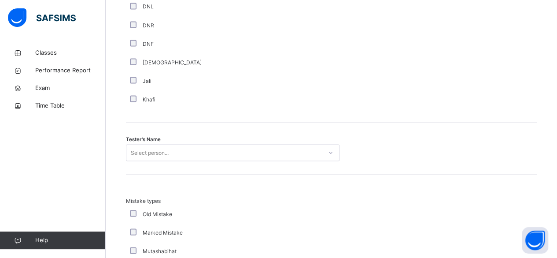
click at [248, 92] on div "Khafi" at bounding box center [236, 99] width 220 height 18
click at [232, 105] on div "Khafi" at bounding box center [236, 99] width 220 height 18
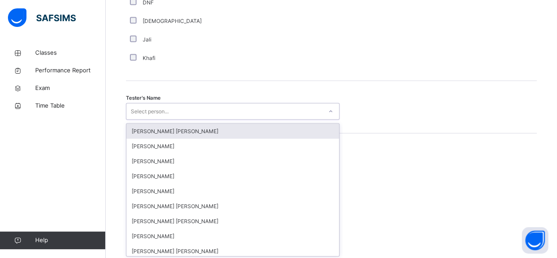
scroll to position [854, 0]
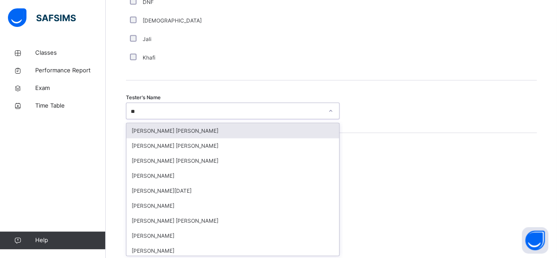
type input "***"
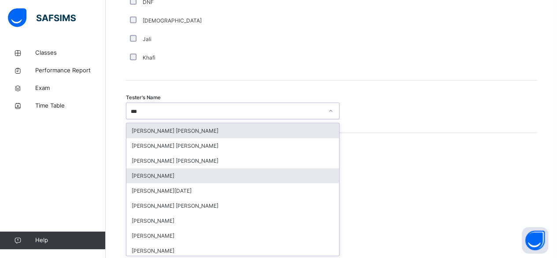
click at [182, 177] on div "[PERSON_NAME]" at bounding box center [232, 175] width 213 height 15
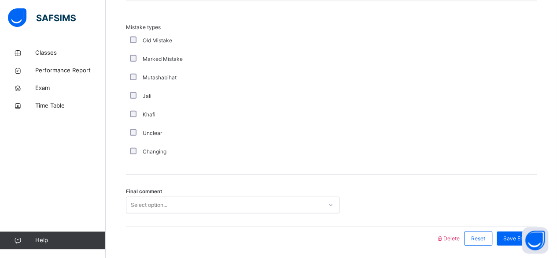
scroll to position [1016, 0]
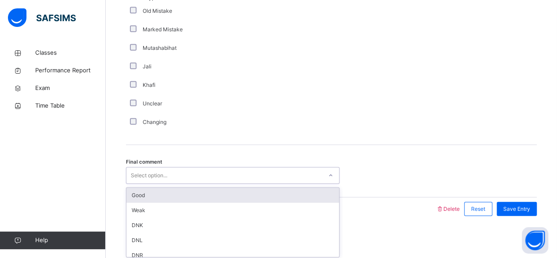
click at [160, 198] on div "Good" at bounding box center [232, 195] width 213 height 15
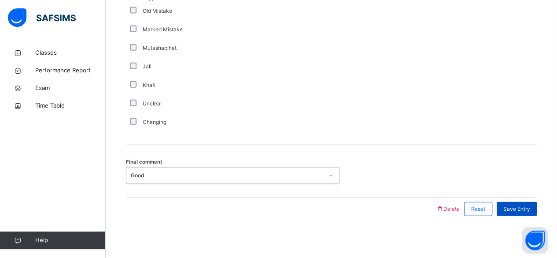
click at [517, 207] on span "Save Entry" at bounding box center [516, 209] width 27 height 8
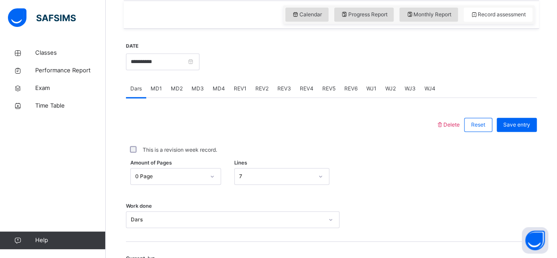
scroll to position [304, 0]
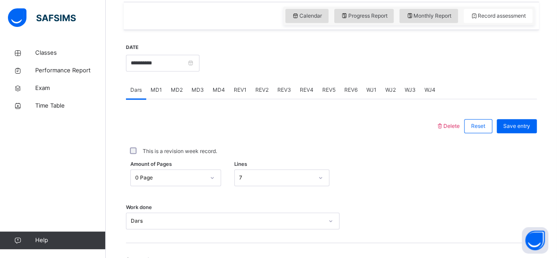
click at [240, 90] on span "REV1" at bounding box center [240, 90] width 13 height 8
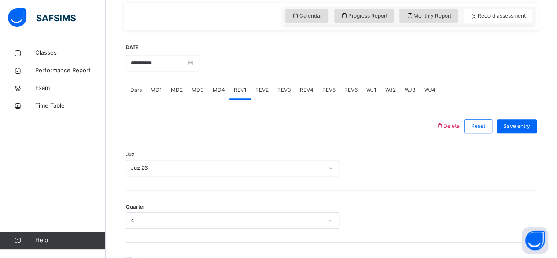
click at [265, 94] on div "REV2" at bounding box center [262, 90] width 22 height 18
click at [290, 94] on div "REV3" at bounding box center [284, 90] width 22 height 18
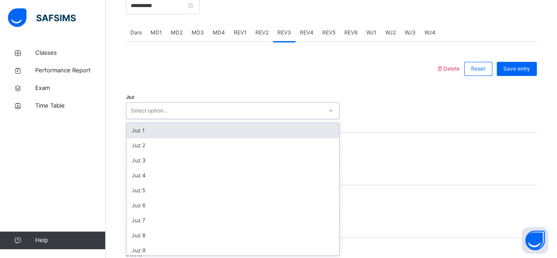
scroll to position [361, 0]
type input "**"
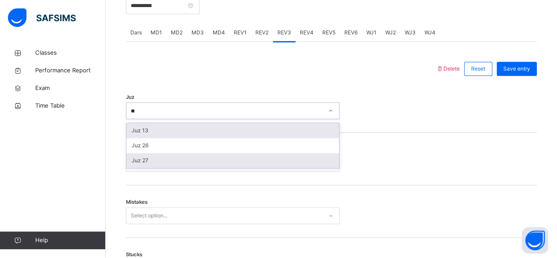
click at [154, 159] on div "Juz 27" at bounding box center [232, 160] width 213 height 15
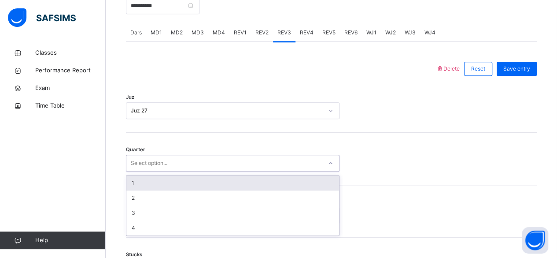
click at [157, 185] on div "1" at bounding box center [232, 182] width 213 height 15
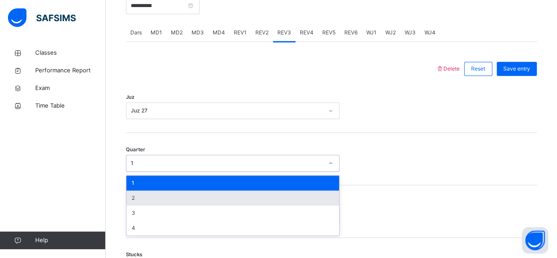
click at [148, 197] on div "2" at bounding box center [232, 197] width 213 height 15
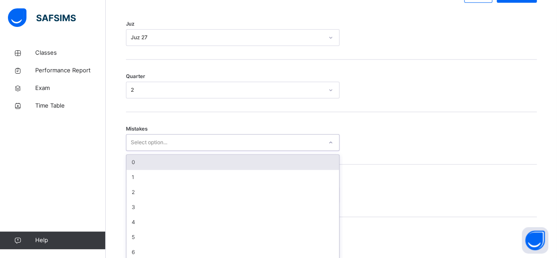
scroll to position [439, 0]
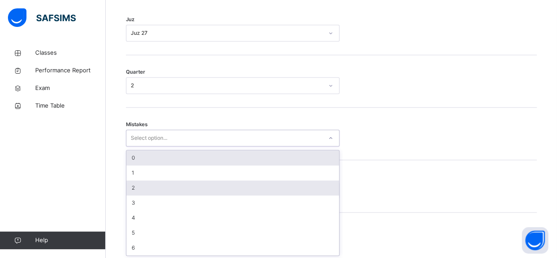
click at [151, 181] on div "2" at bounding box center [232, 187] width 213 height 15
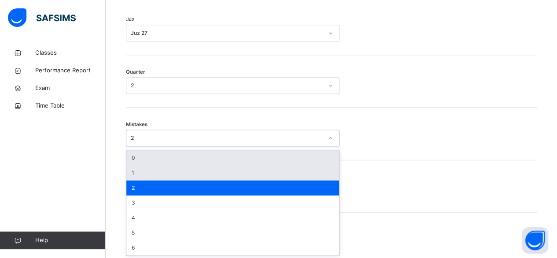
click at [151, 177] on div "1" at bounding box center [232, 172] width 213 height 15
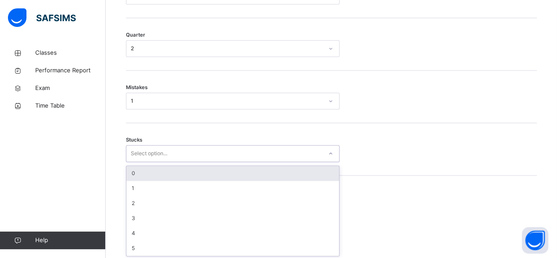
scroll to position [476, 0]
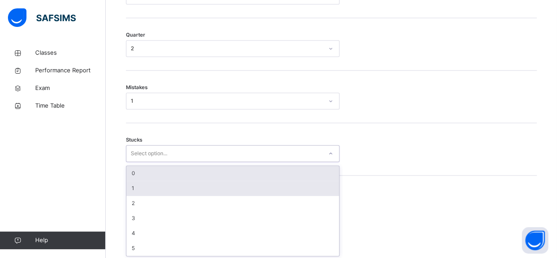
click at [151, 187] on div "1" at bounding box center [232, 188] width 213 height 15
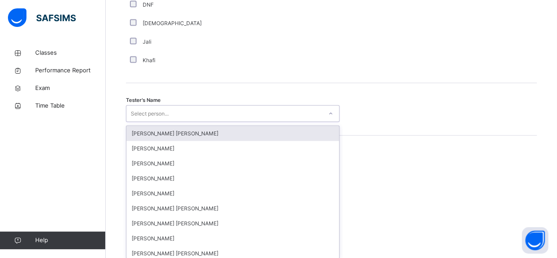
scroll to position [854, 0]
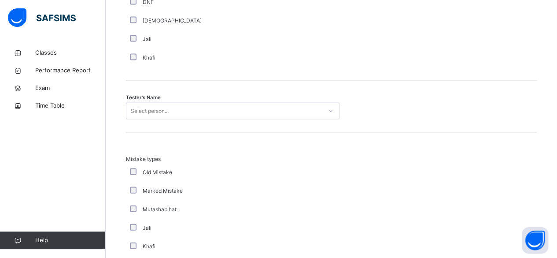
click at [181, 9] on div "DNF" at bounding box center [236, 2] width 220 height 18
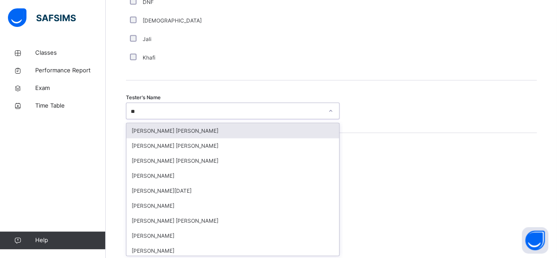
type input "***"
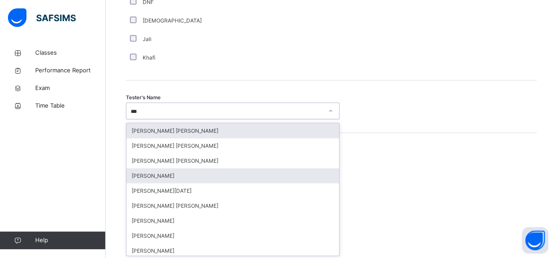
click at [178, 174] on div "[PERSON_NAME]" at bounding box center [232, 175] width 213 height 15
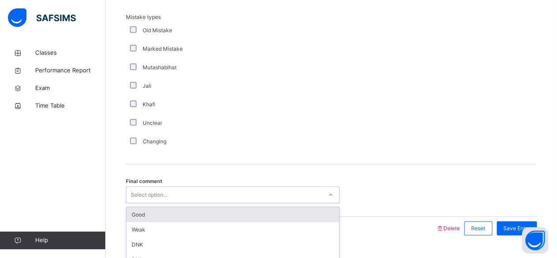
scroll to position [1016, 0]
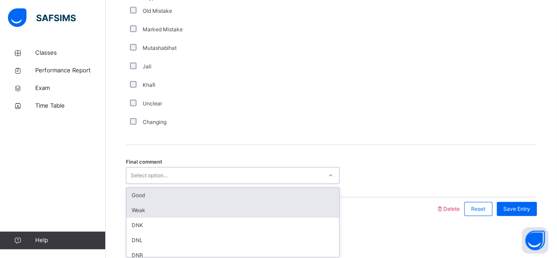
click at [174, 203] on div "Weak" at bounding box center [232, 210] width 213 height 15
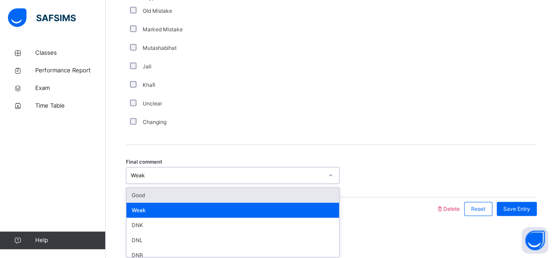
click at [177, 197] on div "Good" at bounding box center [232, 195] width 213 height 15
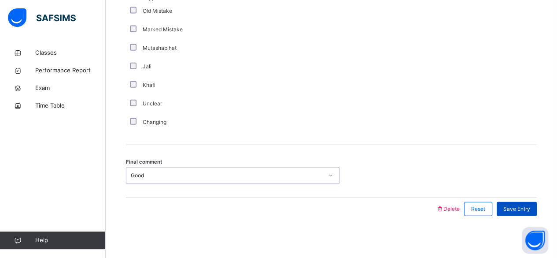
click at [519, 207] on span "Save Entry" at bounding box center [516, 209] width 27 height 8
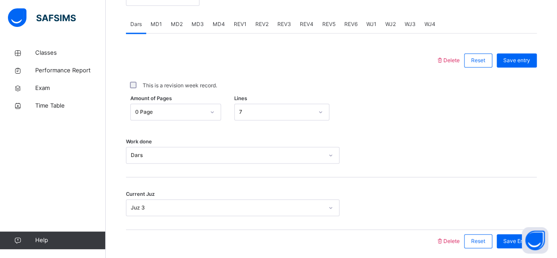
scroll to position [368, 0]
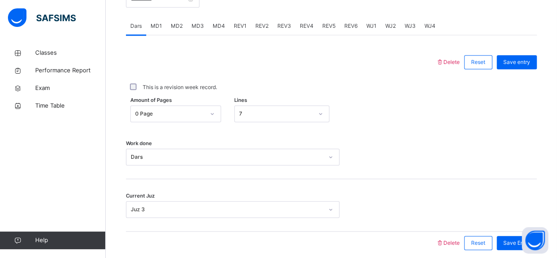
click at [303, 26] on span "REV4" at bounding box center [307, 26] width 14 height 8
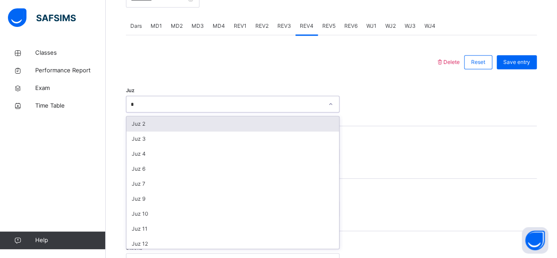
type input "**"
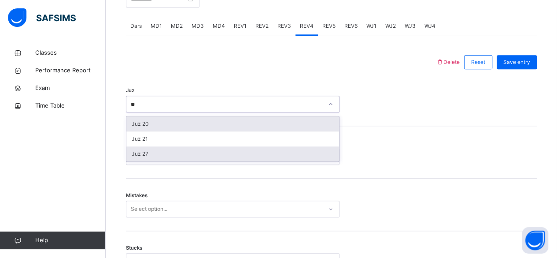
click at [157, 155] on div "Juz 27" at bounding box center [232, 153] width 213 height 15
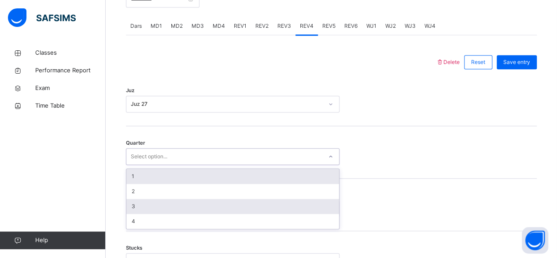
click at [153, 211] on div "3" at bounding box center [232, 206] width 213 height 15
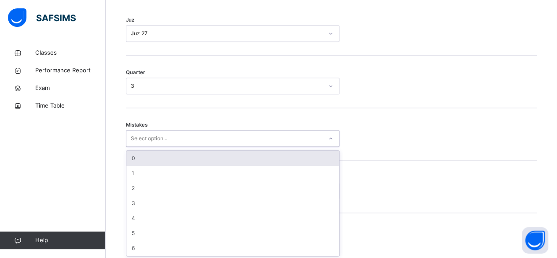
scroll to position [439, 0]
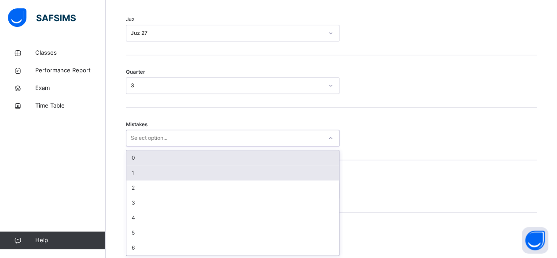
click at [182, 174] on div "1" at bounding box center [232, 172] width 213 height 15
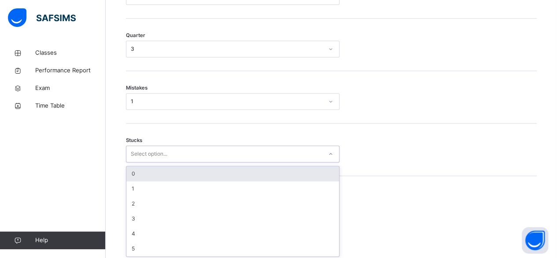
scroll to position [476, 0]
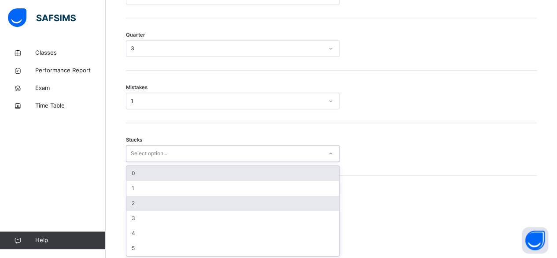
click at [154, 204] on div "2" at bounding box center [232, 203] width 213 height 15
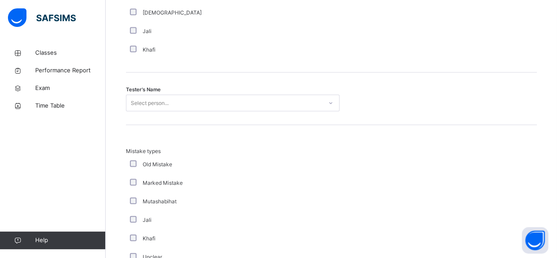
scroll to position [876, 0]
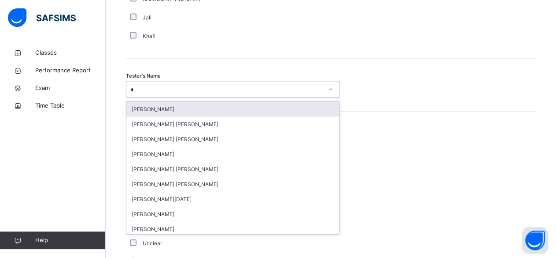
type input "**"
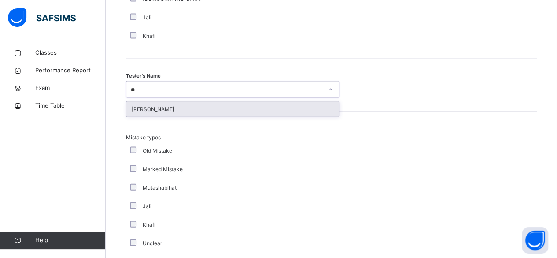
click at [188, 105] on div "[PERSON_NAME]" at bounding box center [232, 109] width 213 height 15
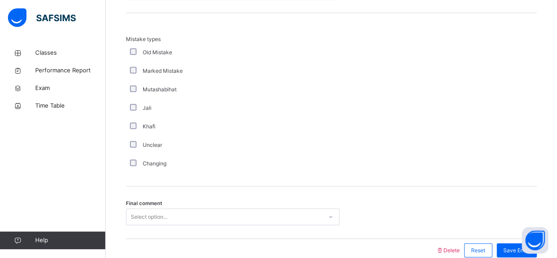
scroll to position [1016, 0]
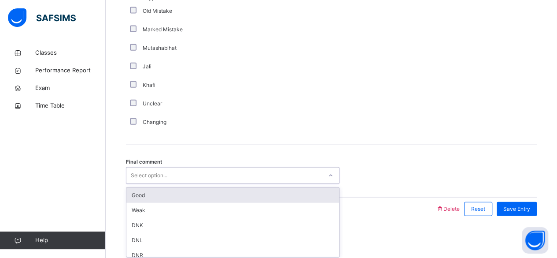
click at [176, 194] on div "Good" at bounding box center [232, 195] width 213 height 15
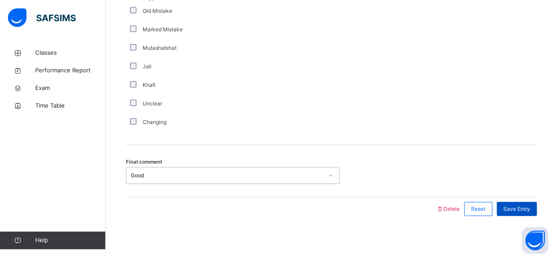
click at [524, 212] on div "Save Entry" at bounding box center [517, 209] width 40 height 14
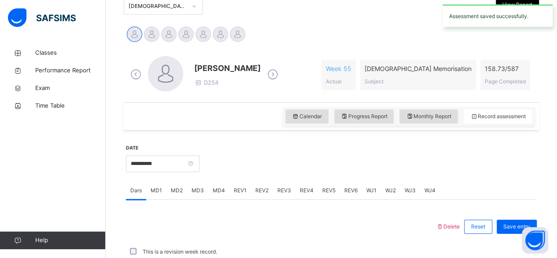
scroll to position [403, 0]
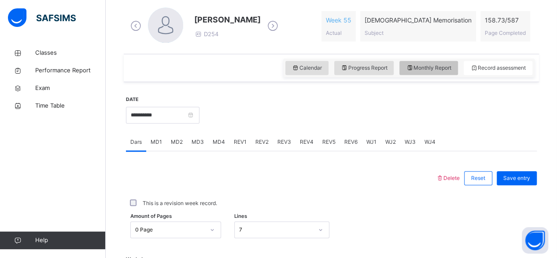
click at [434, 66] on span "Monthly Report" at bounding box center [428, 68] width 45 height 8
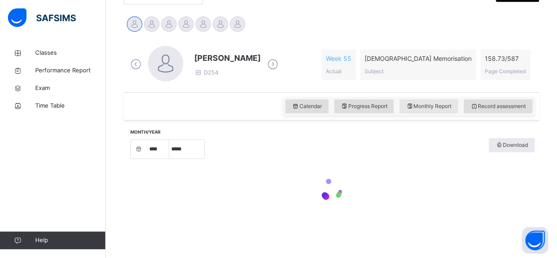
select select "****"
select select "*"
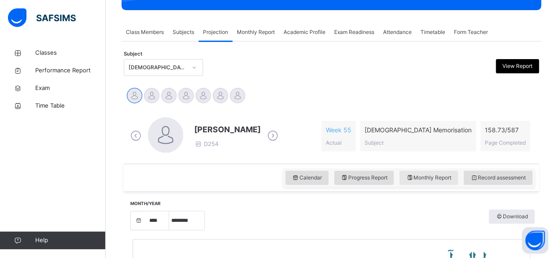
scroll to position [141, 0]
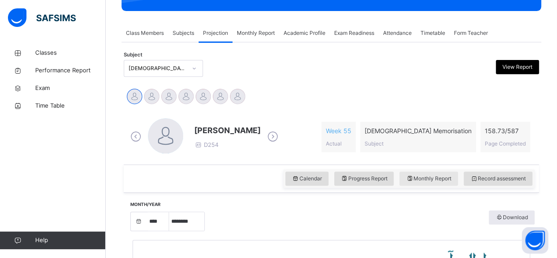
click at [424, 171] on div "Monthly Report" at bounding box center [428, 178] width 59 height 14
click at [426, 178] on span "Monthly Report" at bounding box center [428, 178] width 45 height 8
click at [447, 178] on span "Monthly Report" at bounding box center [428, 178] width 45 height 8
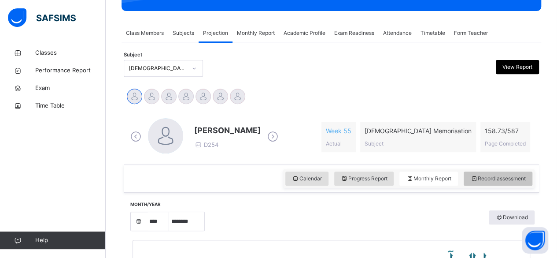
click at [488, 179] on span "Record assessment" at bounding box center [497, 178] width 55 height 8
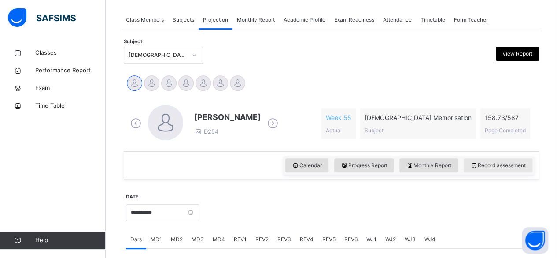
scroll to position [204, 0]
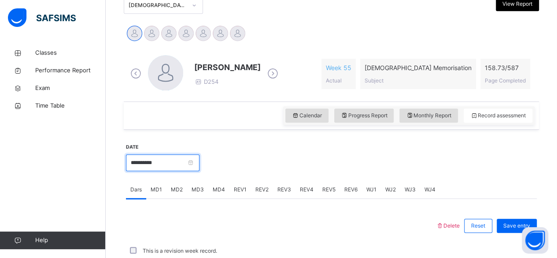
click at [178, 167] on input "**********" at bounding box center [163, 162] width 74 height 17
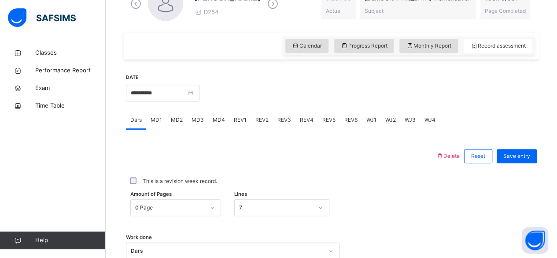
scroll to position [279, 0]
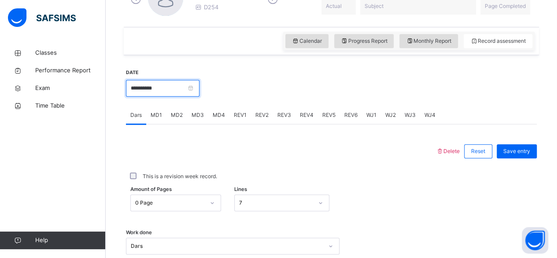
click at [195, 87] on input "**********" at bounding box center [163, 88] width 74 height 17
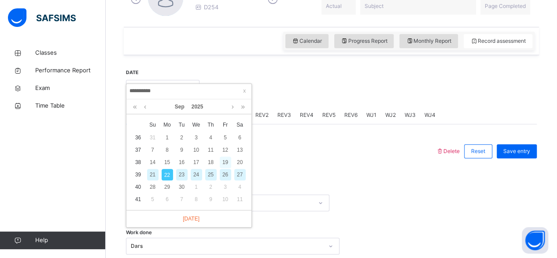
click at [227, 160] on div "19" at bounding box center [225, 161] width 11 height 11
type input "**********"
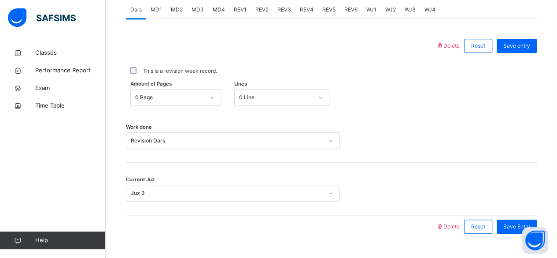
scroll to position [403, 0]
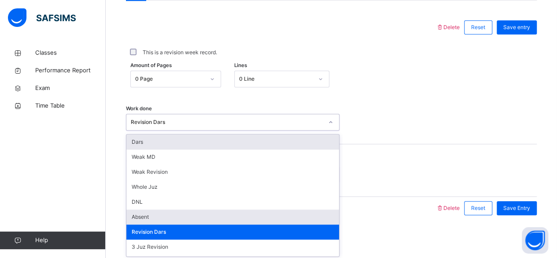
click at [169, 220] on div "Absent" at bounding box center [232, 216] width 213 height 15
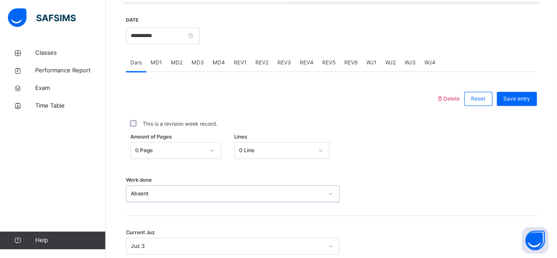
scroll to position [319, 0]
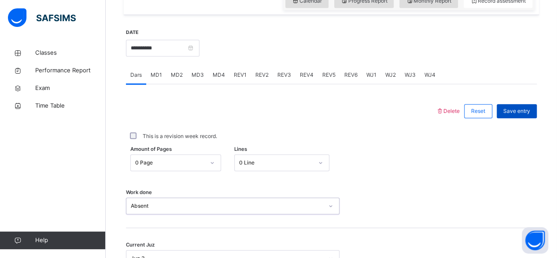
click at [518, 110] on span "Save entry" at bounding box center [516, 111] width 27 height 8
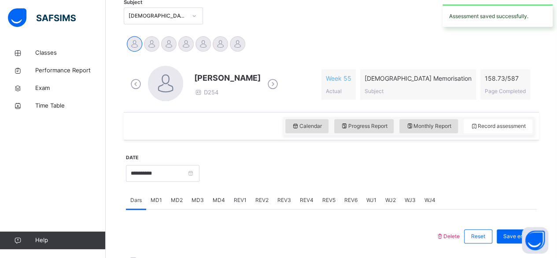
scroll to position [192, 0]
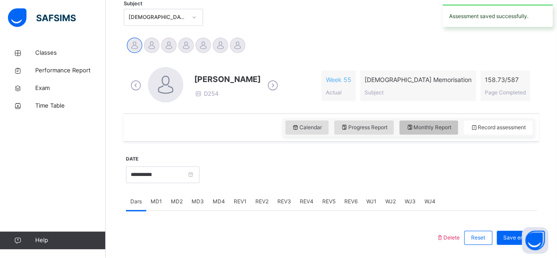
click at [446, 129] on span "Monthly Report" at bounding box center [428, 127] width 45 height 8
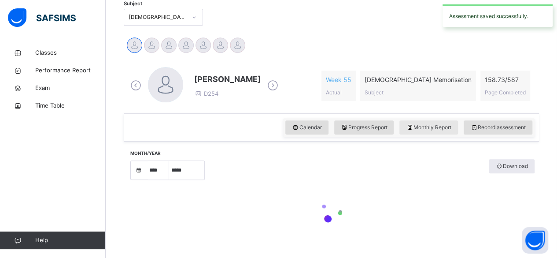
select select "****"
select select "*"
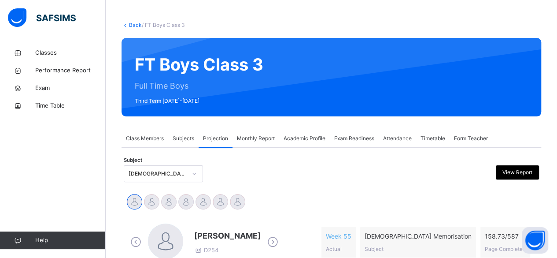
scroll to position [28, 0]
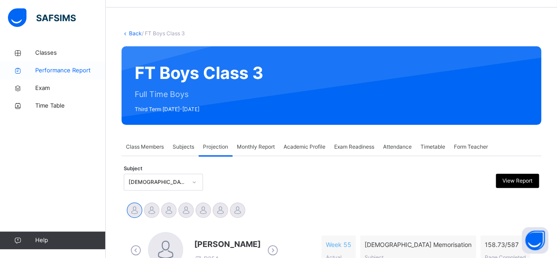
click at [86, 63] on link "Performance Report" at bounding box center [53, 71] width 106 height 18
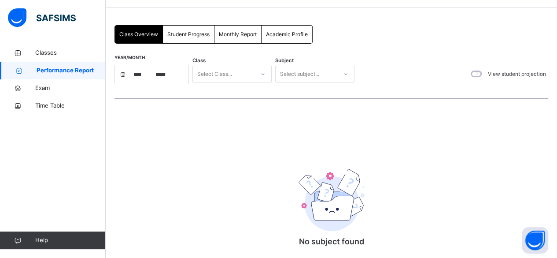
select select "****"
select select "*"
click at [70, 56] on span "Classes" at bounding box center [70, 52] width 70 height 9
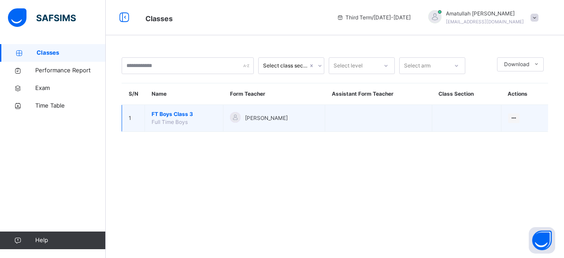
click at [167, 117] on span "FT Boys Class 3" at bounding box center [183, 114] width 65 height 8
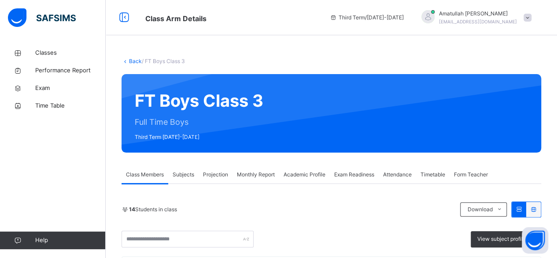
click at [271, 117] on div "FT Boys Class 3 Full Time Boys Third Term [DATE]-[DATE]" at bounding box center [332, 113] width 420 height 78
click at [226, 183] on div "Projection" at bounding box center [216, 175] width 34 height 18
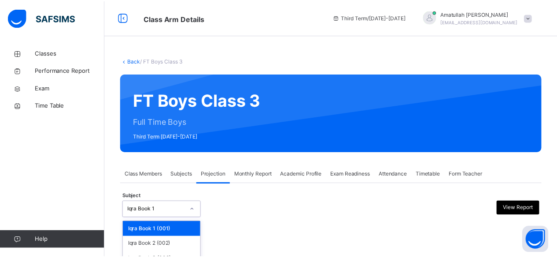
scroll to position [84, 0]
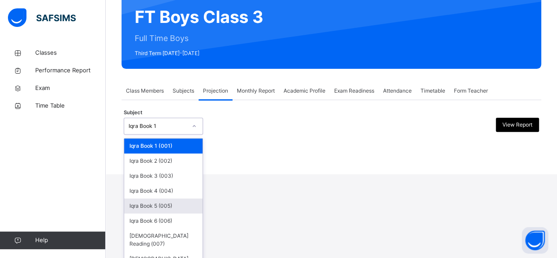
click at [175, 134] on div "option Iqra Book 5 (005) focused, 5 of 8. 8 results available. Use Up and Down …" at bounding box center [163, 126] width 79 height 17
click at [148, 251] on div "[DEMOGRAPHIC_DATA] Memorisation (008)" at bounding box center [163, 262] width 78 height 23
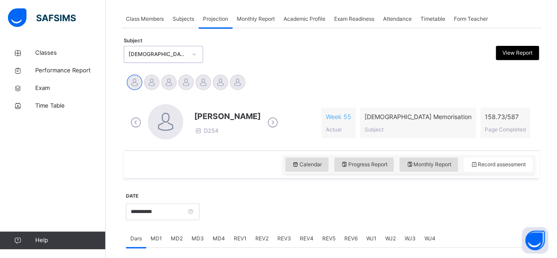
scroll to position [159, 0]
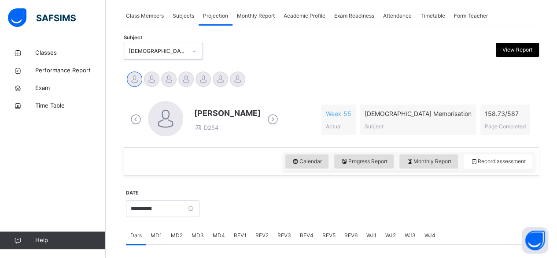
click at [271, 115] on icon at bounding box center [272, 119] width 15 height 13
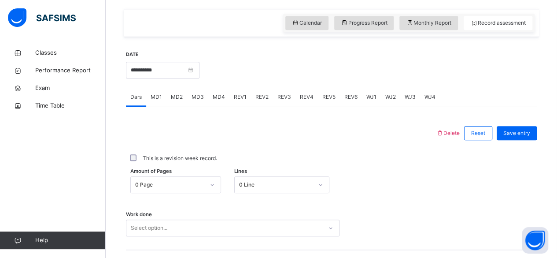
scroll to position [303, 0]
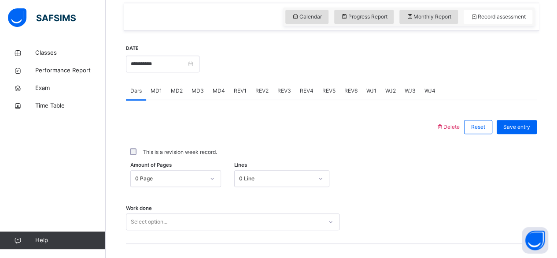
click at [425, 89] on span "WJ4" at bounding box center [430, 91] width 11 height 8
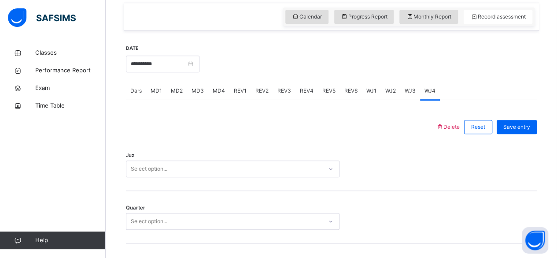
click at [411, 89] on span "WJ3" at bounding box center [410, 91] width 11 height 8
click at [383, 91] on div "WJ2" at bounding box center [390, 91] width 19 height 18
click at [365, 91] on div "WJ1" at bounding box center [371, 91] width 19 height 18
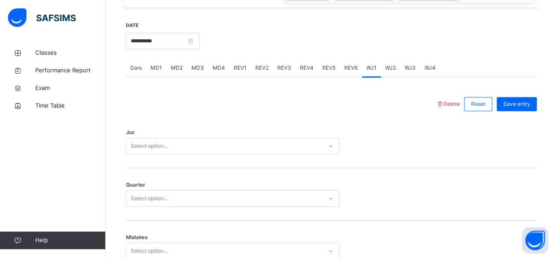
scroll to position [329, 0]
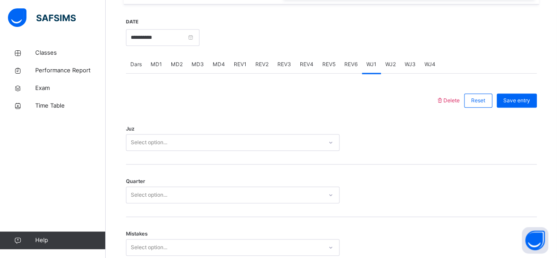
click at [135, 66] on span "Dars" at bounding box center [135, 64] width 11 height 8
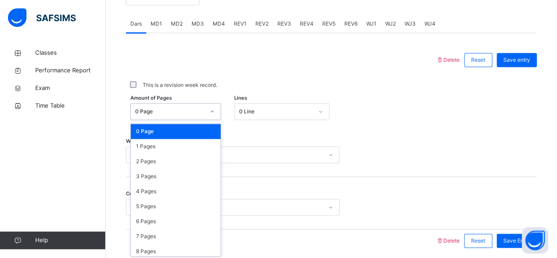
scroll to position [371, 0]
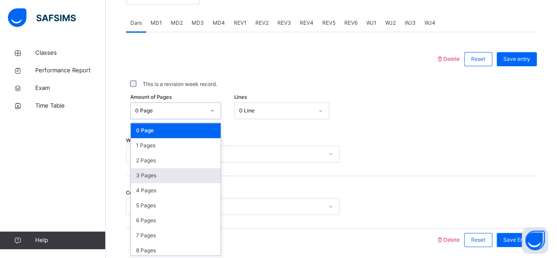
click at [344, 122] on div "Amount of Pages option 3 Pages focused, 4 of 588. 588 results available. Use Up…" at bounding box center [331, 111] width 411 height 26
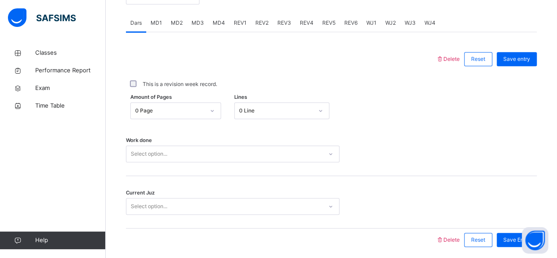
scroll to position [403, 0]
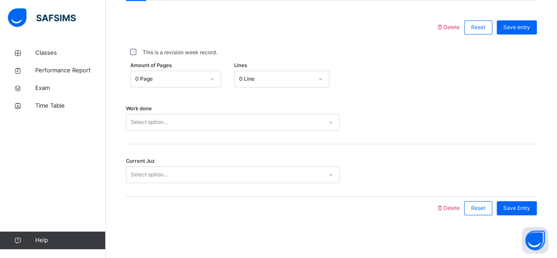
click at [216, 130] on div "Select option..." at bounding box center [233, 122] width 214 height 17
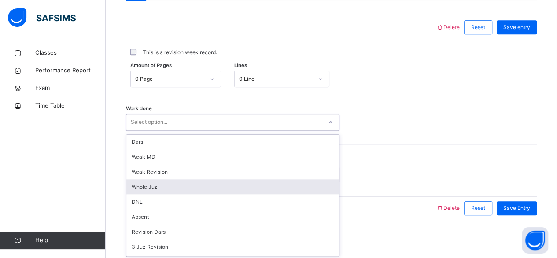
click at [200, 186] on div "Whole Juz" at bounding box center [232, 186] width 213 height 15
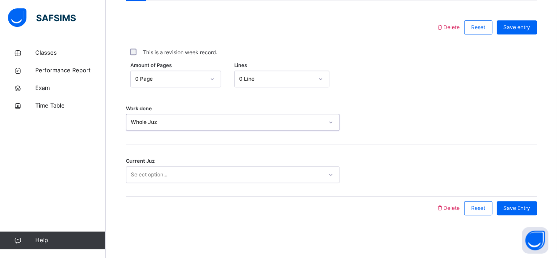
click at [213, 125] on div "Whole Juz" at bounding box center [227, 122] width 192 height 8
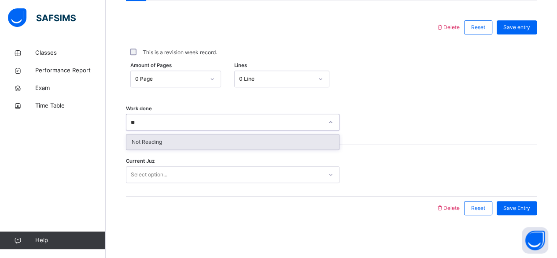
type input "***"
click at [191, 145] on div "Not Reading" at bounding box center [232, 141] width 213 height 15
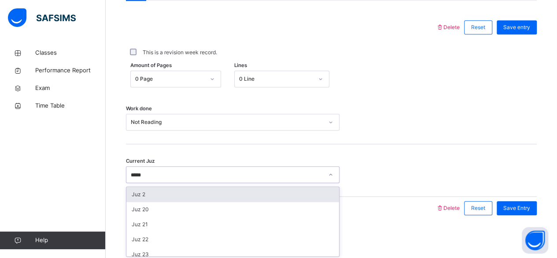
type input "******"
click at [134, 192] on div "Juz 26" at bounding box center [232, 194] width 213 height 15
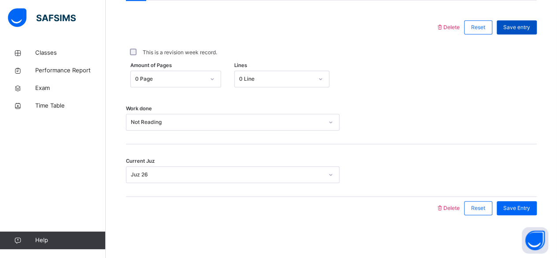
click at [530, 29] on span "Save entry" at bounding box center [516, 27] width 27 height 8
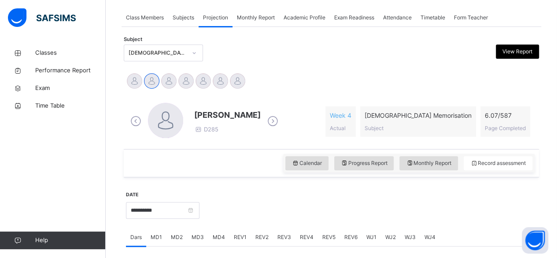
scroll to position [156, 0]
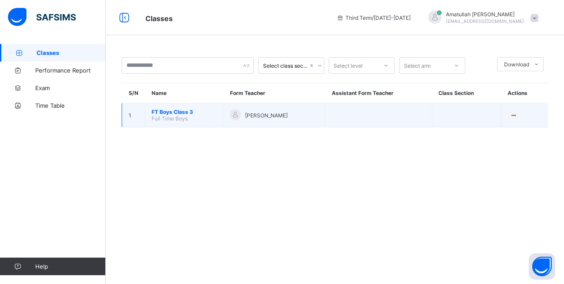
click at [259, 112] on span "[PERSON_NAME]" at bounding box center [266, 115] width 43 height 7
click at [182, 112] on span "FT Boys Class 3" at bounding box center [183, 112] width 65 height 7
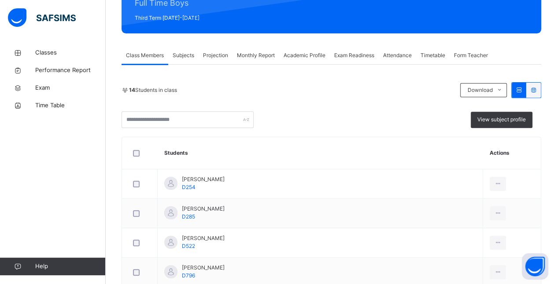
scroll to position [119, 0]
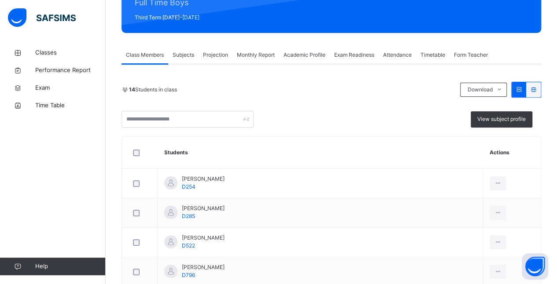
click at [225, 49] on div "Projection" at bounding box center [216, 55] width 34 height 18
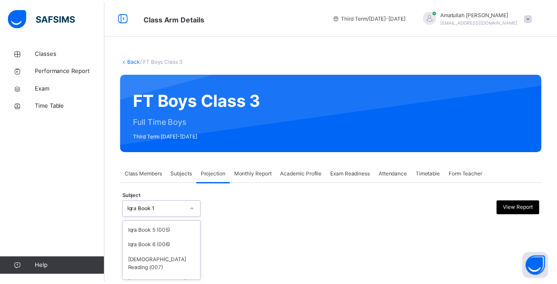
scroll to position [68, 0]
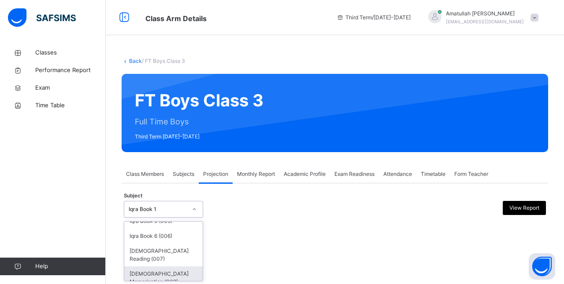
click at [145, 277] on div "[DEMOGRAPHIC_DATA] Memorisation (008)" at bounding box center [163, 278] width 78 height 23
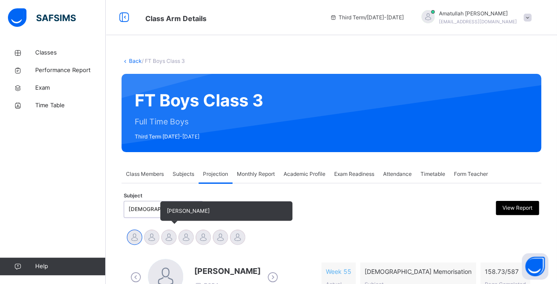
click at [173, 236] on div at bounding box center [168, 237] width 15 height 15
click at [184, 243] on div at bounding box center [185, 237] width 15 height 15
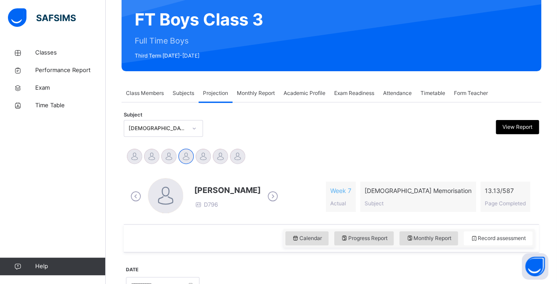
click at [3, 240] on div "Classes Performance Report Exam Time Table Help" at bounding box center [53, 159] width 106 height 249
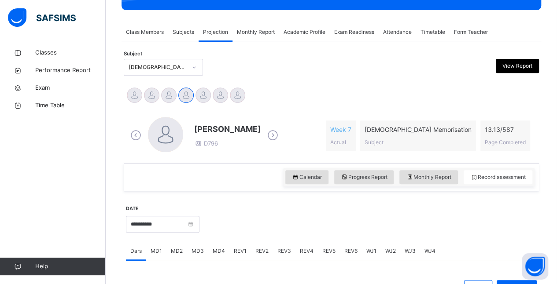
scroll to position [153, 0]
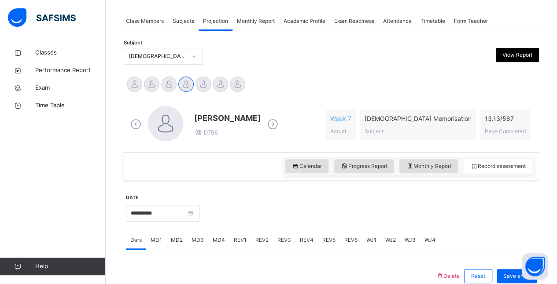
click at [198, 238] on span "MD3" at bounding box center [198, 240] width 12 height 8
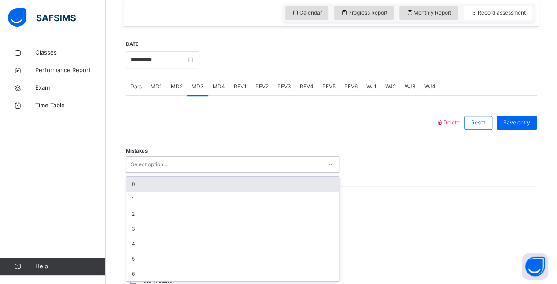
click at [133, 183] on div "0" at bounding box center [232, 184] width 213 height 15
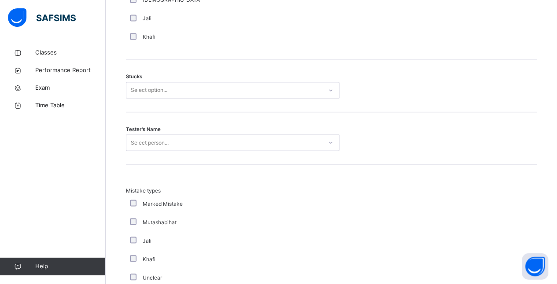
scroll to position [719, 0]
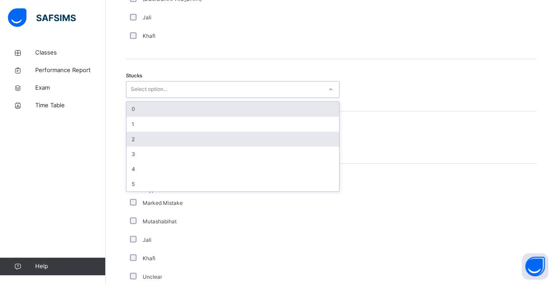
click at [141, 138] on div "2" at bounding box center [232, 139] width 213 height 15
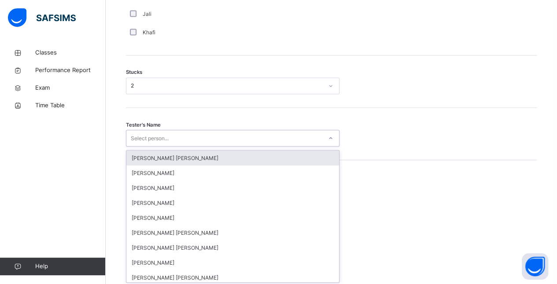
scroll to position [723, 0]
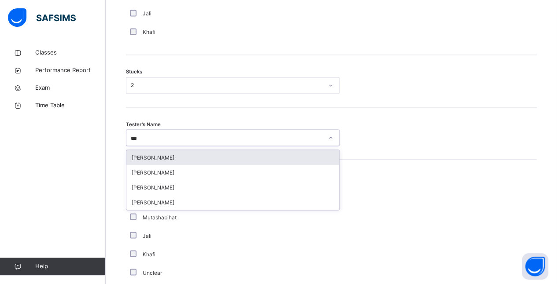
type input "****"
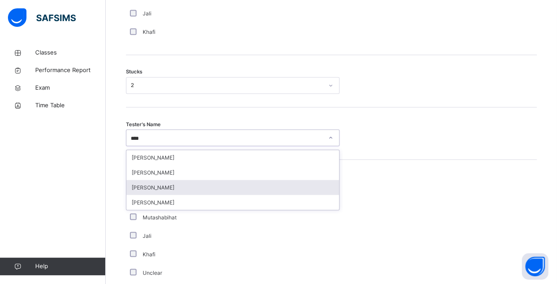
click at [176, 180] on div "[PERSON_NAME]" at bounding box center [232, 187] width 213 height 15
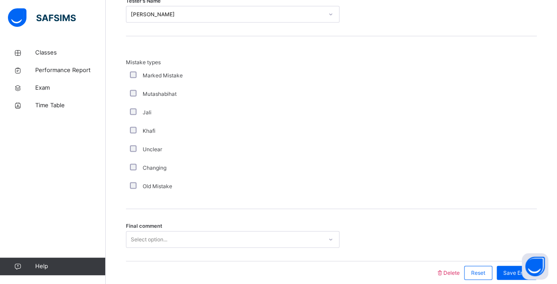
scroll to position [884, 0]
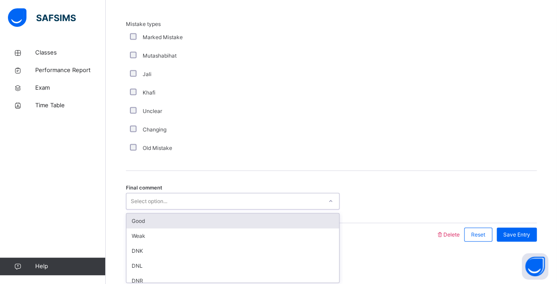
click at [138, 219] on div "Good" at bounding box center [232, 221] width 213 height 15
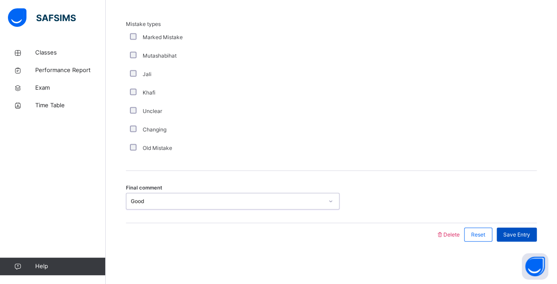
click at [525, 233] on span "Save Entry" at bounding box center [516, 235] width 27 height 8
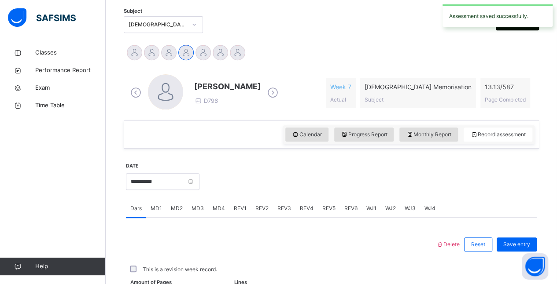
scroll to position [191, 0]
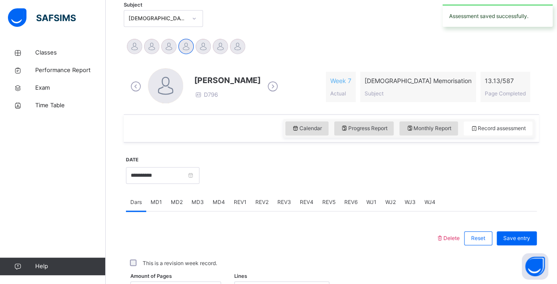
click at [226, 211] on div "MD4" at bounding box center [218, 203] width 21 height 18
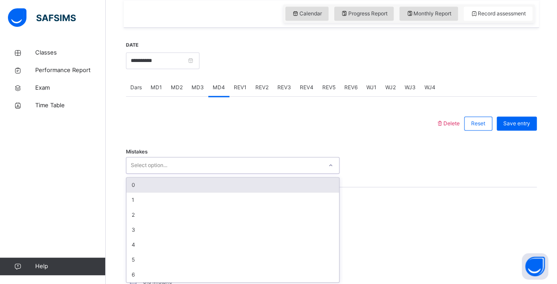
scroll to position [307, 0]
click at [134, 183] on div "0" at bounding box center [232, 184] width 213 height 15
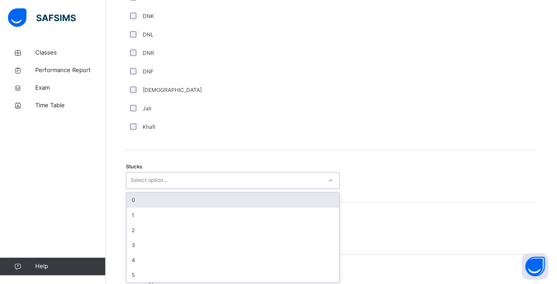
scroll to position [628, 0]
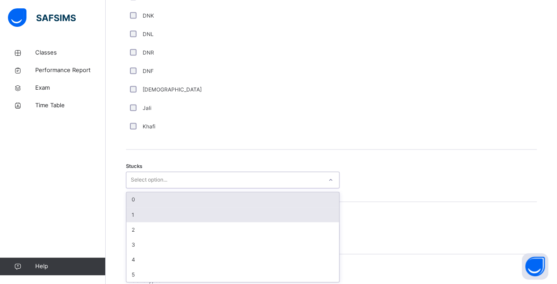
click at [135, 207] on div "1" at bounding box center [232, 214] width 213 height 15
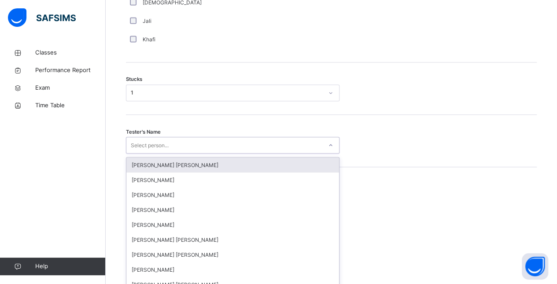
scroll to position [723, 0]
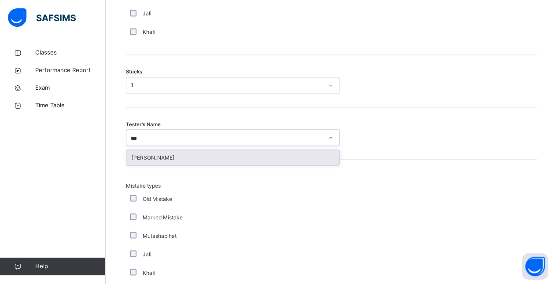
type input "****"
click at [138, 156] on div "[PERSON_NAME]" at bounding box center [232, 157] width 213 height 15
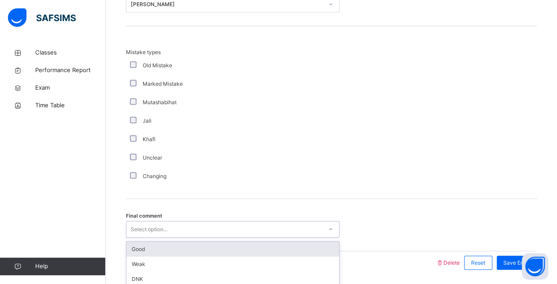
scroll to position [884, 0]
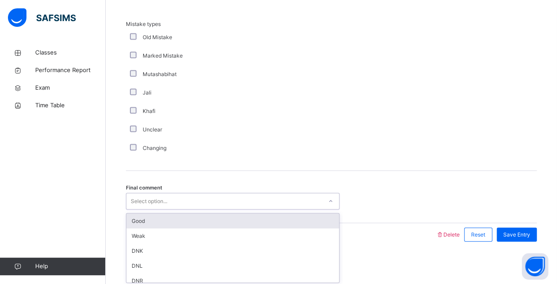
click at [137, 215] on div "Good" at bounding box center [232, 221] width 213 height 15
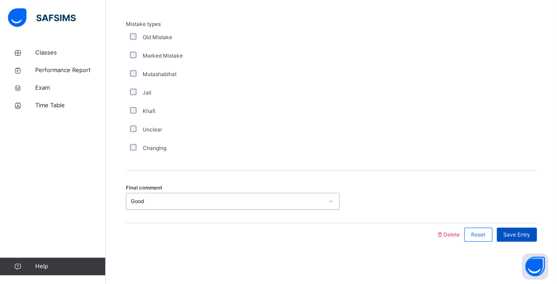
click at [529, 237] on span "Save Entry" at bounding box center [516, 235] width 27 height 8
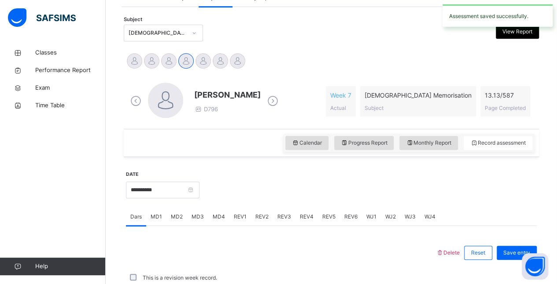
scroll to position [376, 0]
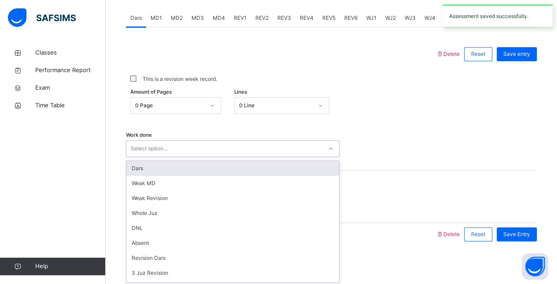
click at [146, 166] on div "Dars" at bounding box center [232, 168] width 213 height 15
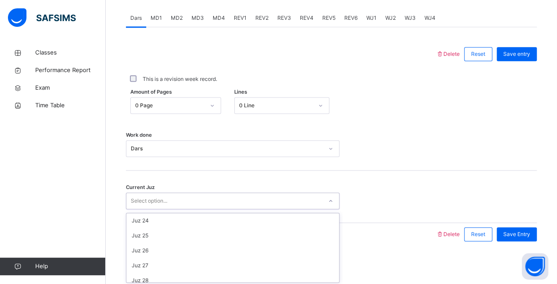
scroll to position [380, 0]
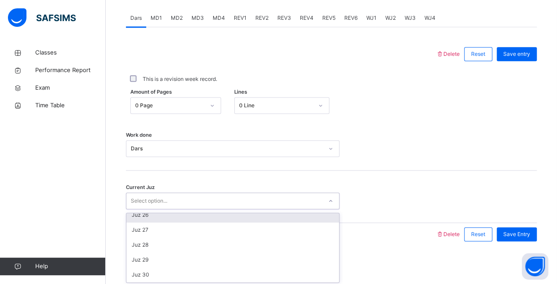
click at [131, 216] on div "Juz 26" at bounding box center [232, 215] width 213 height 15
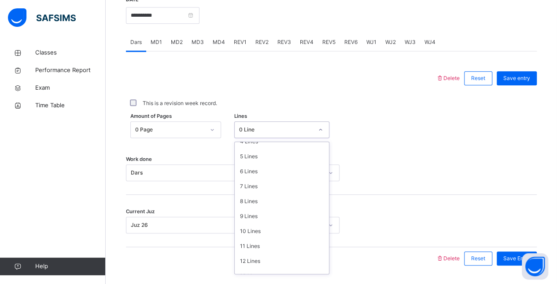
scroll to position [107, 0]
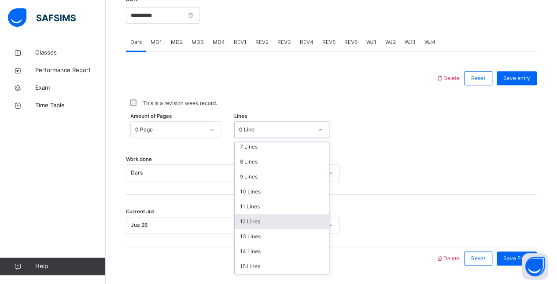
click at [281, 219] on div "12 Lines" at bounding box center [282, 221] width 94 height 15
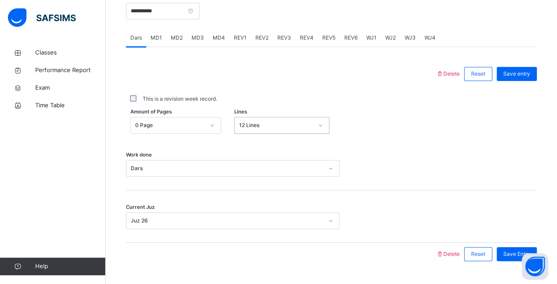
scroll to position [361, 0]
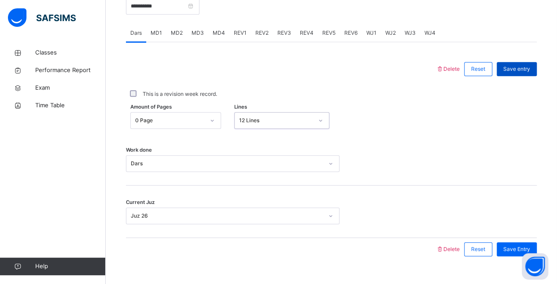
click at [524, 69] on span "Save entry" at bounding box center [516, 69] width 27 height 8
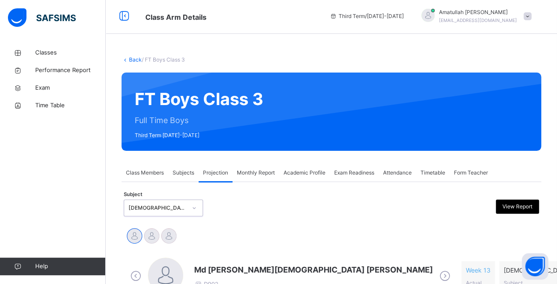
scroll to position [61, 0]
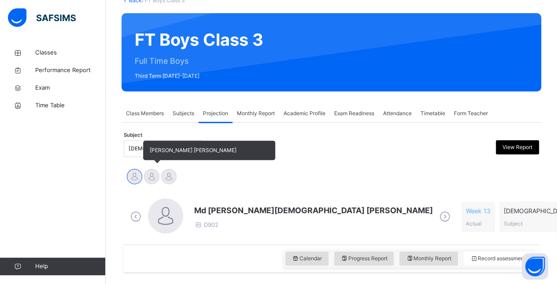
click at [152, 176] on div at bounding box center [151, 176] width 15 height 15
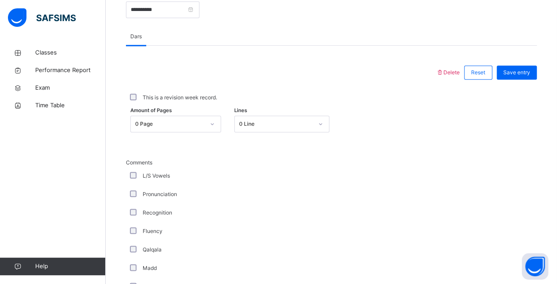
scroll to position [382, 0]
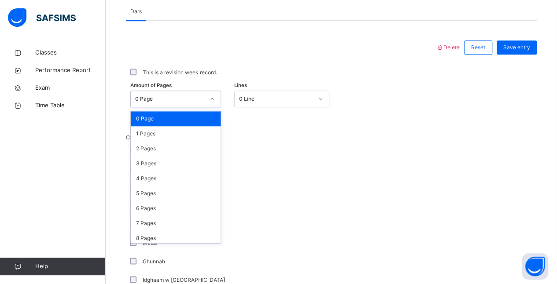
click at [156, 100] on div "0 Page" at bounding box center [170, 99] width 70 height 8
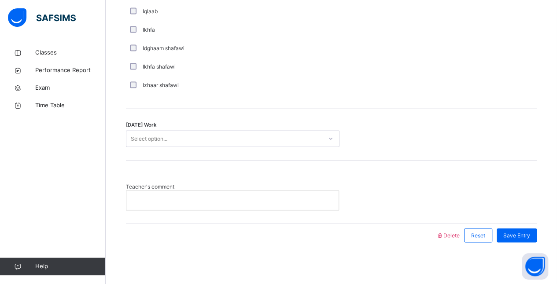
scroll to position [707, 0]
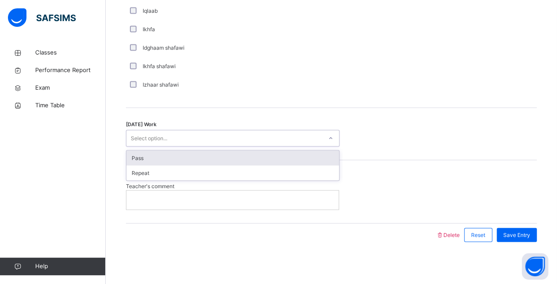
click at [173, 138] on div "Select option..." at bounding box center [224, 139] width 196 height 14
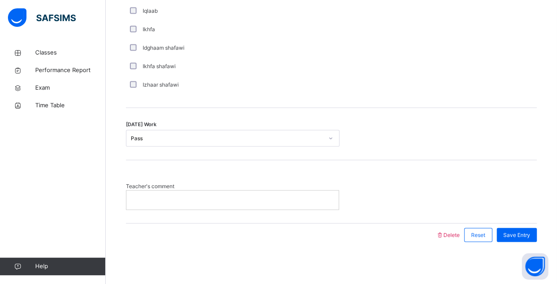
click at [188, 199] on p at bounding box center [232, 200] width 199 height 8
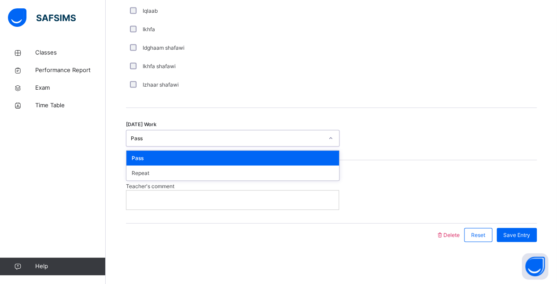
click at [204, 136] on div "Pass" at bounding box center [227, 138] width 192 height 8
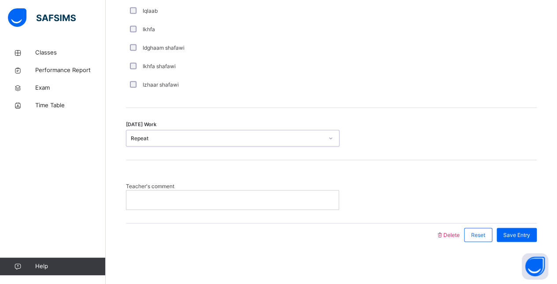
click at [240, 192] on div at bounding box center [232, 200] width 212 height 18
click at [530, 234] on span "Save Entry" at bounding box center [516, 235] width 27 height 8
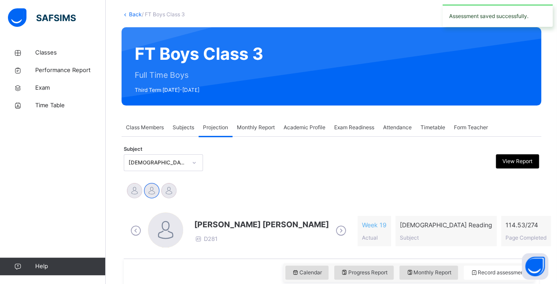
scroll to position [47, 0]
click at [234, 225] on span "[PERSON_NAME] [PERSON_NAME]" at bounding box center [261, 225] width 135 height 12
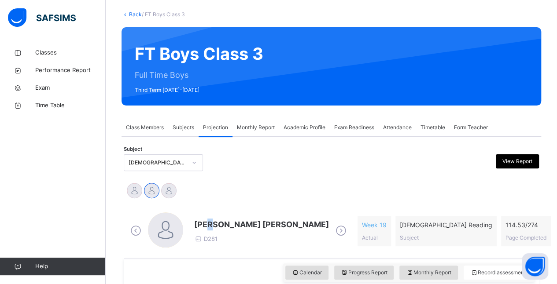
drag, startPoint x: 213, startPoint y: 229, endPoint x: 218, endPoint y: 226, distance: 6.1
click at [218, 226] on span "[PERSON_NAME] [PERSON_NAME]" at bounding box center [261, 225] width 135 height 12
click at [216, 222] on span "[PERSON_NAME] [PERSON_NAME]" at bounding box center [261, 225] width 135 height 12
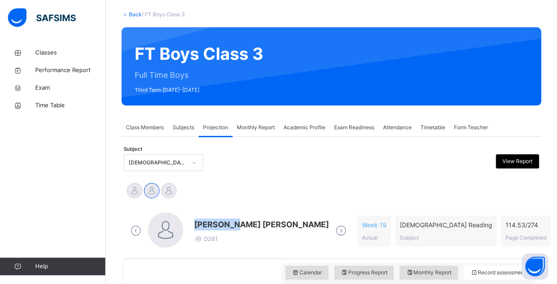
click at [216, 222] on span "[PERSON_NAME] [PERSON_NAME]" at bounding box center [261, 225] width 135 height 12
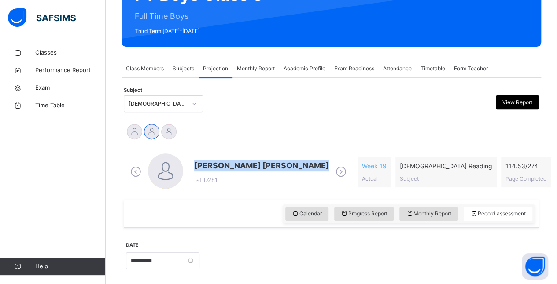
scroll to position [106, 0]
